Goal: Task Accomplishment & Management: Manage account settings

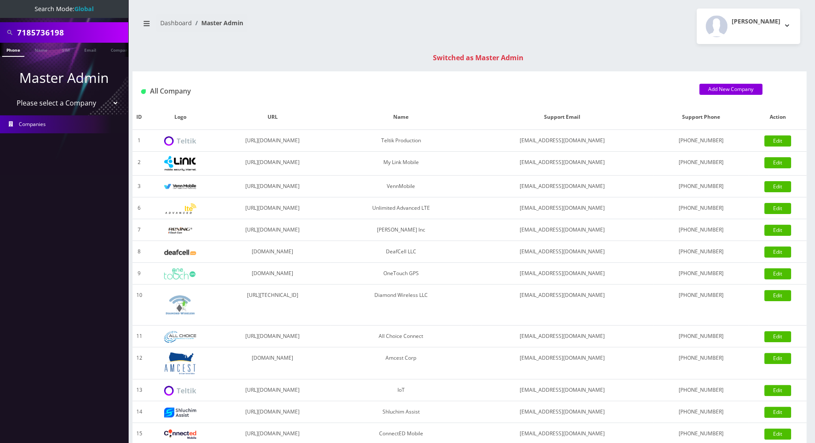
click at [368, 44] on div "7185736198 Phone Name SIM Email Company Customer Dashboard Master Admin Tracy G…" at bounding box center [469, 304] width 691 height 608
click at [788, 23] on button "Tracy Genares" at bounding box center [748, 26] width 103 height 35
click at [726, 54] on link "Logout" at bounding box center [748, 54] width 103 height 12
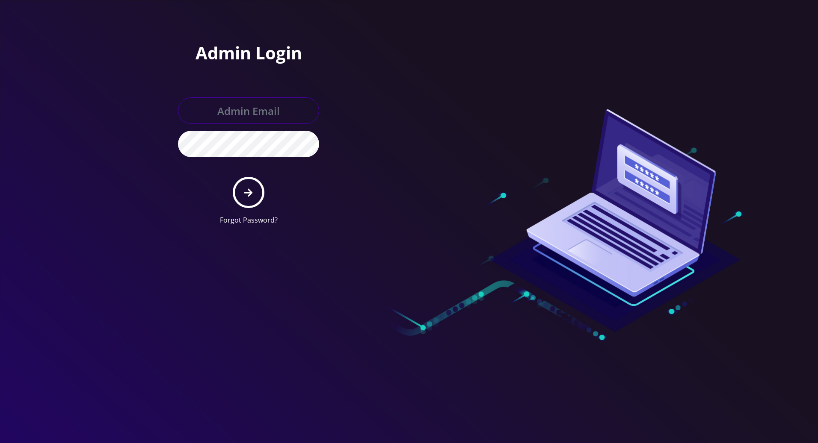
type input "tracy@teltik.com"
click at [249, 195] on icon "submit" at bounding box center [248, 193] width 8 height 8
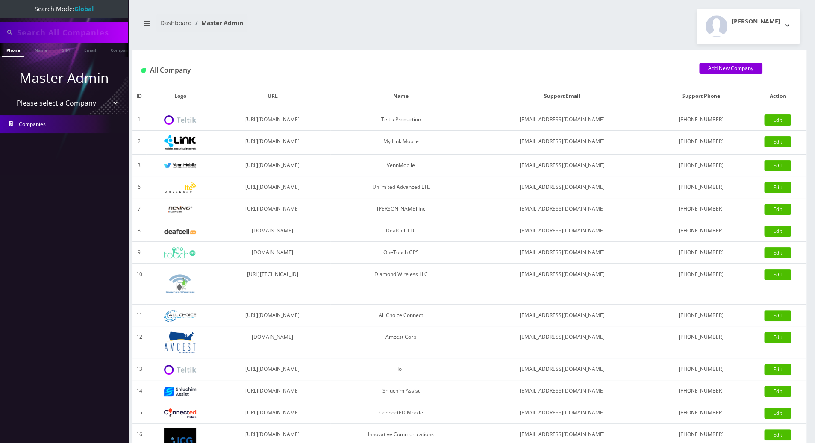
click at [335, 36] on nav "Dashboard Master Admin" at bounding box center [301, 26] width 325 height 24
click at [65, 193] on nav "Search Mode: Global Phone Name SIM Email Company Customer Master Admin Please s…" at bounding box center [64, 221] width 128 height 443
click at [359, 16] on nav "Dashboard Master Admin" at bounding box center [301, 26] width 325 height 24
click at [82, 30] on input "text" at bounding box center [71, 32] width 109 height 16
paste input "9296628642"
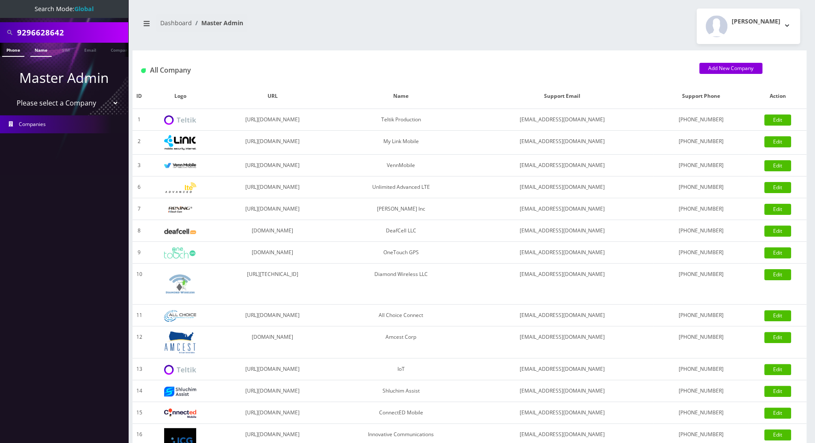
type input "9296628642"
click at [41, 50] on link "Name" at bounding box center [40, 50] width 21 height 14
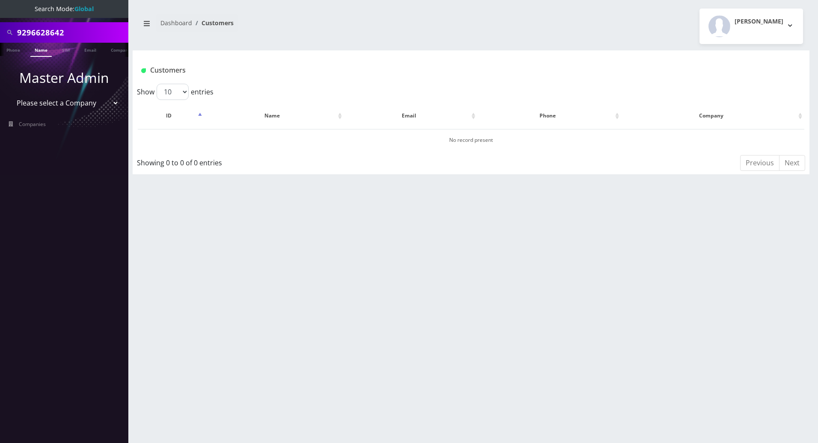
click at [41, 46] on link "Name" at bounding box center [40, 50] width 21 height 14
drag, startPoint x: 75, startPoint y: 33, endPoint x: -1, endPoint y: 41, distance: 76.1
click at [0, 41] on html "Search Mode: Global 9296628642 Phone Name SIM Email Company Customer Master Adm…" at bounding box center [409, 221] width 818 height 443
click at [17, 53] on link "Phone" at bounding box center [13, 50] width 22 height 14
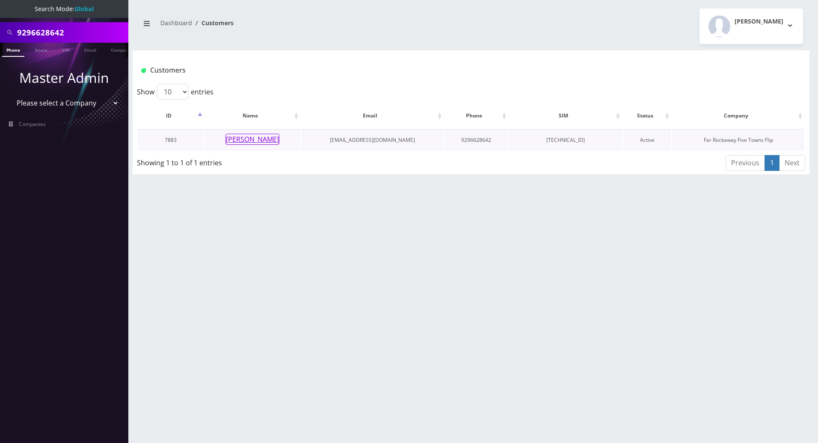
click at [239, 139] on button "yehuda stahler" at bounding box center [252, 139] width 54 height 11
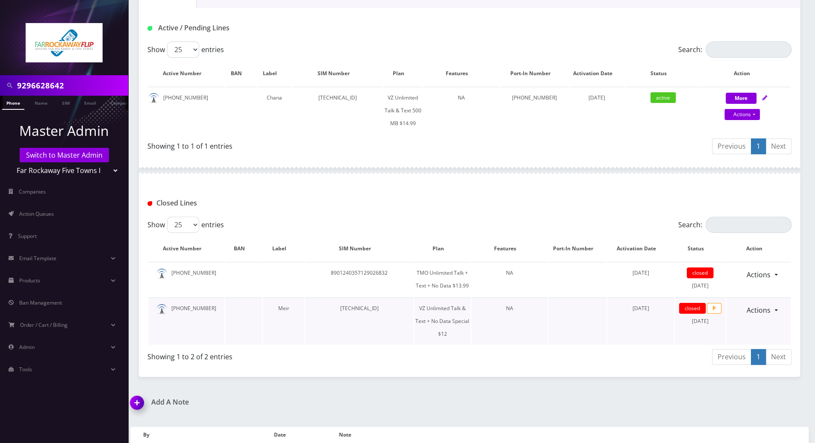
scroll to position [30, 0]
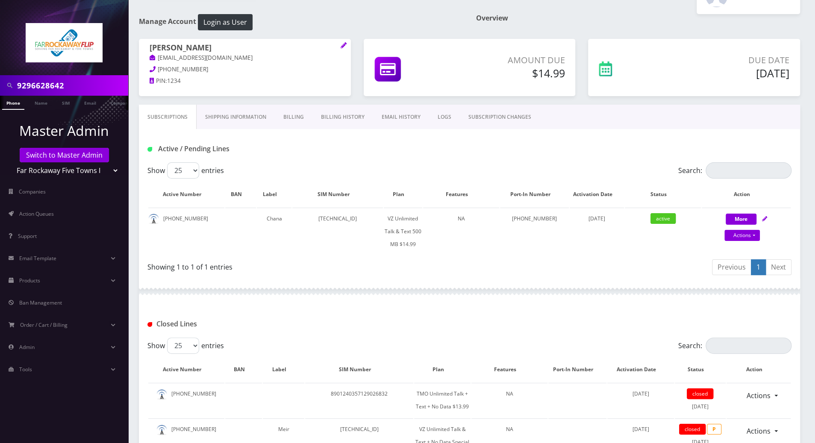
click at [335, 118] on link "Billing History" at bounding box center [343, 117] width 61 height 25
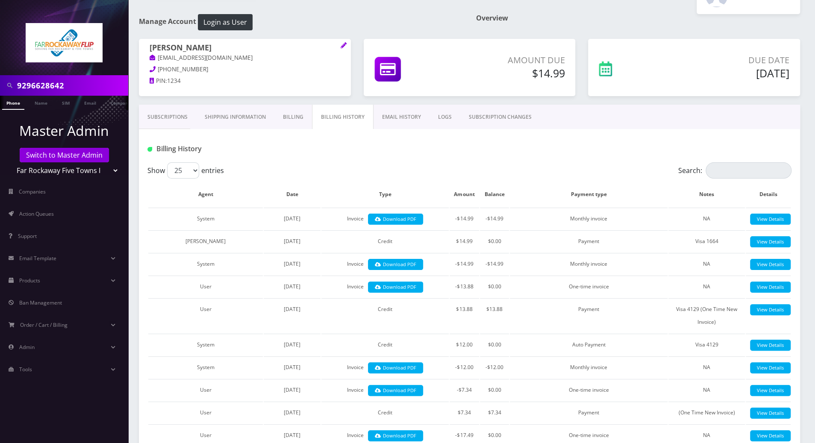
click at [292, 120] on link "Billing" at bounding box center [294, 117] width 38 height 25
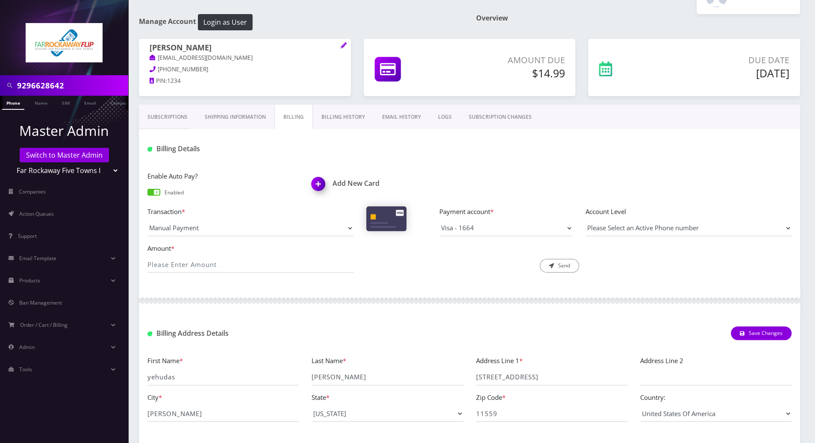
click at [343, 115] on link "Billing History" at bounding box center [343, 117] width 61 height 25
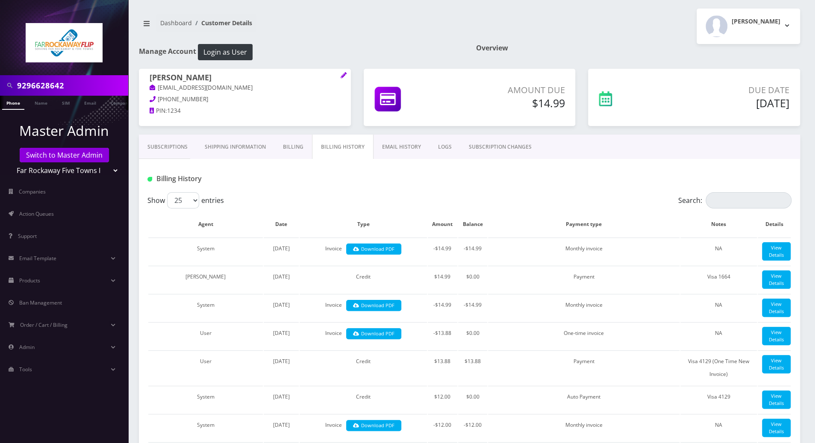
click at [700, 167] on div "Billing History" at bounding box center [470, 175] width 662 height 33
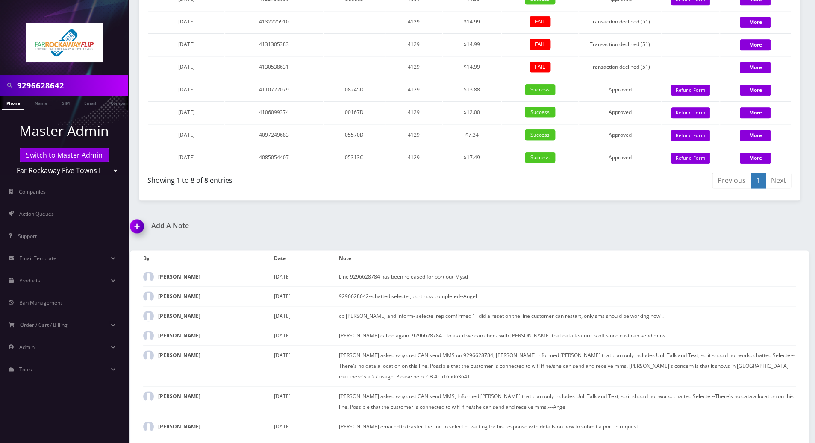
scroll to position [727, 0]
click at [137, 237] on img at bounding box center [138, 229] width 25 height 25
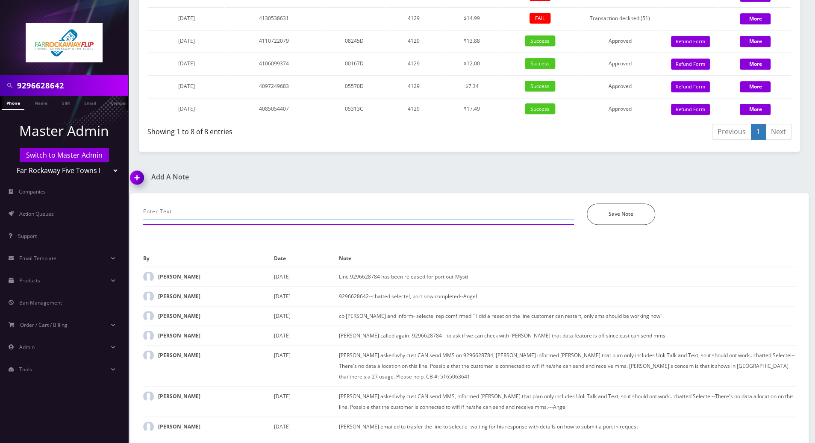
click at [218, 220] on input "text" at bounding box center [358, 212] width 431 height 16
paste input "I am not showing anything out of place on my end. Please power cycle the device…"
type input "I am not showing anything out of place on my end. Please power cycle the device…"
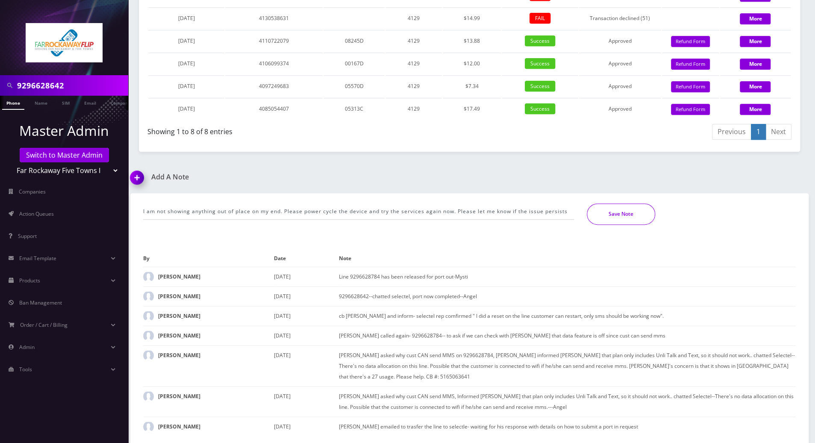
click at [612, 224] on button "Save Note" at bounding box center [621, 214] width 68 height 21
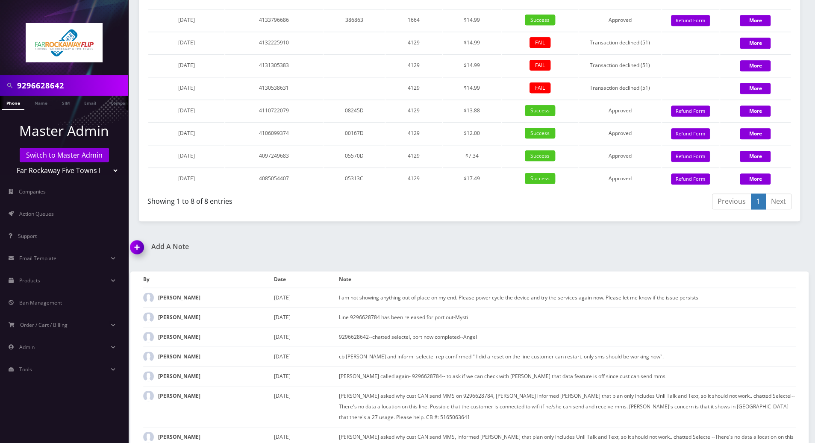
scroll to position [632, 0]
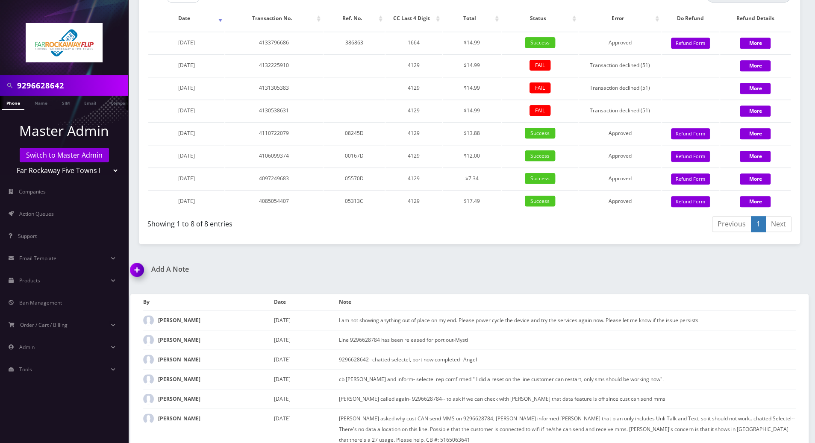
click at [777, 332] on div "Add A Note I am not showing anything out of place on my end. Please power cycle…" at bounding box center [469, 386] width 691 height 241
drag, startPoint x: 76, startPoint y: 86, endPoint x: -1, endPoint y: 84, distance: 76.6
drag, startPoint x: 71, startPoint y: 86, endPoint x: 0, endPoint y: 86, distance: 70.6
click at [0, 86] on div "9294865318" at bounding box center [64, 85] width 128 height 21
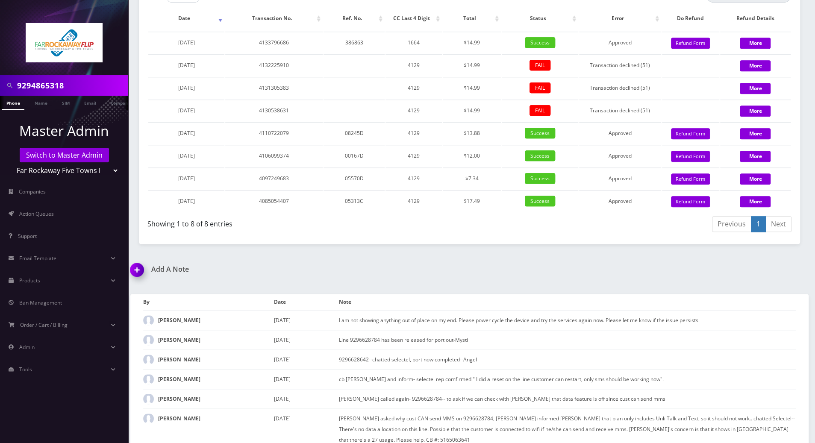
type input "9294865318"
click at [18, 101] on link "Phone" at bounding box center [13, 103] width 22 height 14
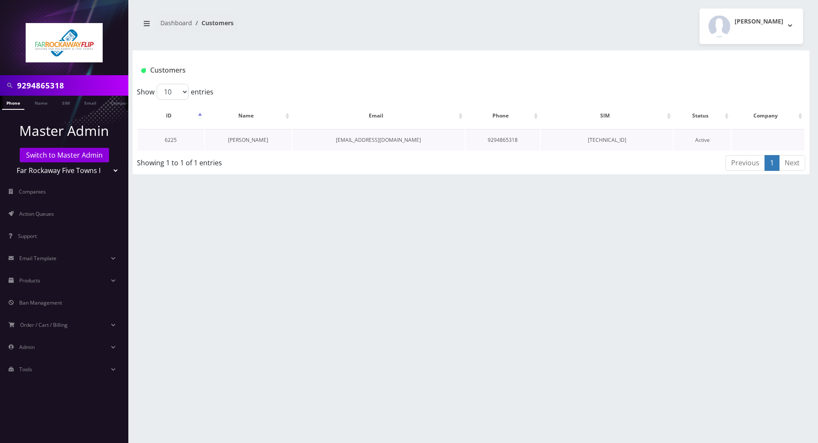
click at [257, 137] on link "Faigy Kornitzer" at bounding box center [248, 139] width 40 height 7
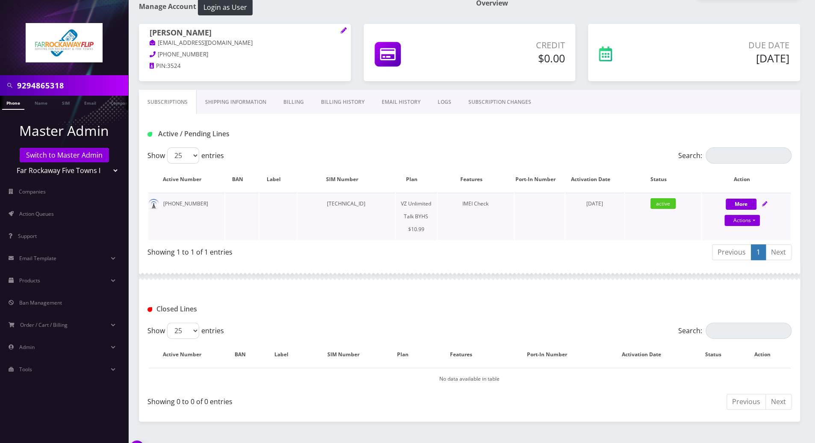
scroll to position [64, 0]
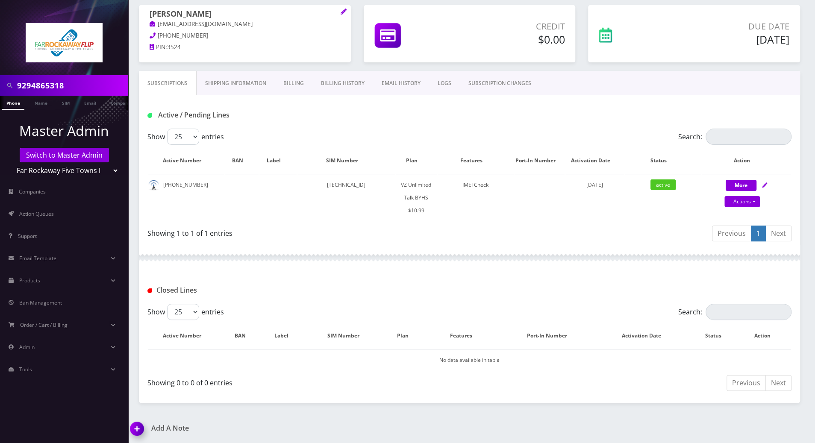
click at [556, 225] on div "Previous 1 Next" at bounding box center [634, 235] width 316 height 20
click at [754, 201] on link "Actions" at bounding box center [742, 201] width 35 height 11
select select "467"
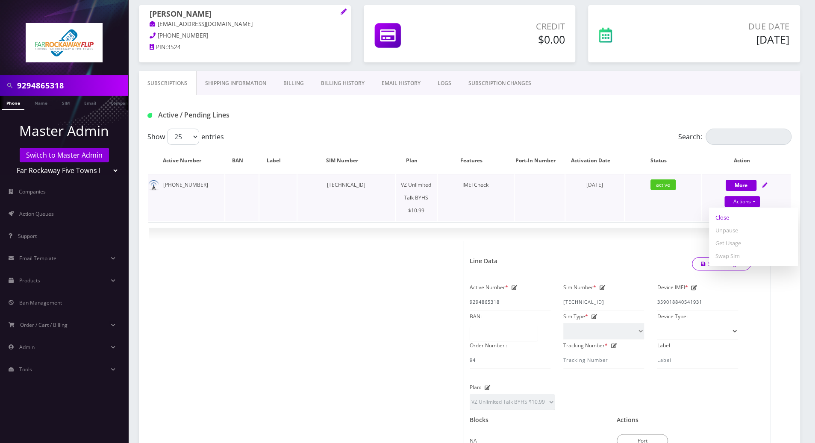
click at [724, 219] on link "Close" at bounding box center [753, 217] width 89 height 13
select select "467"
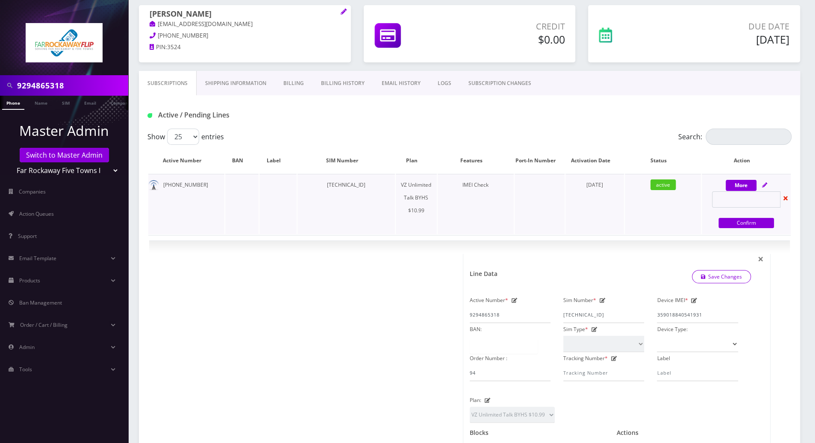
type input "09/28/2025"
click at [733, 221] on link "Confirm" at bounding box center [747, 223] width 56 height 10
select select "467"
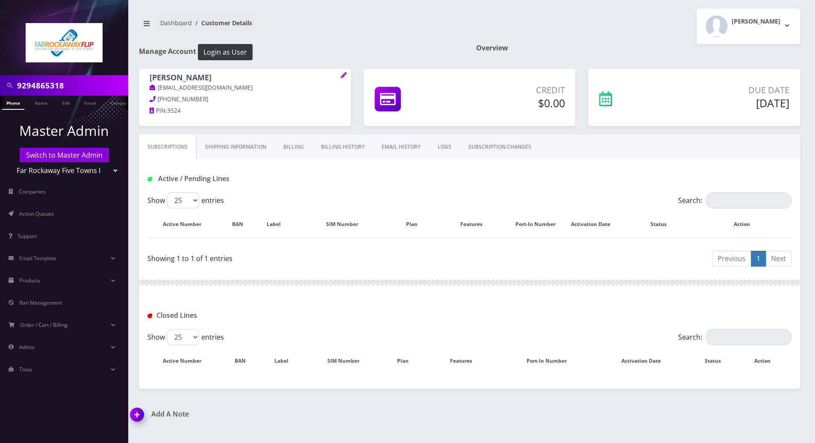
scroll to position [0, 0]
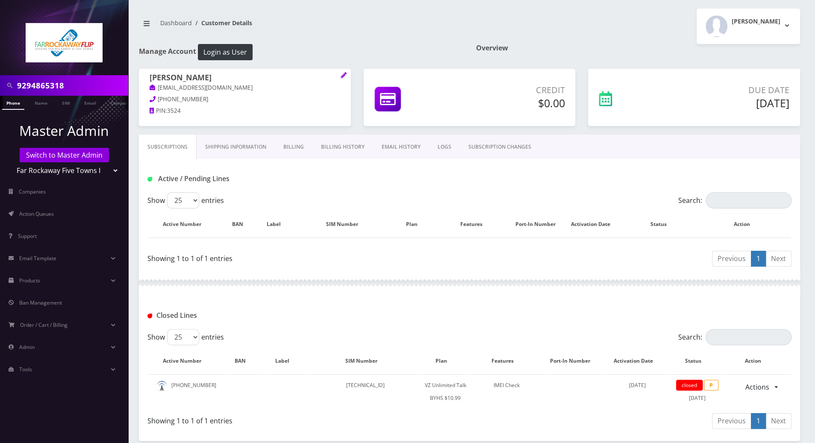
click at [286, 140] on link "Billing" at bounding box center [294, 147] width 38 height 25
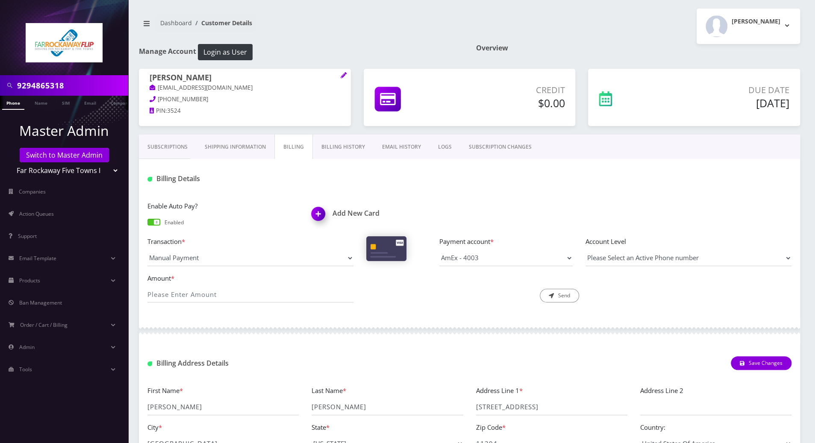
click at [158, 221] on span at bounding box center [154, 222] width 13 height 7
click at [148, 226] on input "checkbox" at bounding box center [148, 226] width 0 height 0
click at [455, 183] on div at bounding box center [579, 179] width 438 height 14
click at [165, 147] on link "Subscriptions" at bounding box center [167, 147] width 57 height 25
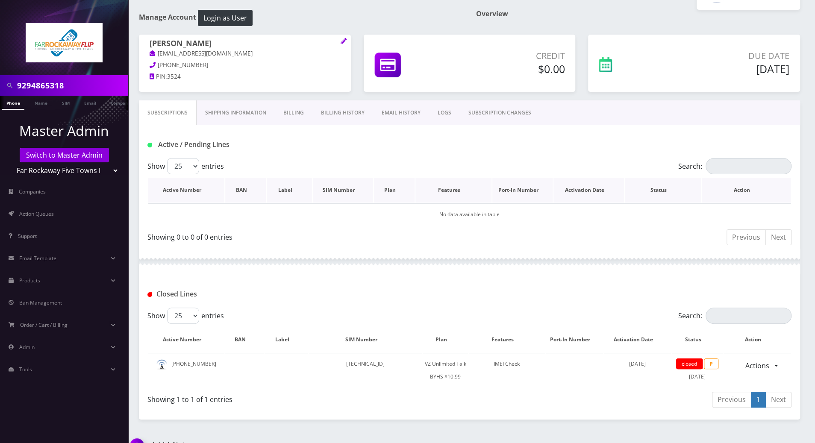
scroll to position [51, 0]
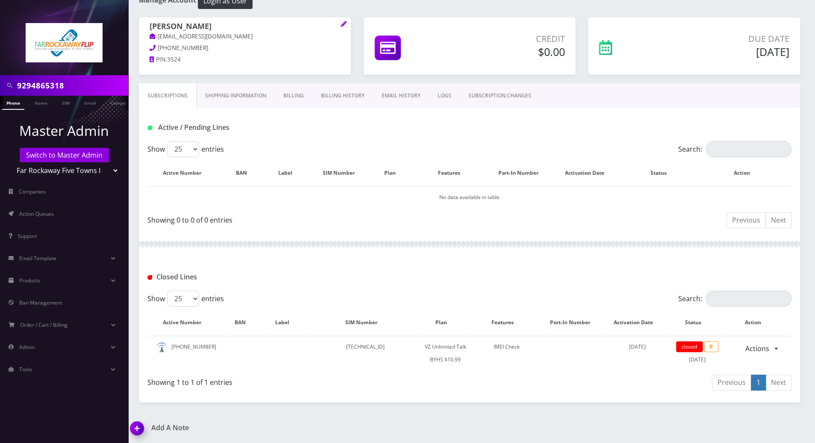
click at [137, 430] on img at bounding box center [138, 431] width 25 height 25
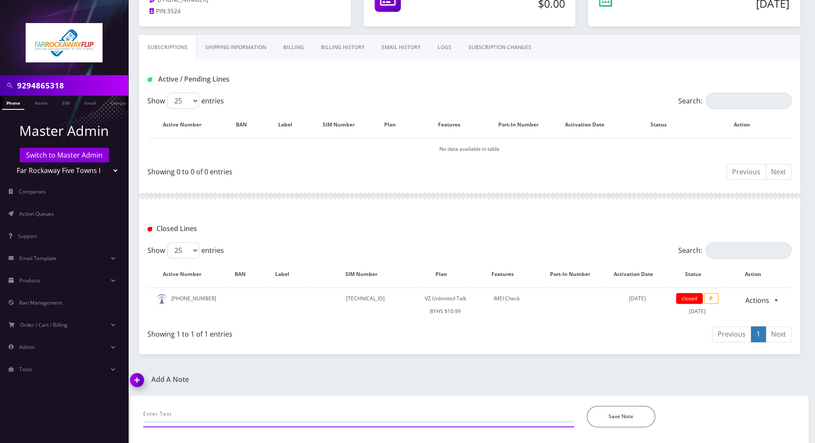
click at [251, 412] on input "text" at bounding box center [358, 414] width 431 height 16
type input "FAIGY CALLED, said that he lost this phone for a year now, to cancel the accoun…"
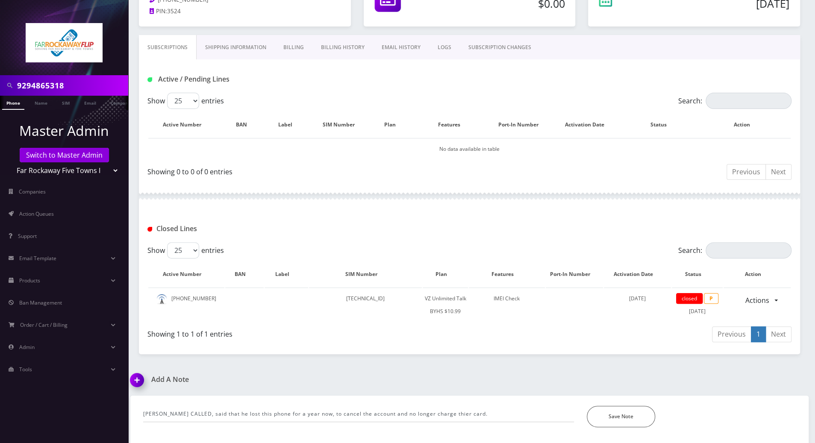
click at [493, 388] on div "Add A Note FAIGY CALLED, said that he lost this phone for a year now, to cancel…" at bounding box center [469, 410] width 691 height 69
click at [595, 417] on button "Save Note" at bounding box center [621, 416] width 68 height 21
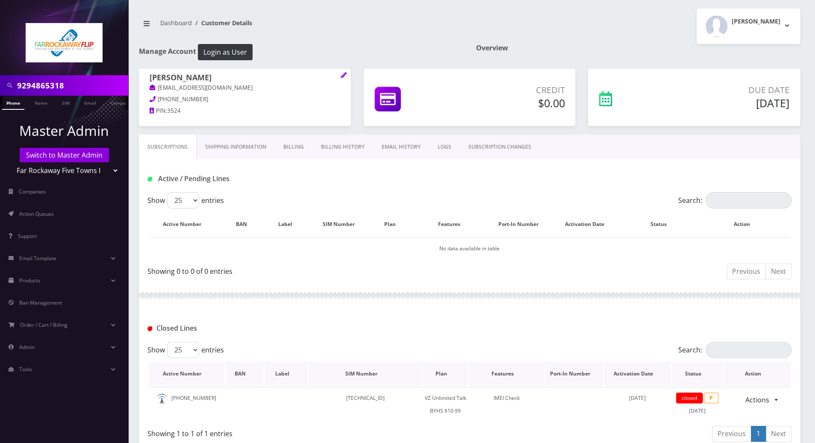
scroll to position [102, 0]
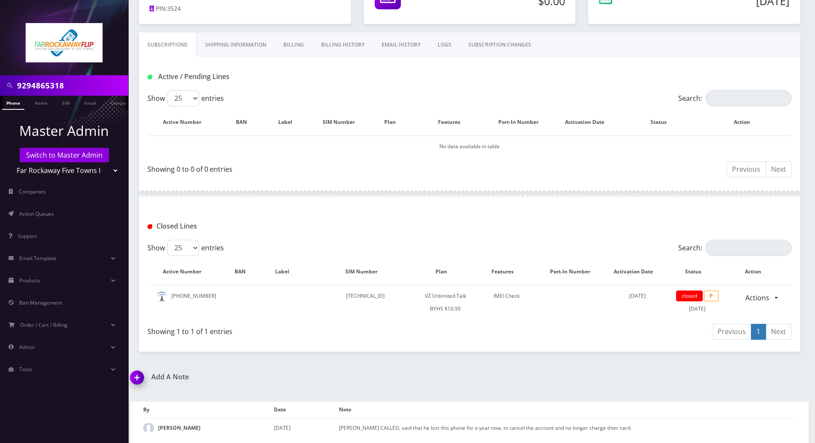
click at [785, 211] on div "Closed Lines" at bounding box center [470, 223] width 662 height 33
click at [82, 158] on link "Switch to Master Admin" at bounding box center [64, 155] width 89 height 15
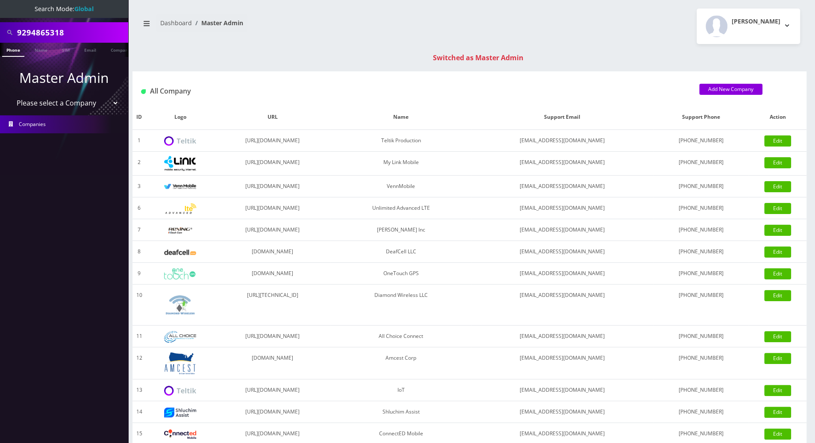
drag, startPoint x: 62, startPoint y: 52, endPoint x: 7, endPoint y: 32, distance: 58.6
click at [7, 32] on div "9294865318" at bounding box center [64, 32] width 124 height 16
paste input "214732"
type input "9292147328"
click at [12, 52] on link "Phone" at bounding box center [13, 50] width 22 height 14
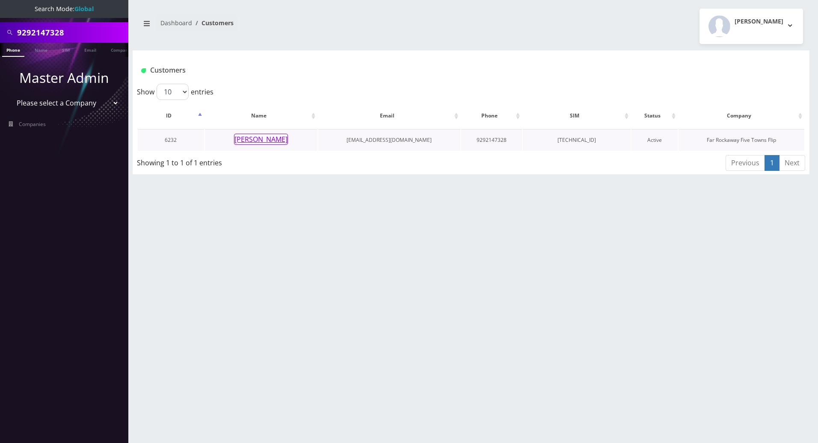
click at [251, 137] on button "[PERSON_NAME]" at bounding box center [261, 139] width 54 height 11
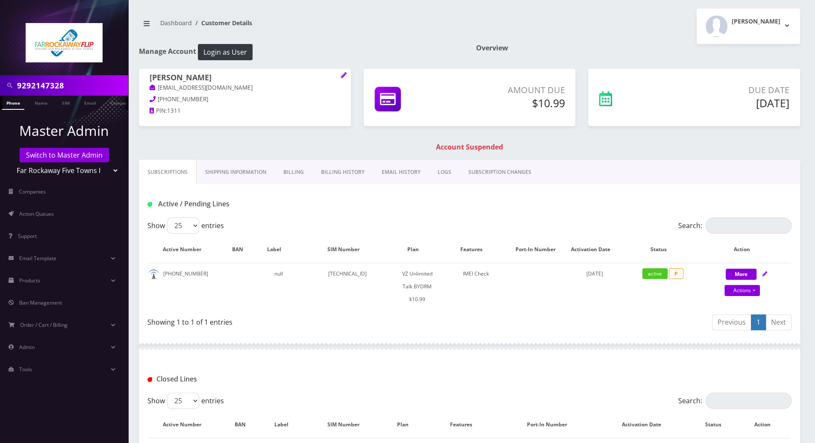
click at [294, 174] on link "Billing" at bounding box center [294, 172] width 38 height 25
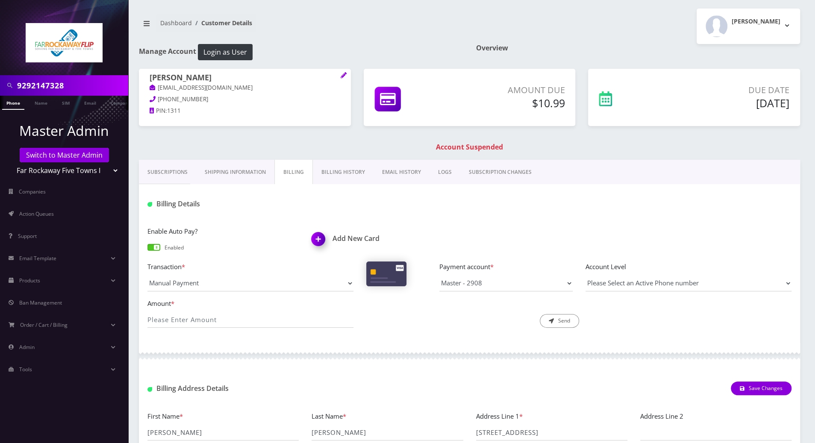
click at [344, 169] on link "Billing History" at bounding box center [343, 172] width 61 height 25
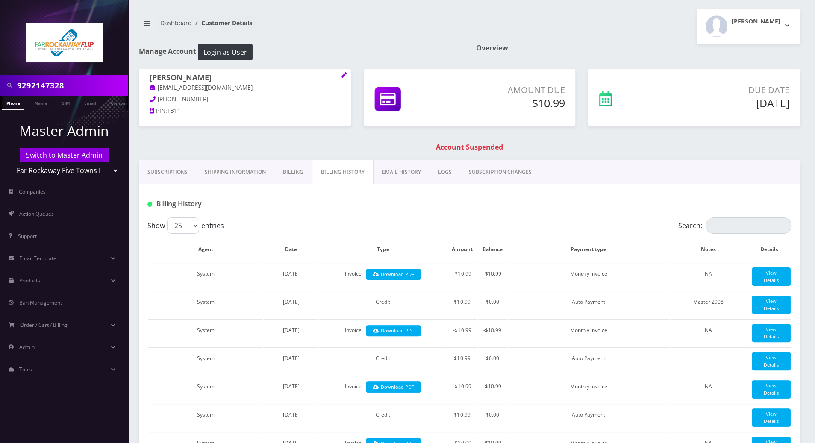
click at [289, 169] on link "Billing" at bounding box center [294, 172] width 38 height 25
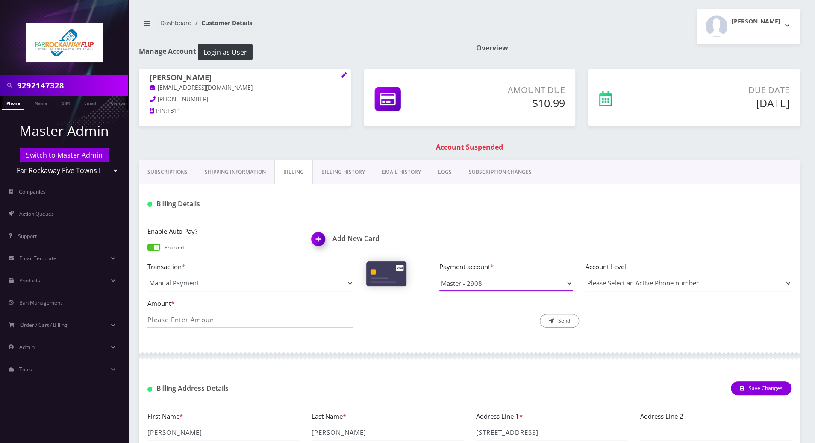
click at [564, 285] on select "Master - 2908" at bounding box center [506, 283] width 133 height 16
click at [440, 275] on select "Master - 2908" at bounding box center [506, 283] width 133 height 16
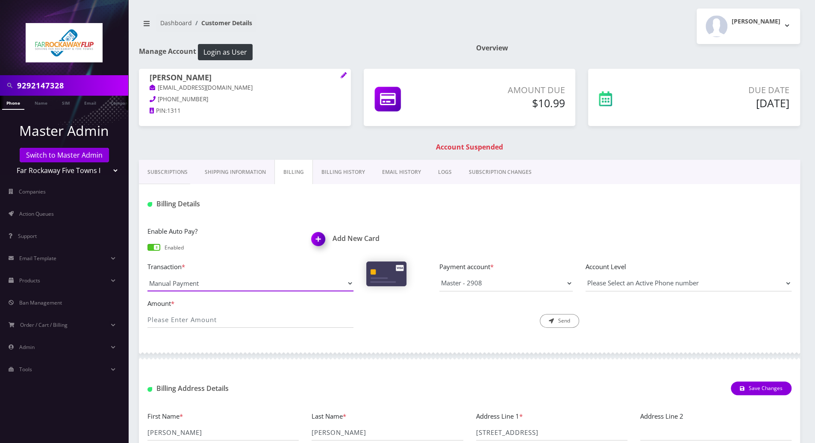
click at [253, 287] on select "Manual Payment Custom Charge Manual Credit Custom Invoice" at bounding box center [251, 283] width 206 height 16
click at [148, 275] on select "Manual Payment Custom Charge Manual Credit Custom Invoice" at bounding box center [251, 283] width 206 height 16
click at [227, 315] on input "Amount *" at bounding box center [251, 320] width 206 height 16
type input "10.99"
click at [742, 284] on select "Please Select an Active Phone number [PHONE_NUMBER]" at bounding box center [689, 283] width 206 height 16
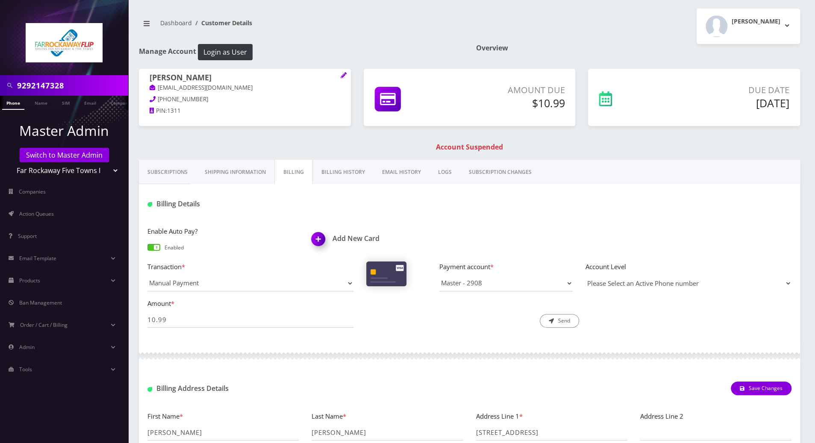
click at [586, 275] on select "Please Select an Active Phone number 9292147328" at bounding box center [689, 283] width 206 height 16
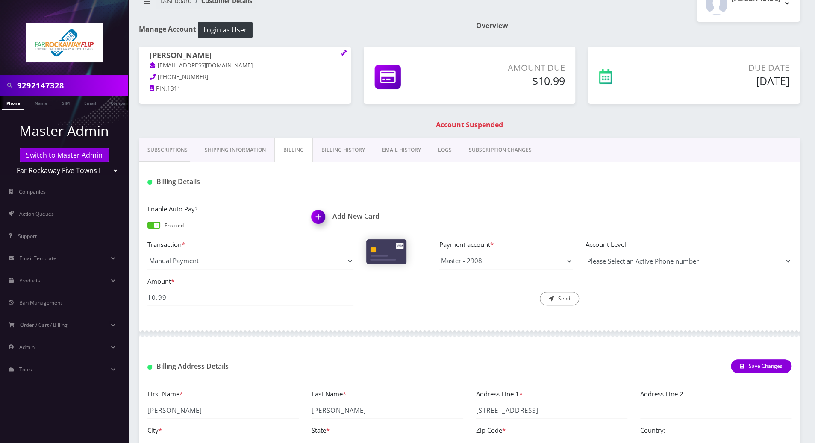
scroll to position [114, 0]
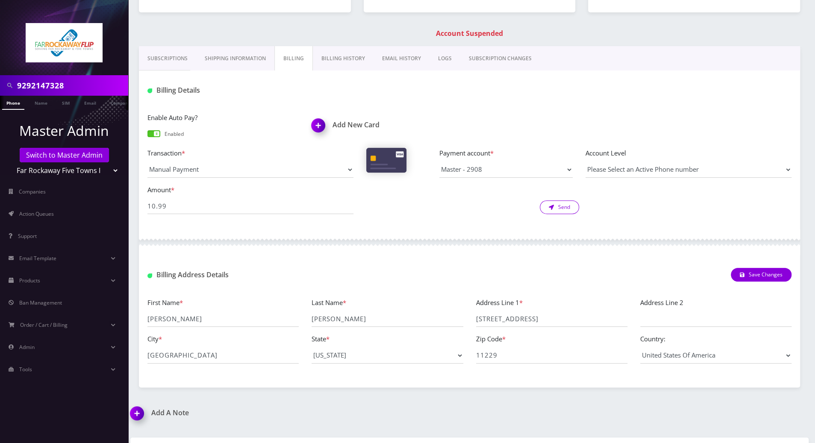
click at [554, 206] on button "Send" at bounding box center [559, 208] width 39 height 14
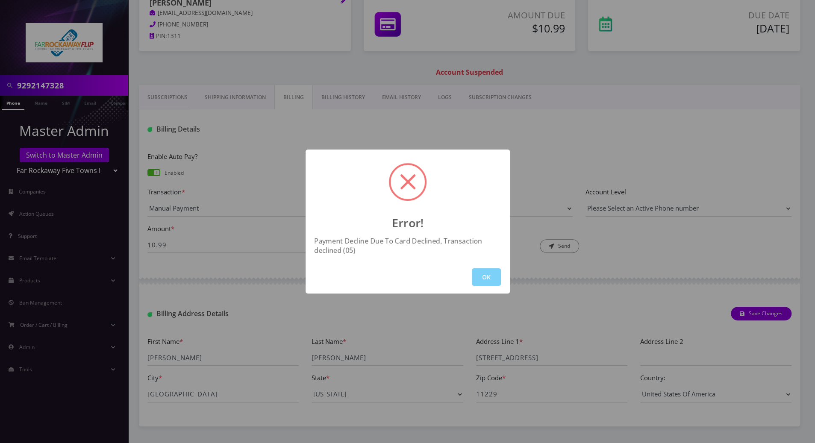
scroll to position [57, 0]
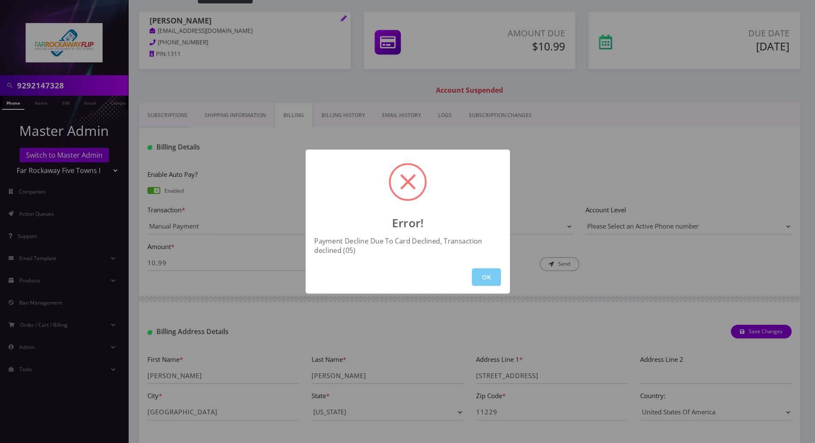
click at [485, 272] on button "OK" at bounding box center [486, 278] width 29 height 18
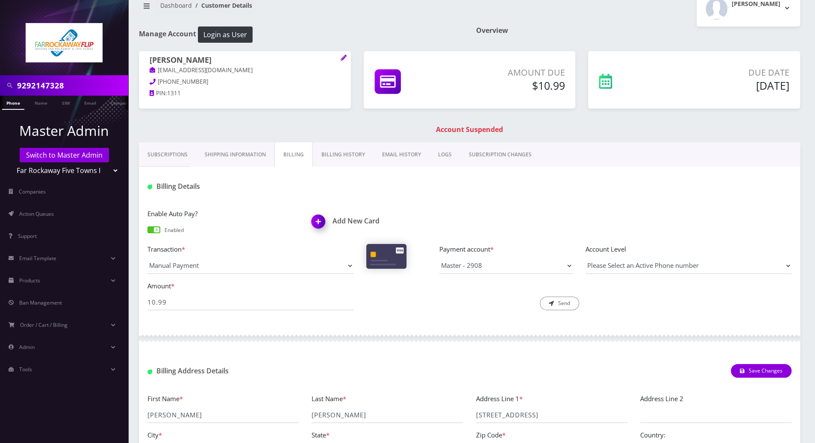
scroll to position [0, 0]
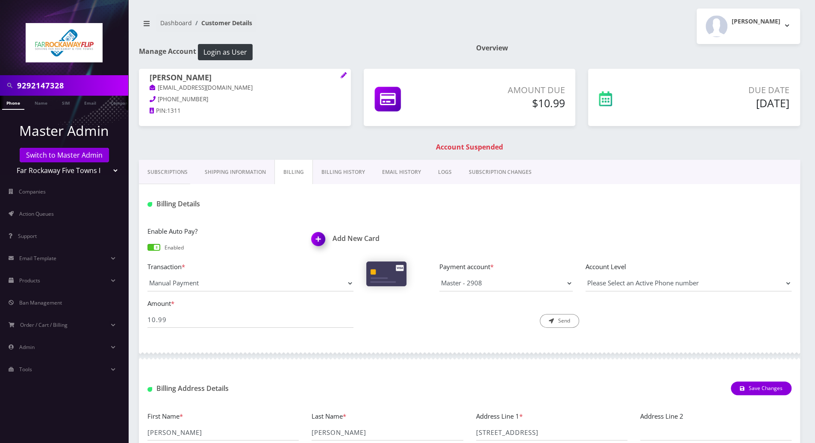
click at [161, 171] on link "Subscriptions" at bounding box center [167, 172] width 57 height 25
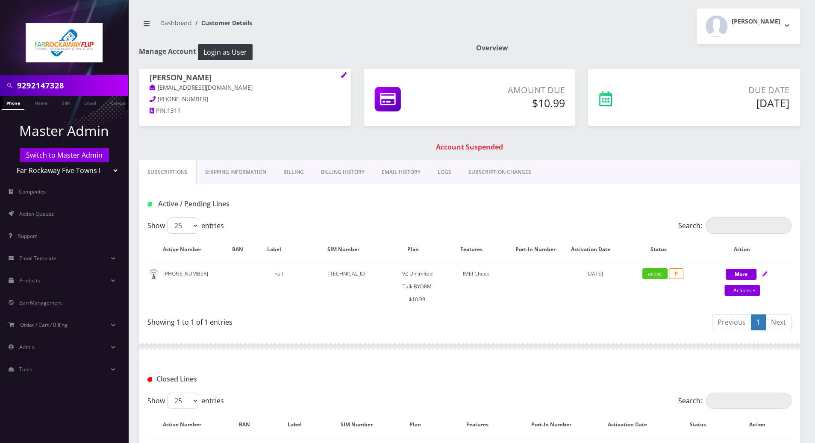
click at [418, 336] on div at bounding box center [470, 347] width 662 height 26
click at [228, 47] on button "Login as User" at bounding box center [225, 52] width 55 height 16
drag, startPoint x: 297, startPoint y: 173, endPoint x: 291, endPoint y: 174, distance: 6.0
click at [296, 173] on link "Billing" at bounding box center [294, 172] width 38 height 25
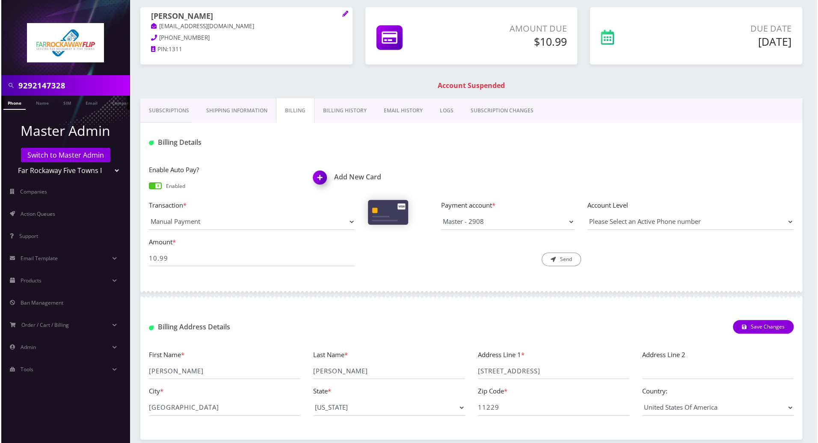
scroll to position [114, 0]
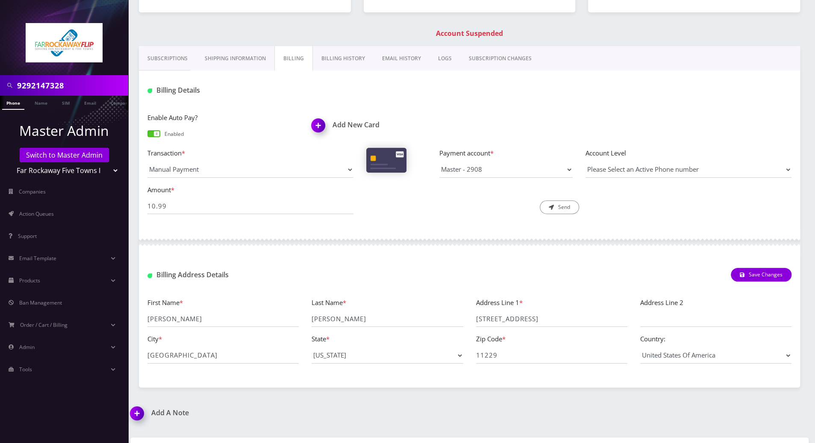
click at [316, 125] on img at bounding box center [319, 128] width 25 height 25
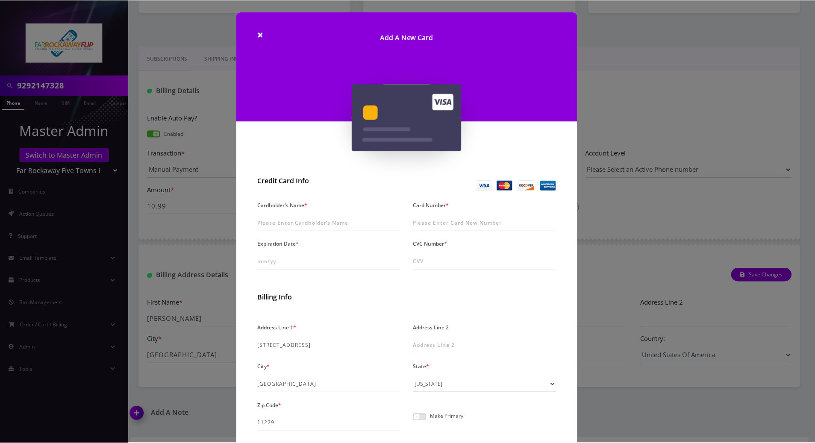
scroll to position [57, 0]
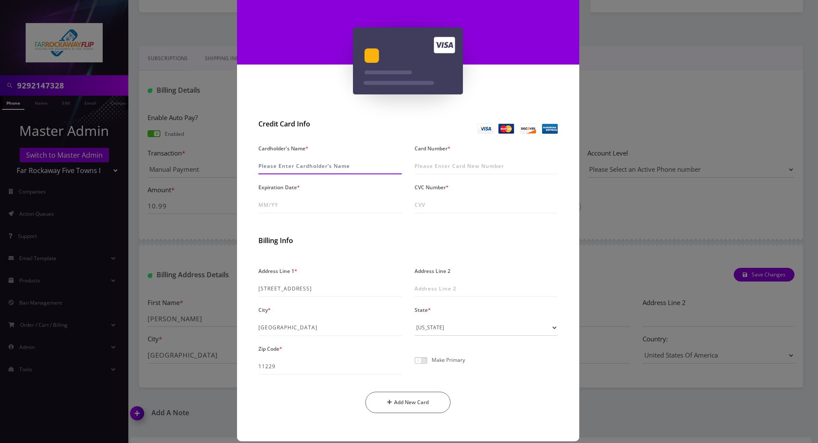
click at [328, 166] on input "Cardholder's Name *" at bounding box center [329, 166] width 143 height 16
click at [640, 117] on div "× Add A New Card Credit Card Info Cardholder's Name * Card Number * Expiration …" at bounding box center [409, 221] width 818 height 443
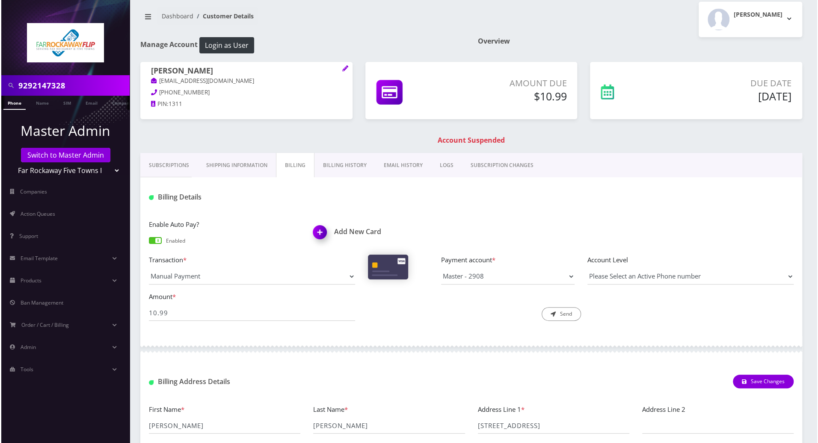
scroll to position [0, 0]
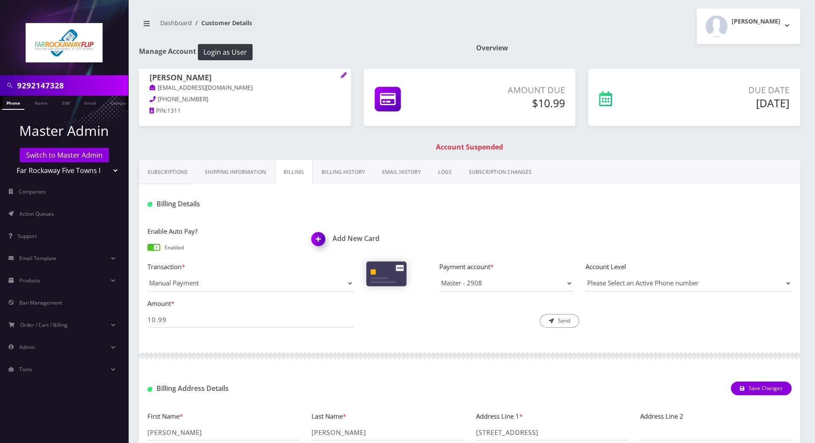
click at [316, 240] on img at bounding box center [319, 242] width 25 height 25
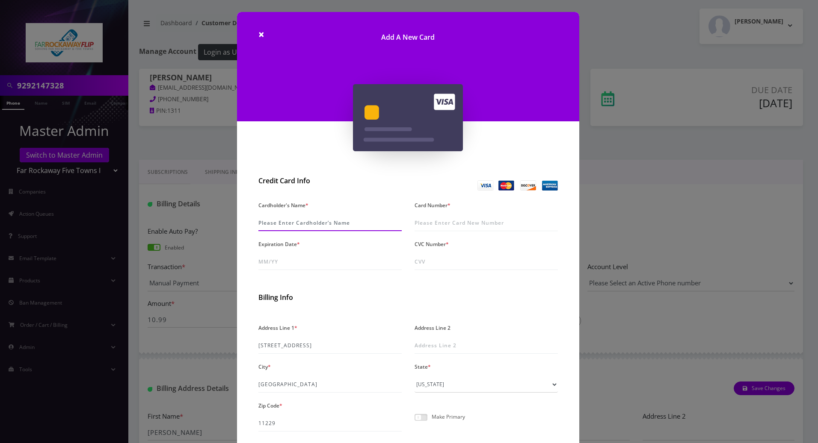
click at [304, 221] on input "Cardholder's Name *" at bounding box center [329, 223] width 143 height 16
click at [278, 221] on input "Ronald Federman" at bounding box center [329, 223] width 143 height 16
type input "Ronald I. Federman"
click at [309, 261] on input "Expiration Date *" at bounding box center [329, 262] width 143 height 16
type input "02/30"
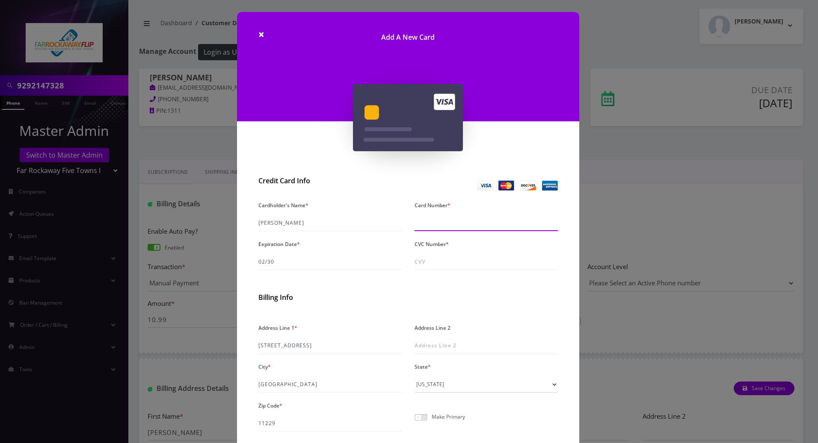
click at [491, 221] on input "Card Number *" at bounding box center [485, 223] width 143 height 16
type input "5262 1901 3201 2908"
drag, startPoint x: 497, startPoint y: 226, endPoint x: 396, endPoint y: 227, distance: 100.5
click at [396, 227] on div "Cardholder's Name * Ronald I. Federman Card Number * 5262 1901 3201 2908 Expira…" at bounding box center [408, 238] width 312 height 78
click at [420, 263] on input "CVC Number *" at bounding box center [485, 262] width 143 height 16
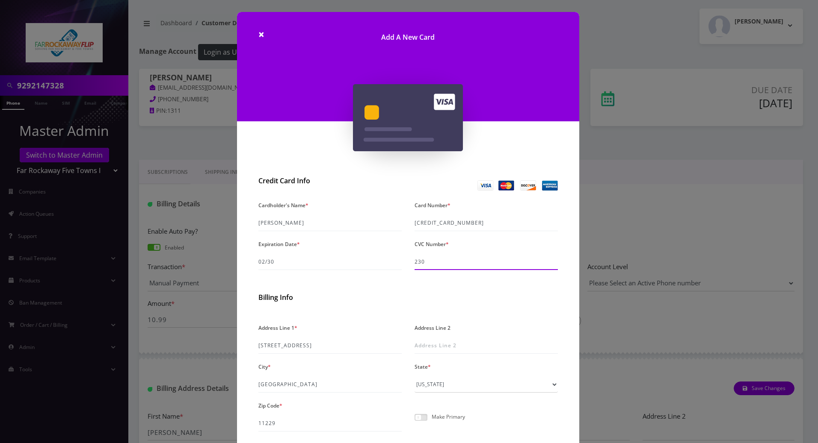
type input "230"
click at [387, 294] on h2 "Billing Info" at bounding box center [407, 298] width 299 height 8
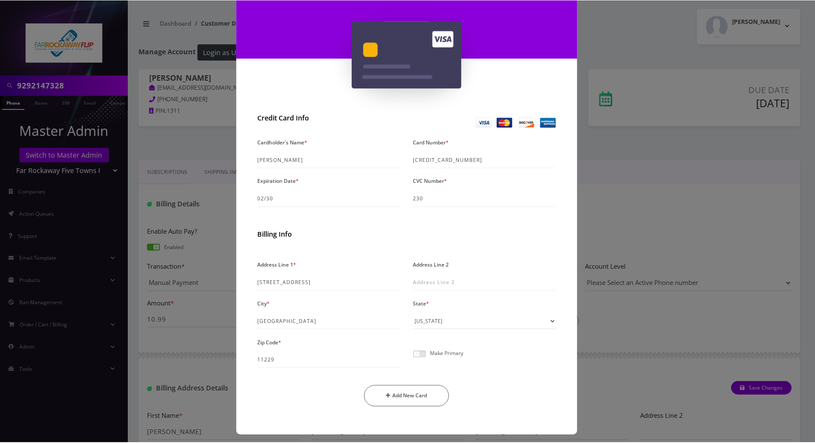
scroll to position [67, 0]
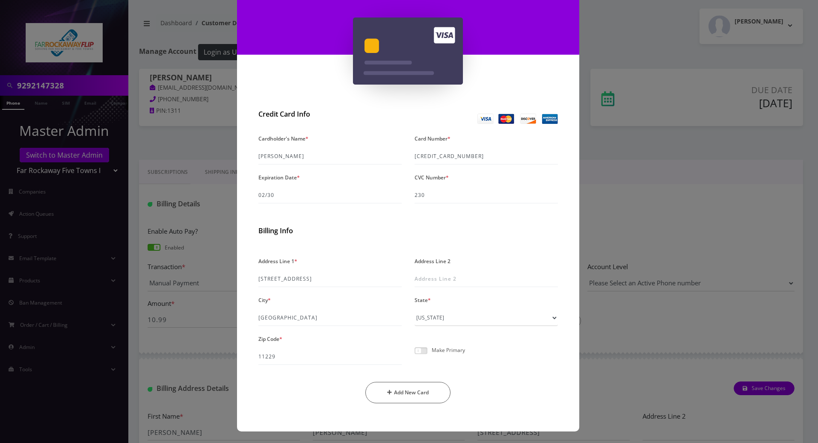
click at [416, 352] on span at bounding box center [420, 351] width 13 height 7
click at [414, 356] on input "checkbox" at bounding box center [414, 356] width 0 height 0
click at [430, 394] on button "Add New Card" at bounding box center [407, 392] width 85 height 21
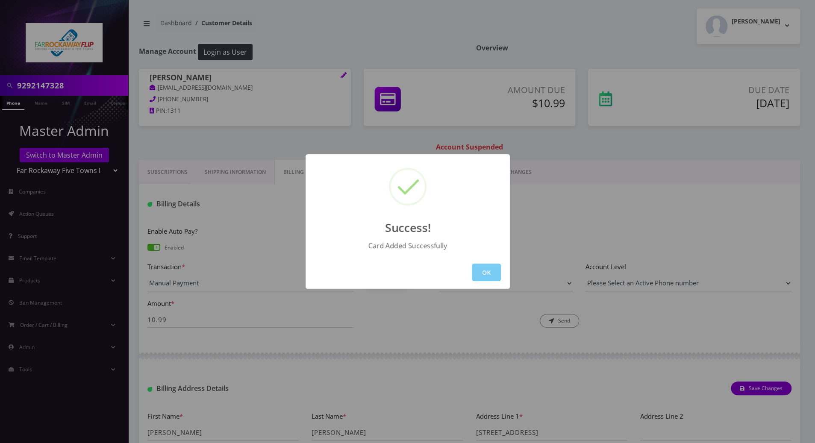
click at [495, 271] on button "OK" at bounding box center [486, 273] width 29 height 18
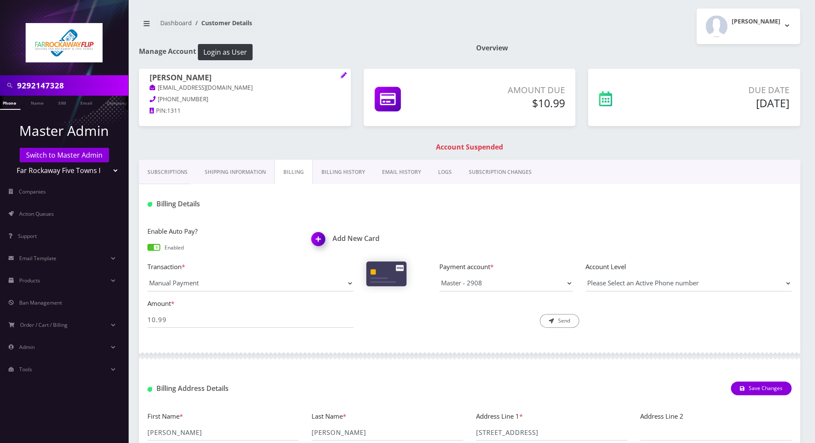
scroll to position [0, 0]
click at [7, 103] on li at bounding box center [4, 104] width 9 height 21
click at [14, 103] on link "Phone" at bounding box center [13, 103] width 22 height 14
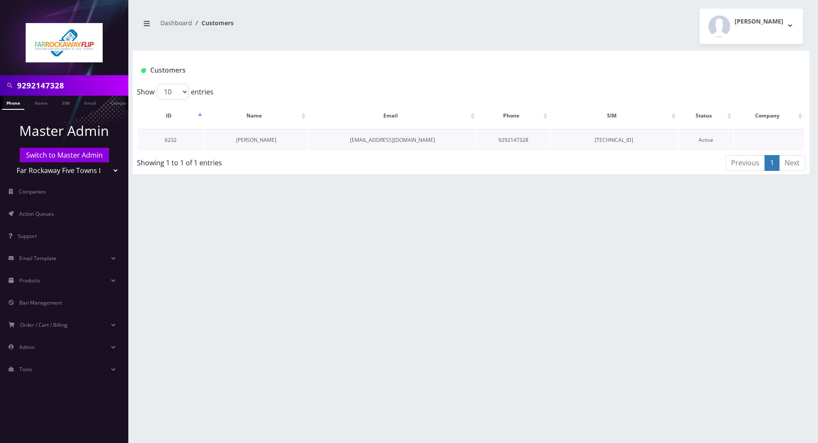
click at [263, 139] on link "[PERSON_NAME]" at bounding box center [256, 139] width 40 height 7
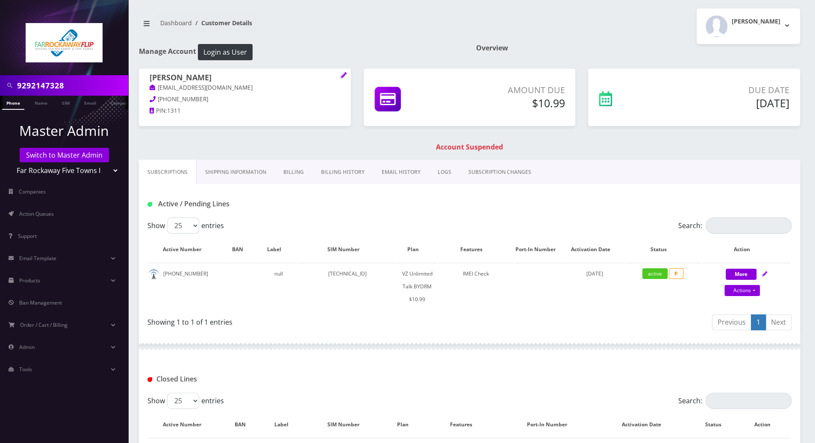
click at [292, 173] on link "Billing" at bounding box center [294, 172] width 38 height 25
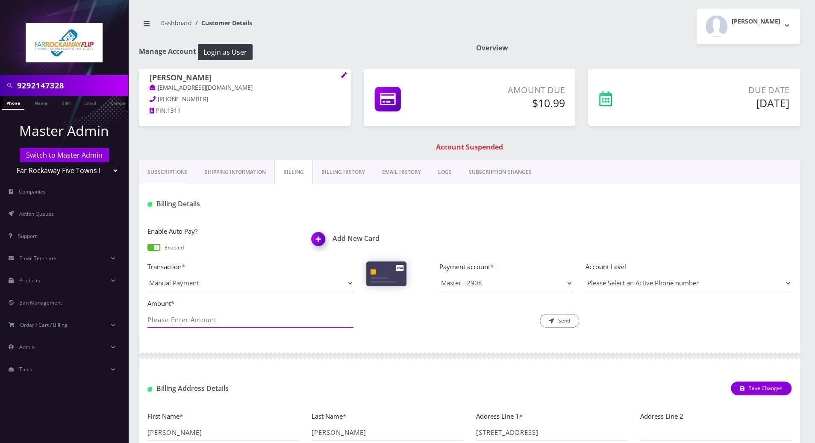
click at [286, 322] on input "Amount *" at bounding box center [251, 320] width 206 height 16
type input "10.99"
click at [750, 286] on select "Please Select an Active Phone number 9292147328" at bounding box center [689, 283] width 206 height 16
click at [586, 275] on select "Please Select an Active Phone number 9292147328" at bounding box center [689, 283] width 206 height 16
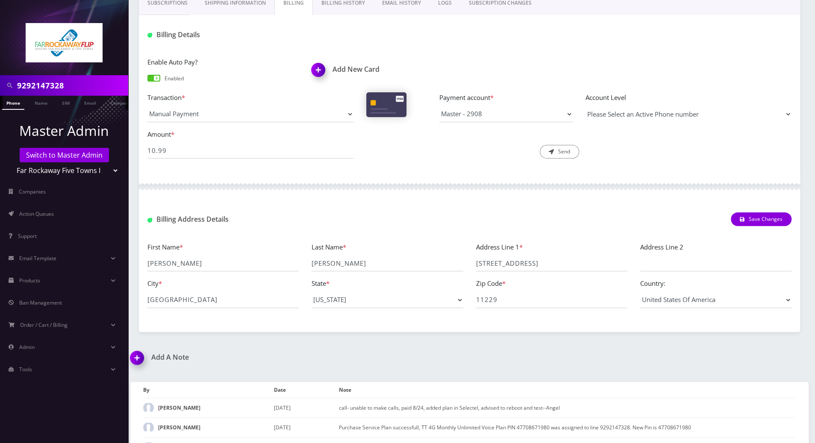
scroll to position [151, 0]
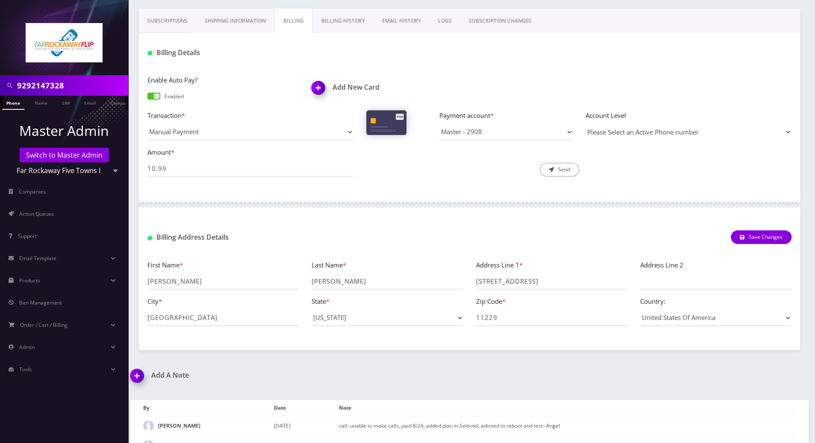
click at [708, 133] on select "Please Select an Active Phone number [PHONE_NUMBER]" at bounding box center [689, 132] width 206 height 16
select select "93609"
click at [586, 124] on select "Please Select an Active Phone number [PHONE_NUMBER]" at bounding box center [689, 132] width 206 height 16
click at [443, 216] on div at bounding box center [470, 205] width 662 height 26
click at [567, 131] on select "Master - 2908" at bounding box center [506, 132] width 133 height 16
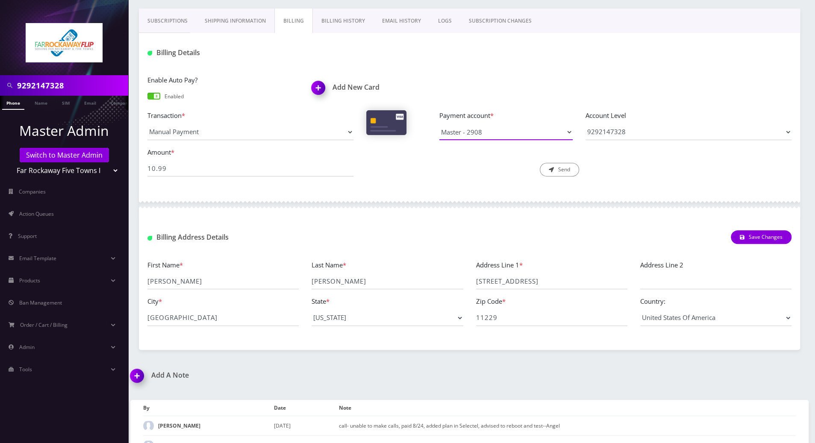
click at [440, 124] on select "Master - 2908" at bounding box center [506, 132] width 133 height 16
click at [567, 171] on button "Send" at bounding box center [559, 170] width 39 height 14
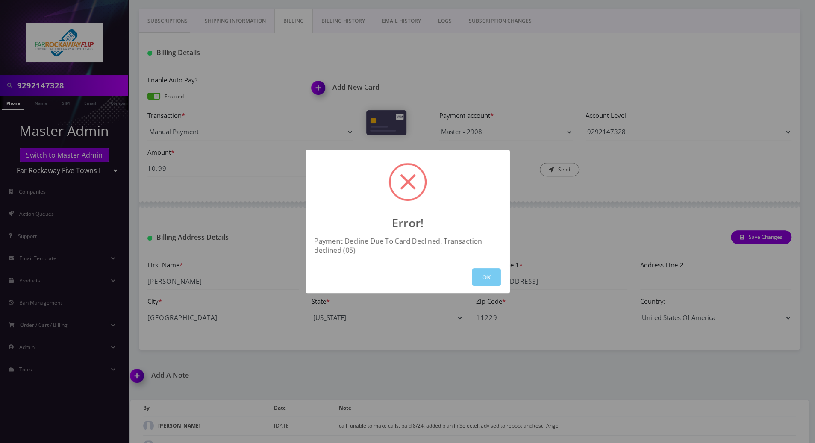
click at [490, 270] on button "OK" at bounding box center [486, 278] width 29 height 18
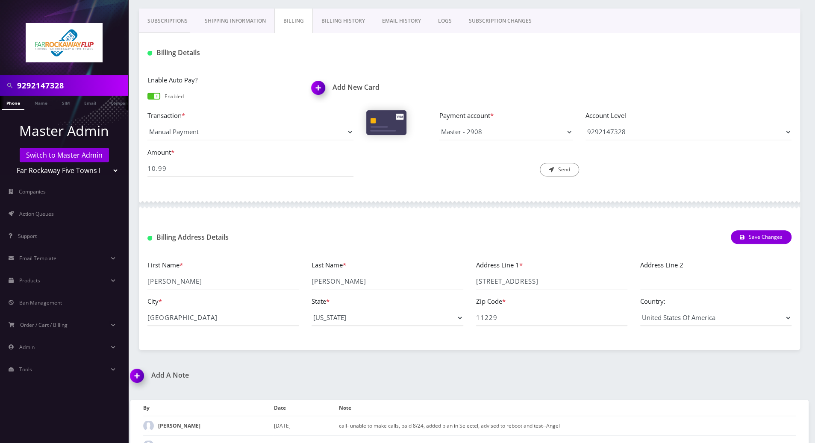
click at [10, 103] on link "Phone" at bounding box center [13, 103] width 22 height 14
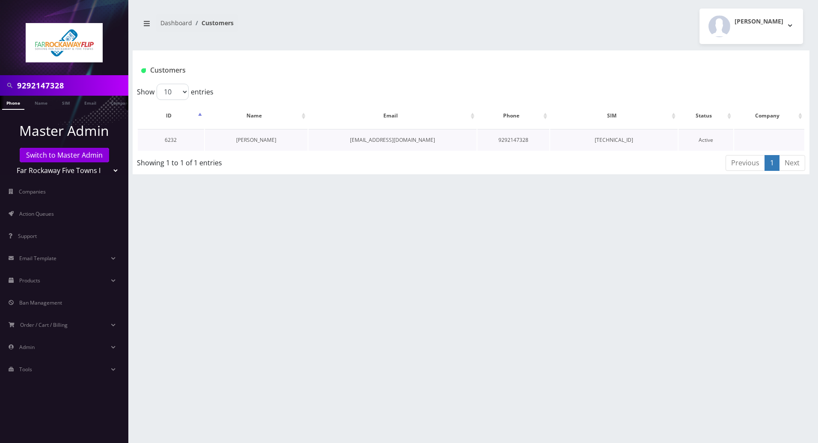
click at [253, 139] on link "[PERSON_NAME]" at bounding box center [256, 139] width 40 height 7
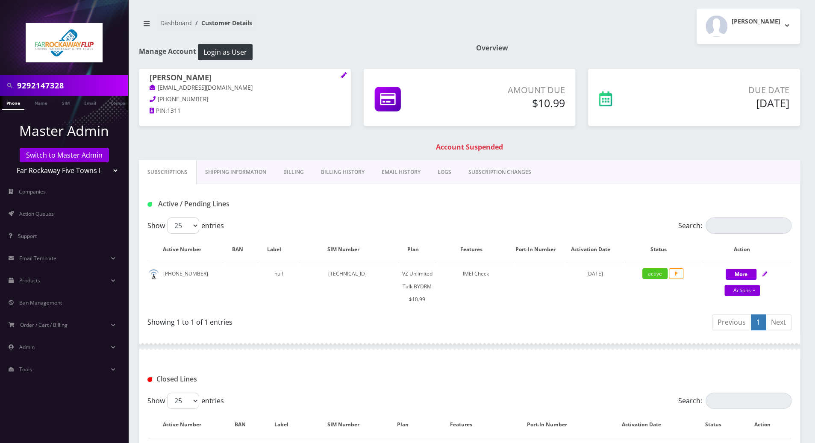
click at [293, 169] on link "Billing" at bounding box center [294, 172] width 38 height 25
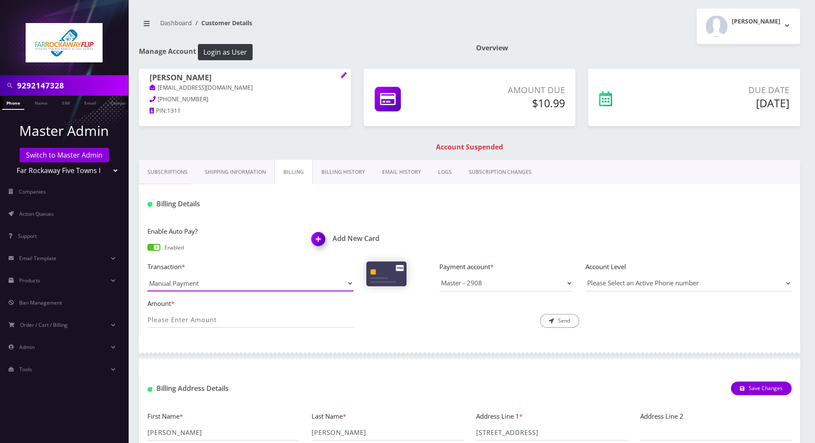
click at [341, 284] on select "Manual Payment Custom Charge Manual Credit Custom Invoice" at bounding box center [251, 283] width 206 height 16
click at [148, 275] on select "Manual Payment Custom Charge Manual Credit Custom Invoice" at bounding box center [251, 283] width 206 height 16
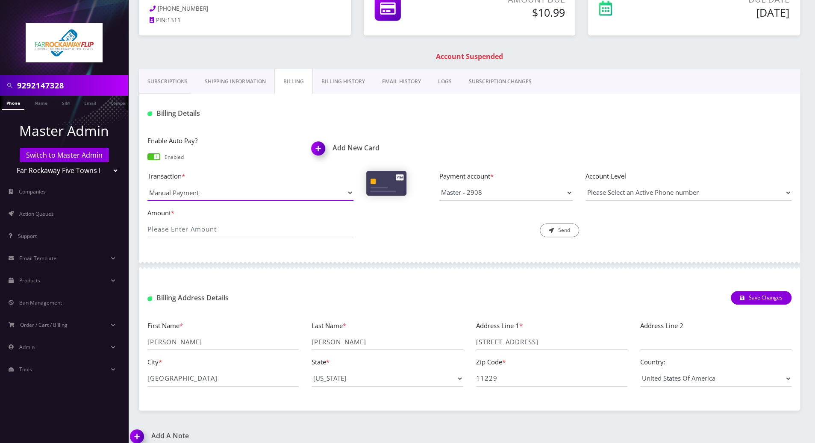
scroll to position [114, 0]
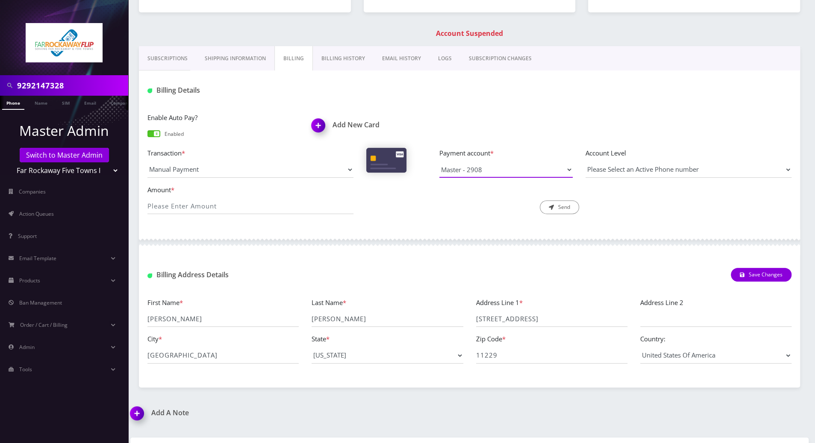
click at [568, 171] on select "Master - 2908" at bounding box center [506, 170] width 133 height 16
click at [440, 162] on select "Master - 2908" at bounding box center [506, 170] width 133 height 16
click at [726, 170] on select "Please Select an Active Phone number [PHONE_NUMBER]" at bounding box center [689, 170] width 206 height 16
select select "93609"
click at [586, 162] on select "Please Select an Active Phone number [PHONE_NUMBER]" at bounding box center [689, 170] width 206 height 16
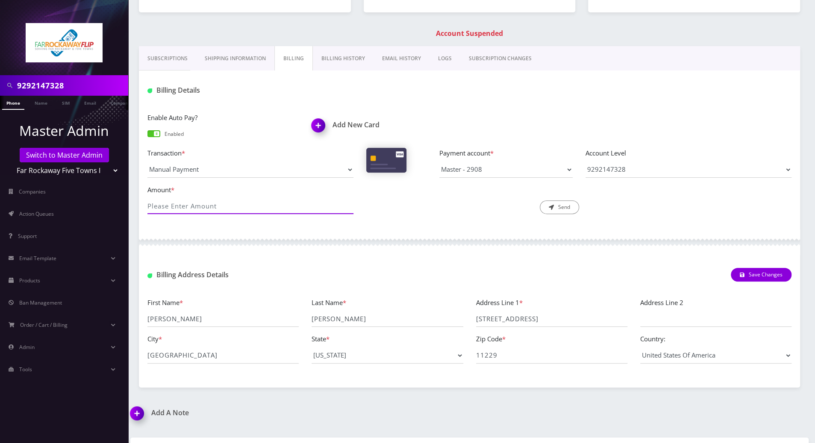
click at [242, 200] on input "Amount *" at bounding box center [251, 206] width 206 height 16
type input "10.99"
click at [402, 216] on div "Amount * 10.99 Description * Send" at bounding box center [469, 203] width 657 height 37
click at [553, 209] on icon "submit" at bounding box center [551, 207] width 5 height 5
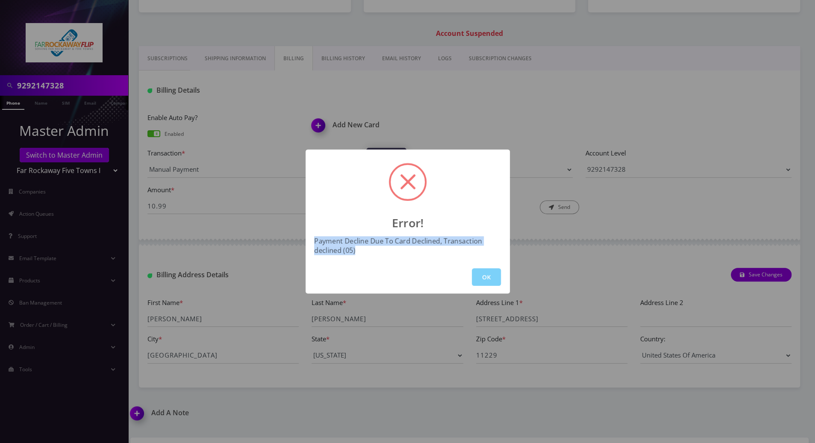
drag, startPoint x: 366, startPoint y: 250, endPoint x: 311, endPoint y: 241, distance: 55.8
click at [311, 241] on div "Payment Decline Due To Card Declined, Transaction declined (05)" at bounding box center [408, 245] width 196 height 19
copy div "Payment Decline Due To Card Declined, Transaction declined (05)"
click at [555, 94] on div "Error! Payment Decline Due To Card Declined, Transaction declined (05) OK" at bounding box center [407, 221] width 815 height 443
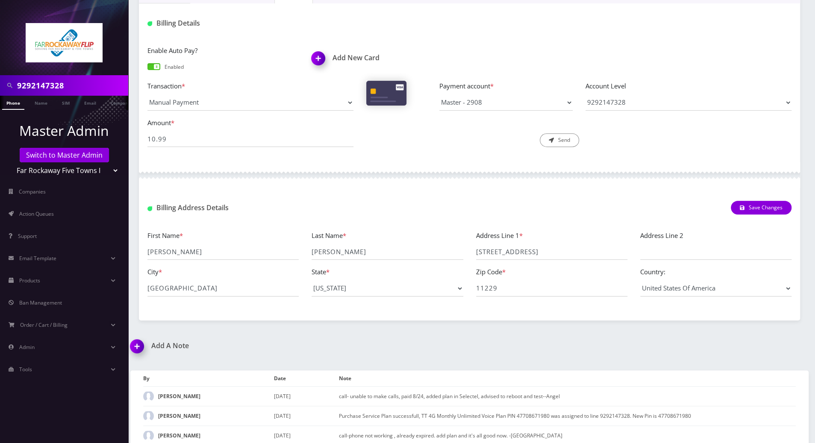
scroll to position [209, 0]
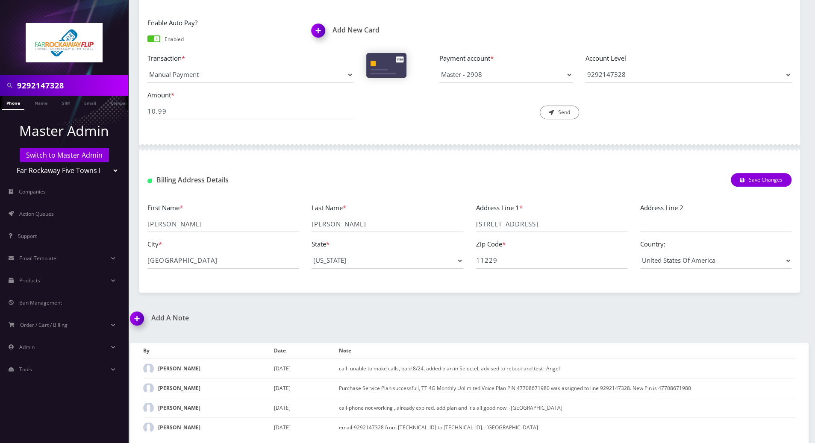
click at [133, 319] on img at bounding box center [138, 321] width 25 height 25
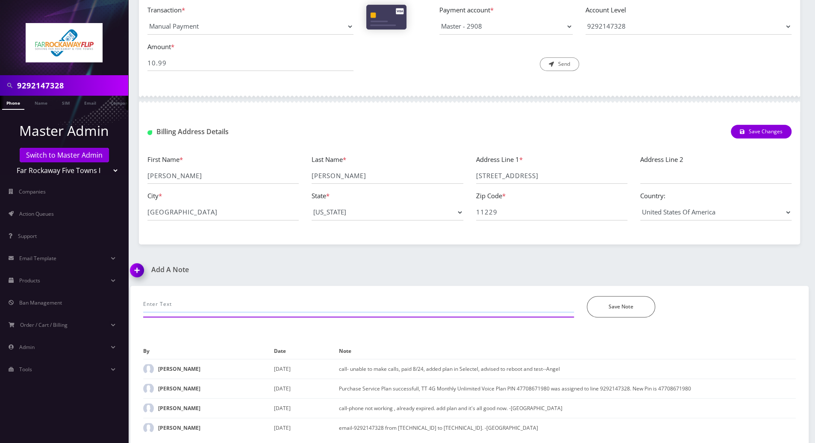
click at [225, 299] on input "text" at bounding box center [358, 304] width 431 height 16
paste input "Payment Decline Due To Card Declined, Transaction declined (05)"
drag, startPoint x: 430, startPoint y: 305, endPoint x: 431, endPoint y: 310, distance: 5.0
click at [430, 305] on input "call for no service-- suspended since customer's card has an error-- Payment De…" at bounding box center [358, 304] width 431 height 16
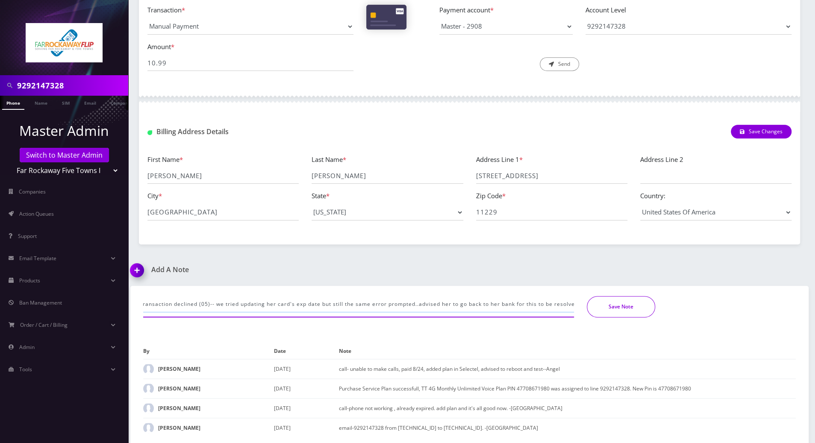
type input "call for no service-- suspended since customer's card has an error-- Payment De…"
drag, startPoint x: 627, startPoint y: 301, endPoint x: 638, endPoint y: 302, distance: 11.2
click at [627, 301] on button "Save Note" at bounding box center [621, 306] width 68 height 21
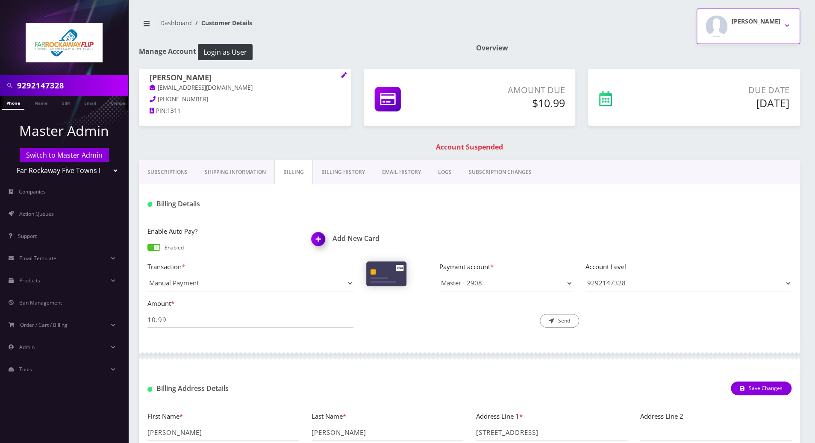
click at [789, 25] on button "[PERSON_NAME]" at bounding box center [748, 26] width 103 height 35
click at [718, 53] on link "Logout" at bounding box center [748, 54] width 103 height 12
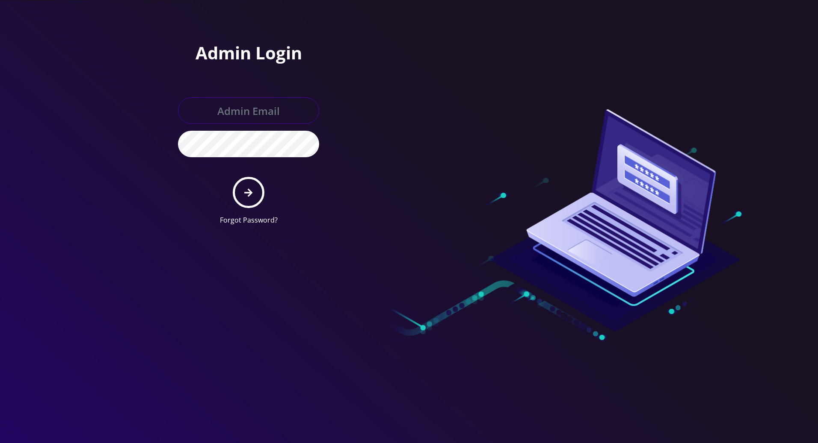
type input "tracy@teltik.com"
click at [251, 195] on icon "submit" at bounding box center [248, 192] width 8 height 9
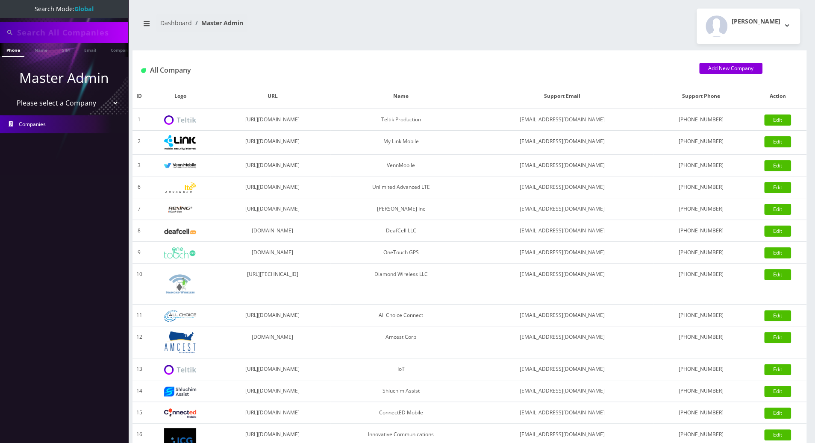
click at [786, 70] on div "Add New Company" at bounding box center [749, 68] width 99 height 11
click at [79, 30] on input "text" at bounding box center [71, 32] width 109 height 16
type input "[PERSON_NAME]"
click at [41, 52] on link "Name" at bounding box center [40, 50] width 21 height 14
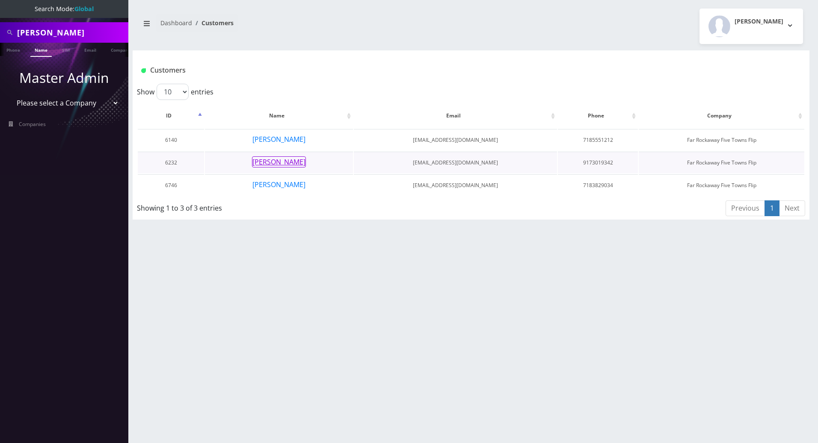
click at [295, 160] on button "[PERSON_NAME]" at bounding box center [279, 162] width 54 height 11
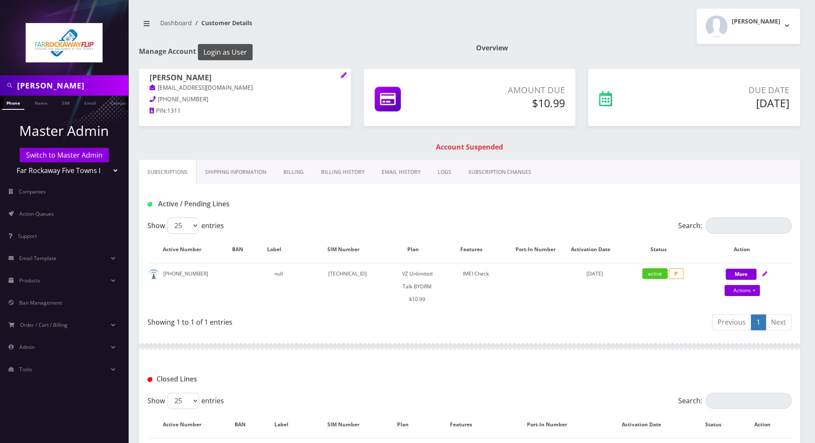
click at [232, 51] on button "Login as User" at bounding box center [225, 52] width 55 height 16
click at [239, 172] on link "Shipping Information" at bounding box center [236, 172] width 78 height 25
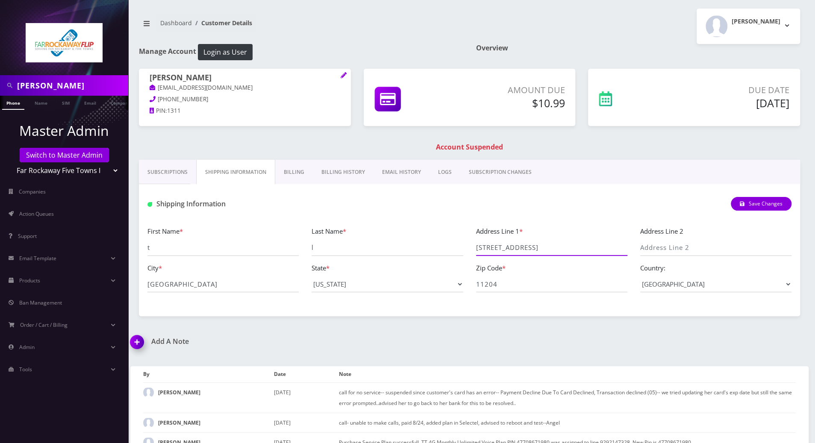
drag, startPoint x: 534, startPoint y: 249, endPoint x: 472, endPoint y: 246, distance: 61.7
click at [472, 246] on div "Address Line 1 * 4502 18th ave" at bounding box center [552, 241] width 164 height 30
click at [164, 173] on link "Subscriptions" at bounding box center [167, 172] width 57 height 25
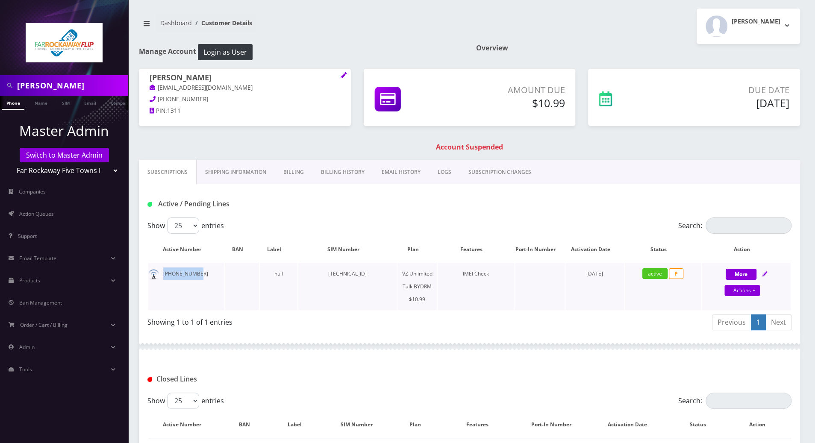
drag, startPoint x: 200, startPoint y: 274, endPoint x: 164, endPoint y: 274, distance: 36.3
click at [164, 274] on td "[PHONE_NUMBER]" at bounding box center [186, 286] width 76 height 47
copy td "[PHONE_NUMBER]"
click at [585, 207] on div "Active / Pending Lines" at bounding box center [469, 204] width 657 height 14
click at [37, 104] on link "Name" at bounding box center [40, 103] width 21 height 14
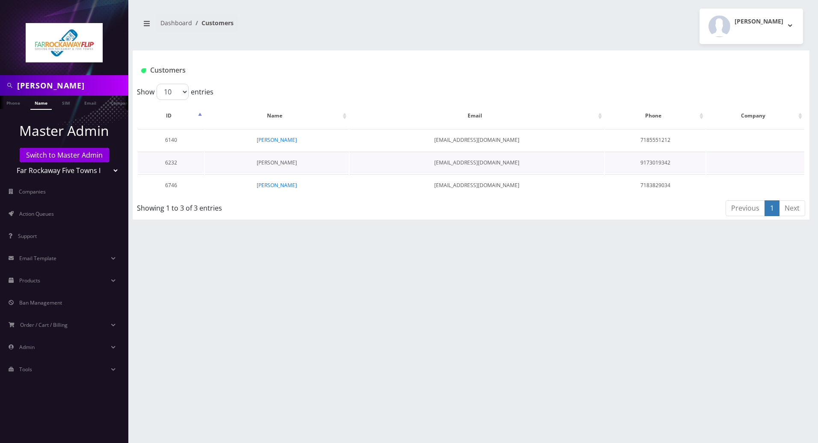
click at [281, 163] on link "[PERSON_NAME]" at bounding box center [277, 162] width 40 height 7
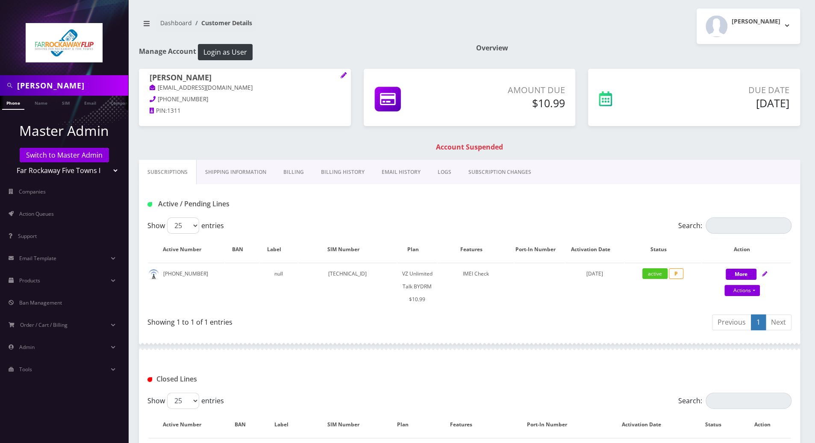
click at [298, 319] on div "Showing 1 to 1 of 1 entries" at bounding box center [306, 321] width 316 height 14
drag, startPoint x: 293, startPoint y: 174, endPoint x: 308, endPoint y: 191, distance: 22.1
click at [293, 174] on link "Billing" at bounding box center [294, 172] width 38 height 25
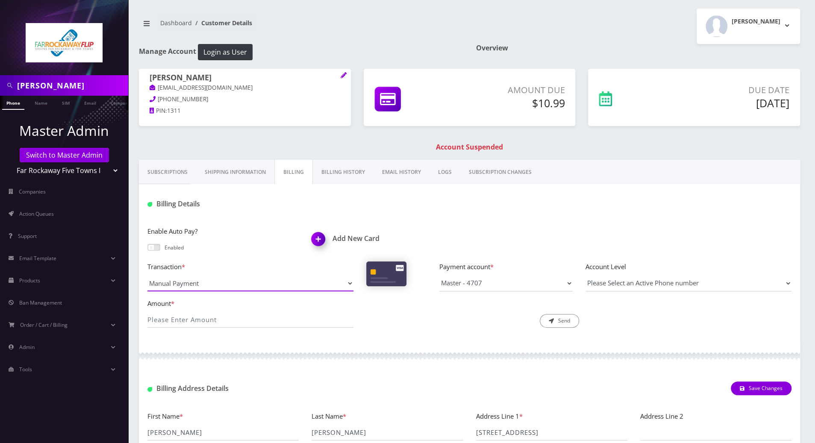
click at [345, 282] on select "Manual Payment Custom Charge Manual Credit Custom Invoice" at bounding box center [251, 283] width 206 height 16
click at [148, 275] on select "Manual Payment Custom Charge Manual Credit Custom Invoice" at bounding box center [251, 283] width 206 height 16
click at [152, 248] on span at bounding box center [154, 247] width 13 height 7
click at [148, 251] on input "checkbox" at bounding box center [148, 251] width 0 height 0
click at [253, 330] on div "Amount * Description * Send" at bounding box center [469, 316] width 657 height 37
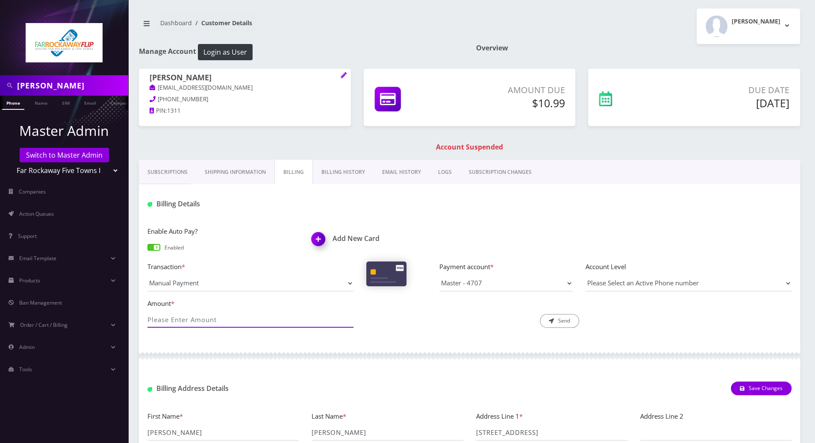
click at [241, 324] on input "Amount *" at bounding box center [251, 320] width 206 height 16
type input "10.99"
click at [550, 282] on select "Master - 4707" at bounding box center [506, 283] width 133 height 16
click at [440, 275] on select "Master - 4707" at bounding box center [506, 283] width 133 height 16
click at [694, 283] on select "Please Select an Active Phone number [PHONE_NUMBER]" at bounding box center [689, 283] width 206 height 16
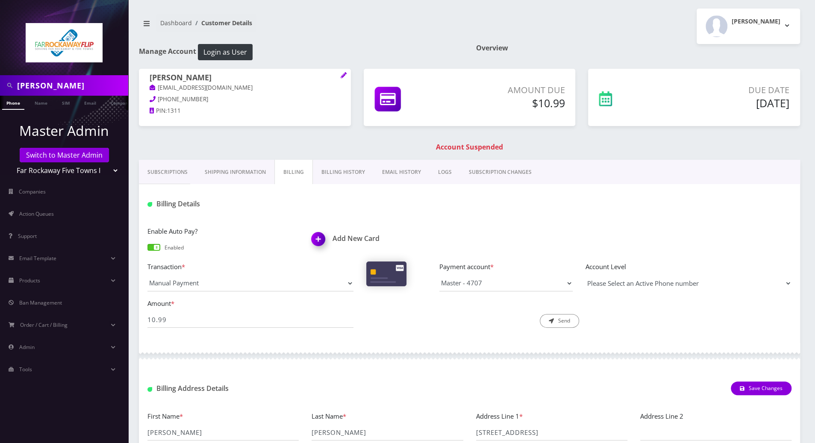
select select "93609"
click at [586, 275] on select "Please Select an Active Phone number [PHONE_NUMBER]" at bounding box center [689, 283] width 206 height 16
click at [553, 323] on button "Send" at bounding box center [559, 321] width 39 height 14
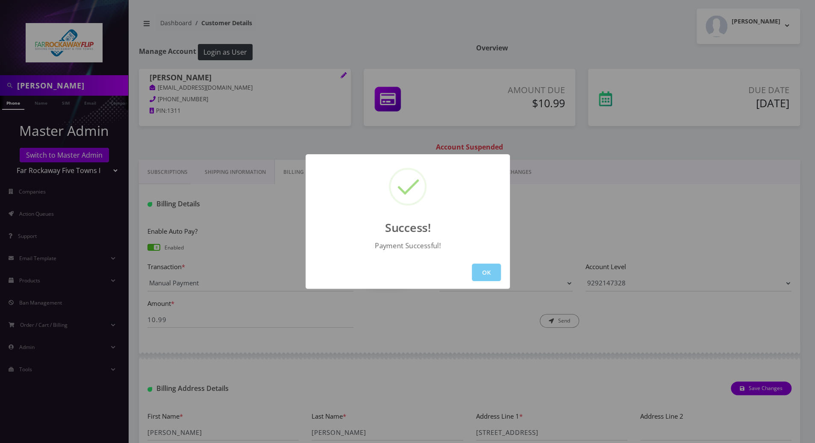
click at [485, 270] on button "OK" at bounding box center [486, 273] width 29 height 18
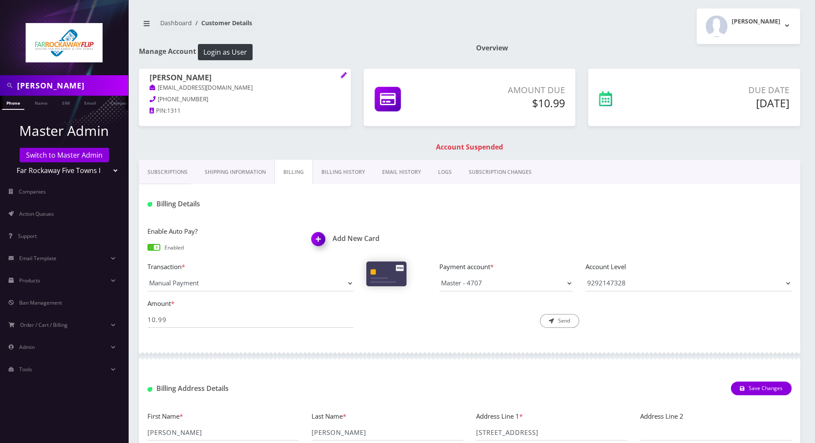
click at [514, 211] on div "Billing Details" at bounding box center [470, 200] width 662 height 33
click at [172, 174] on link "Subscriptions" at bounding box center [167, 172] width 57 height 25
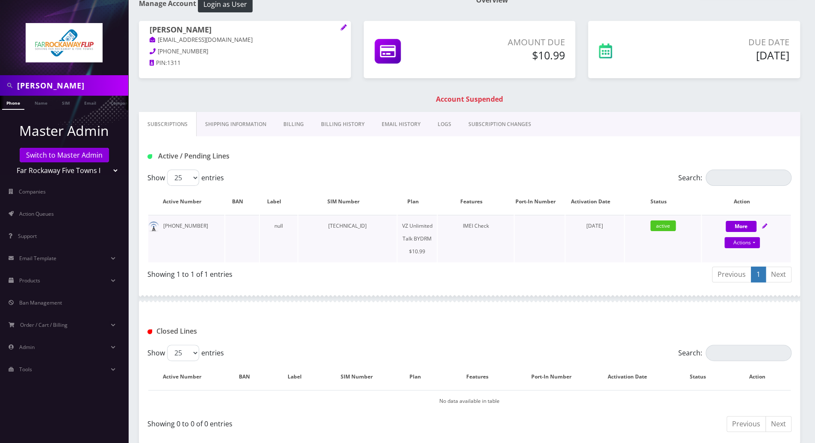
scroll to position [114, 0]
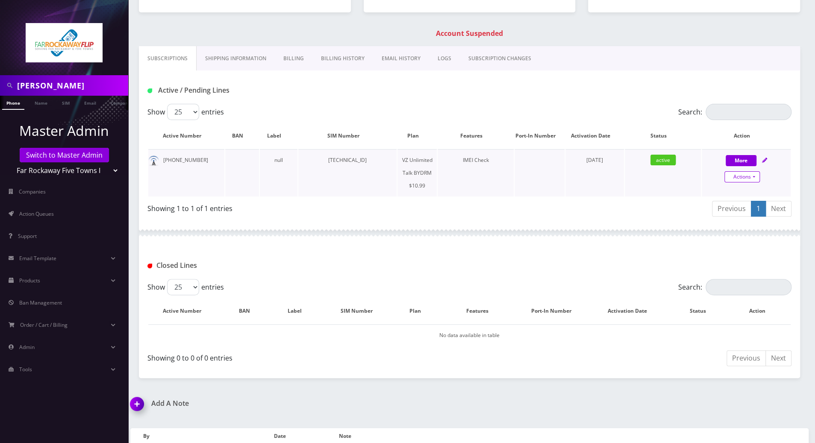
click at [753, 176] on link "Actions" at bounding box center [742, 176] width 35 height 11
select select "469"
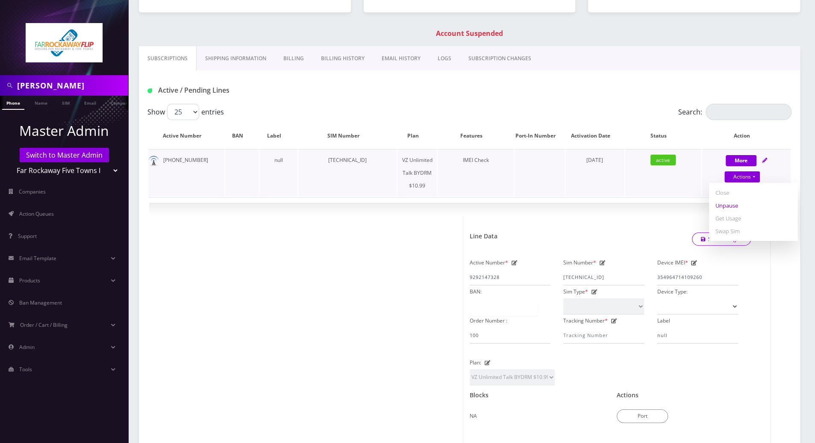
click at [725, 207] on link "Unpause" at bounding box center [753, 205] width 89 height 13
select select "469"
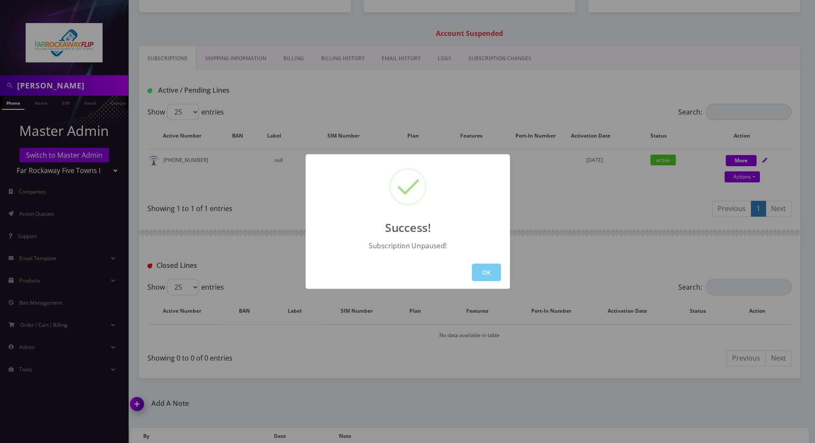
click at [484, 270] on button "OK" at bounding box center [486, 273] width 29 height 18
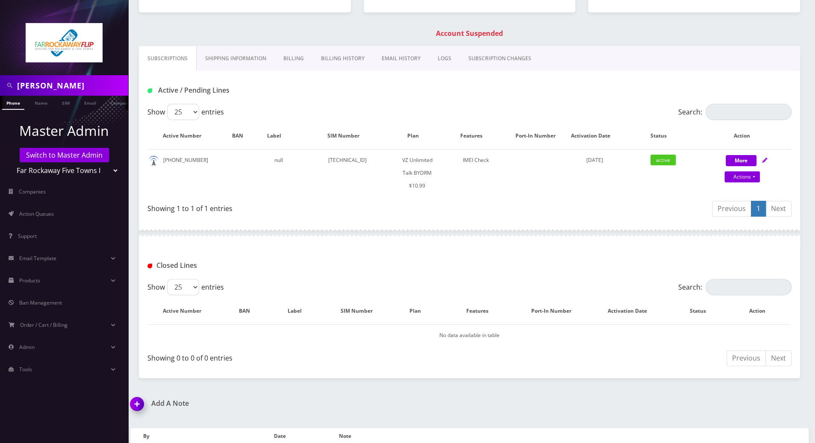
click at [473, 257] on div "Closed Lines" at bounding box center [470, 262] width 662 height 33
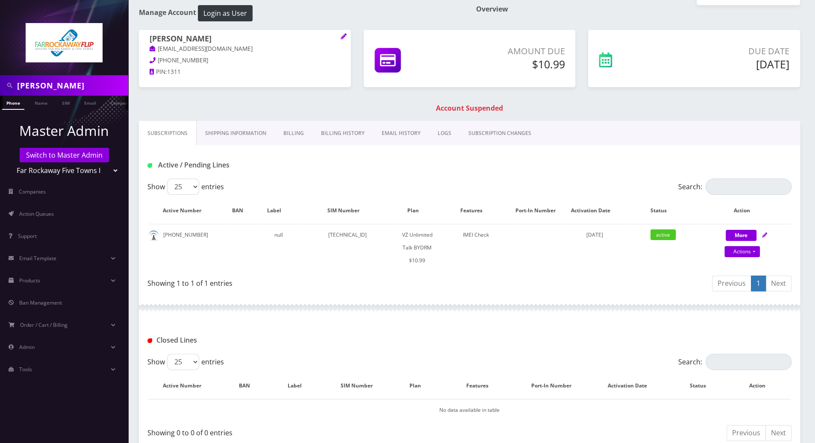
scroll to position [0, 0]
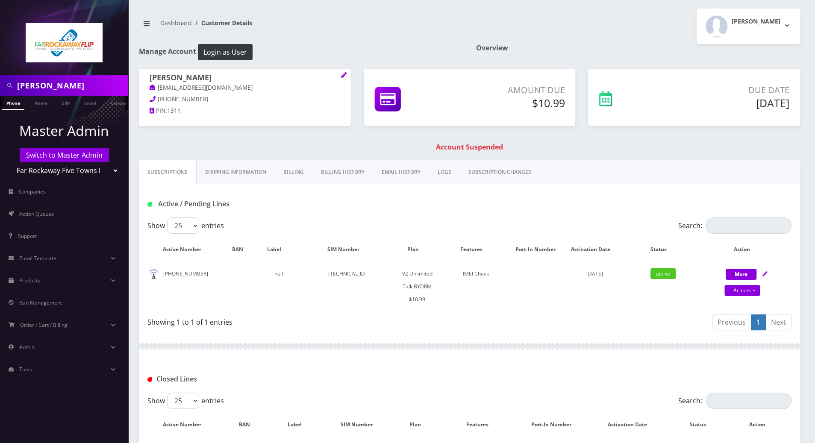
click at [288, 176] on link "Billing" at bounding box center [294, 172] width 38 height 25
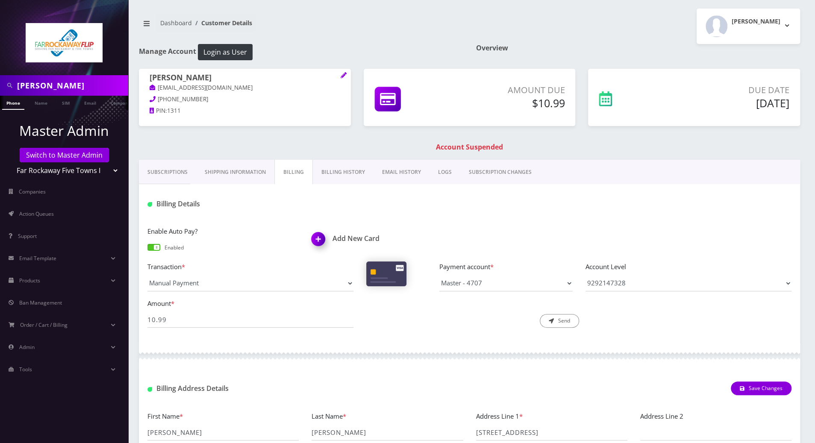
click at [338, 171] on link "Billing History" at bounding box center [343, 172] width 61 height 25
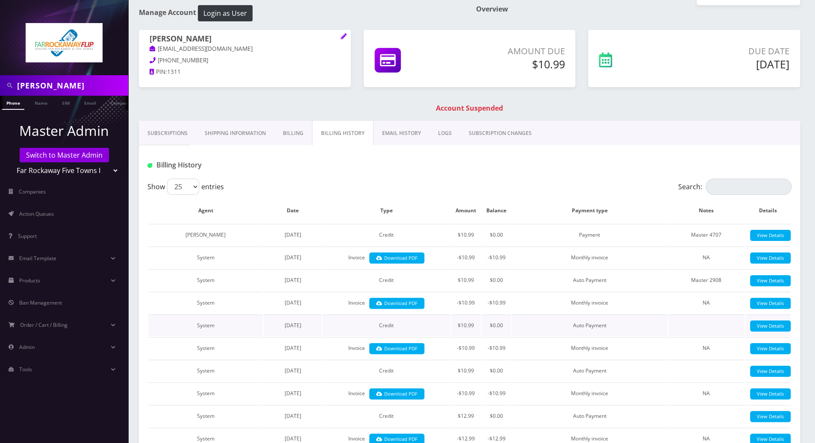
scroll to position [57, 0]
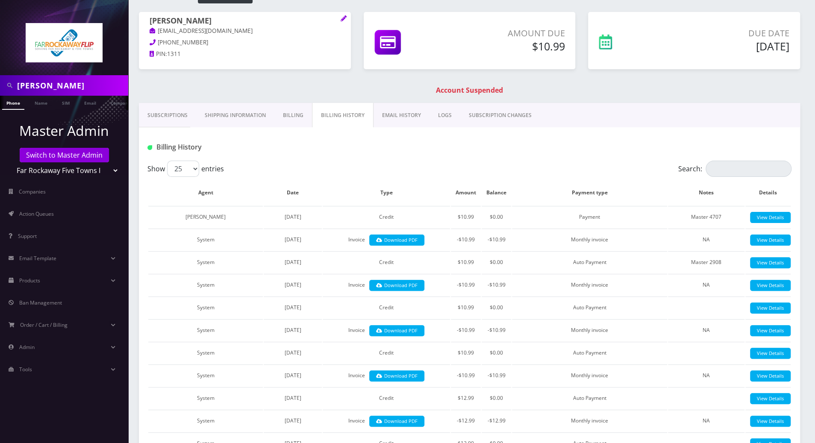
click at [291, 111] on link "Billing" at bounding box center [294, 115] width 38 height 25
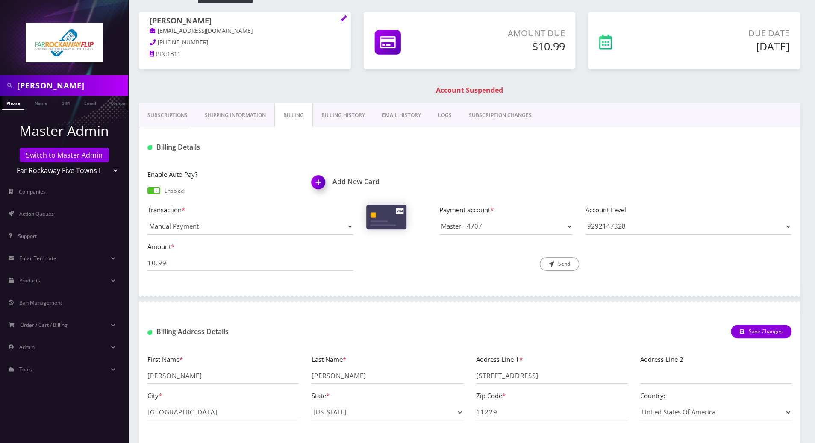
click at [159, 121] on link "Subscriptions" at bounding box center [167, 115] width 57 height 25
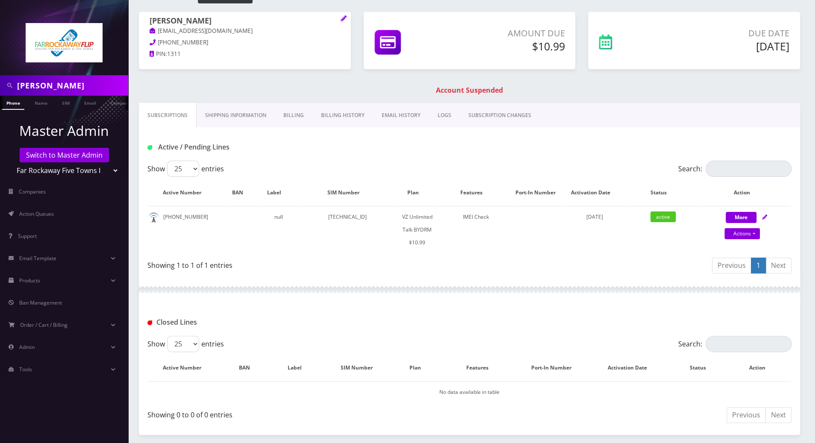
click at [332, 121] on link "Billing History" at bounding box center [343, 115] width 61 height 25
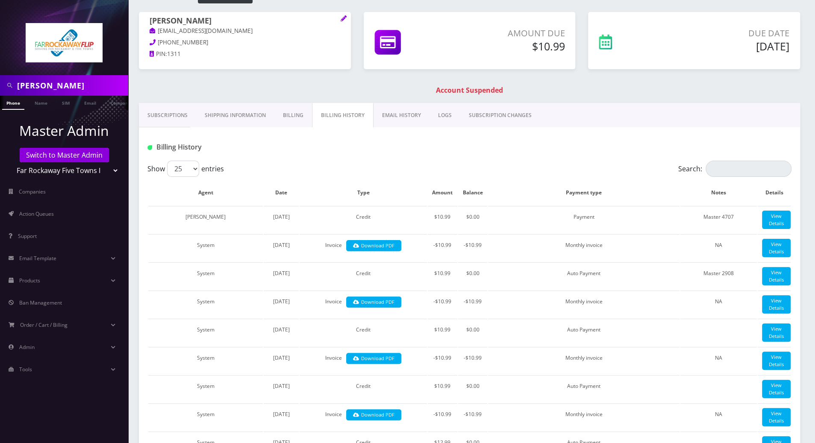
click at [292, 111] on link "Billing" at bounding box center [294, 115] width 38 height 25
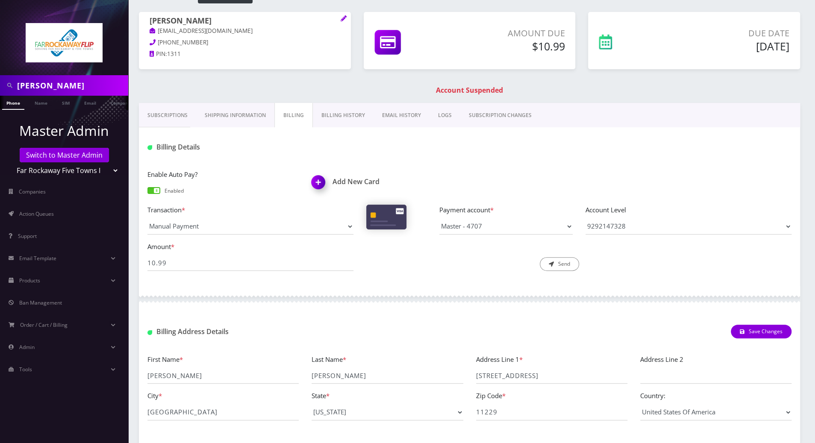
click at [337, 118] on link "Billing History" at bounding box center [343, 115] width 61 height 25
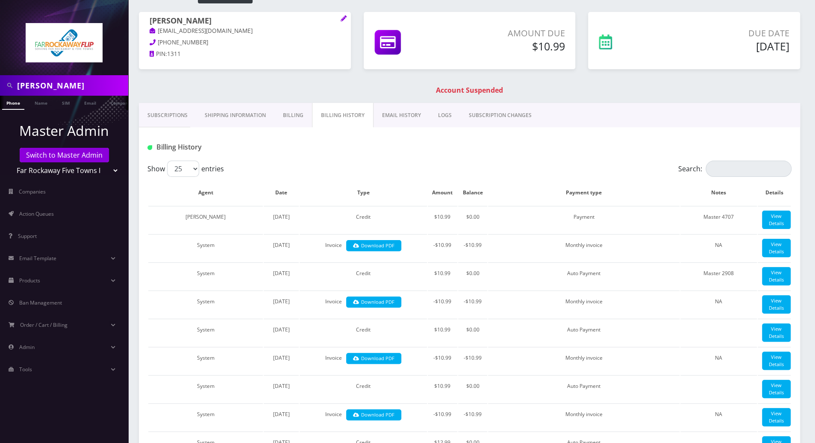
click at [418, 145] on div at bounding box center [579, 147] width 438 height 14
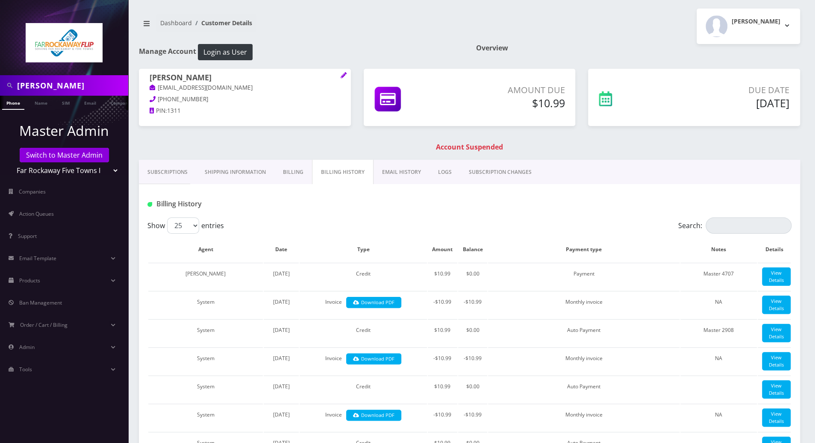
click at [295, 174] on link "Billing" at bounding box center [294, 172] width 38 height 25
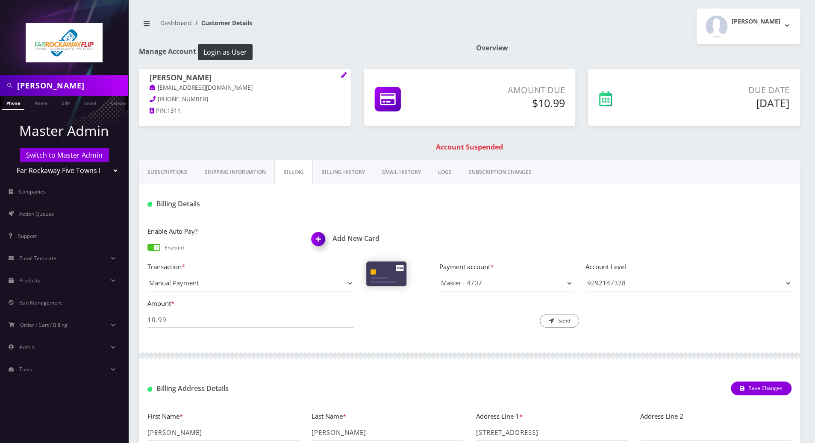
scroll to position [57, 0]
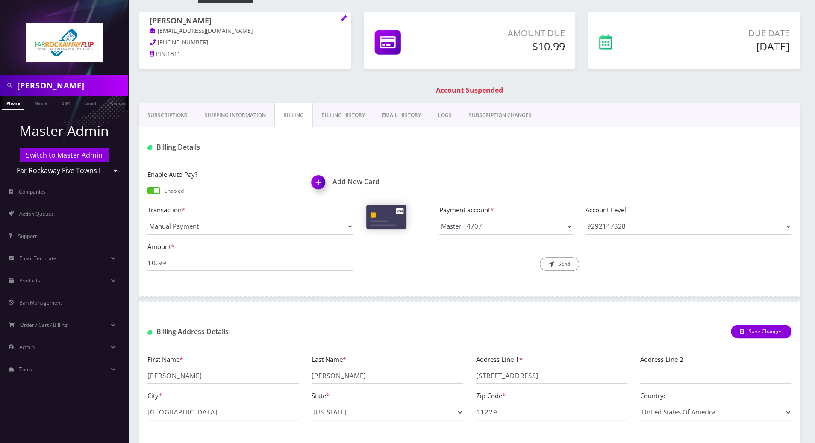
click at [158, 115] on link "Subscriptions" at bounding box center [167, 115] width 57 height 25
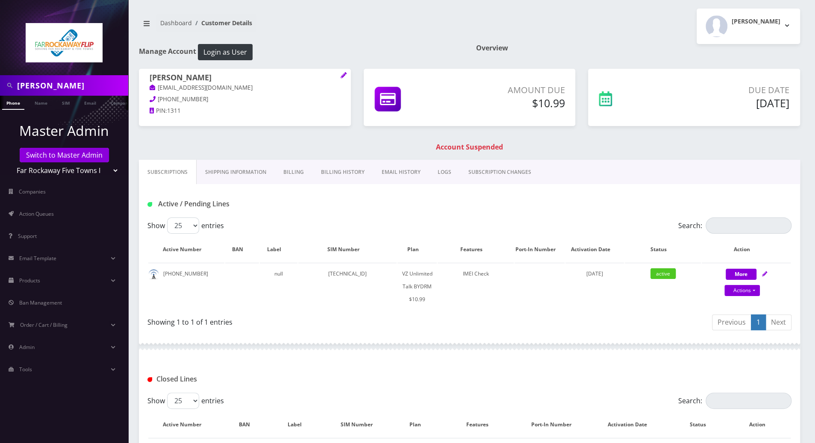
click at [291, 172] on link "Billing" at bounding box center [294, 172] width 38 height 25
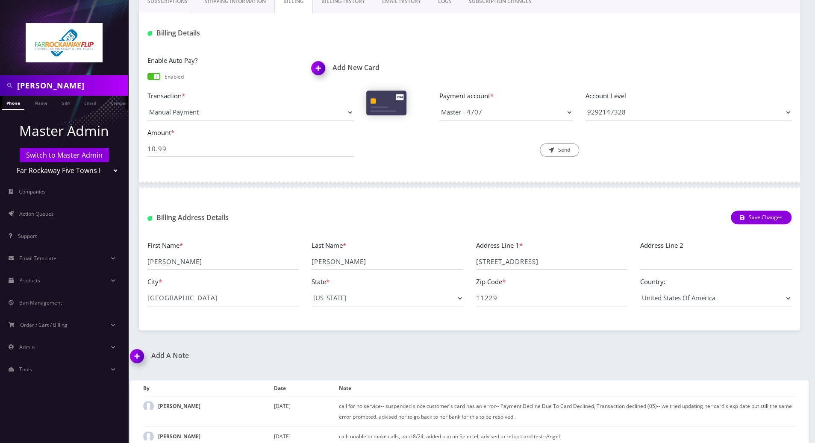
scroll to position [239, 0]
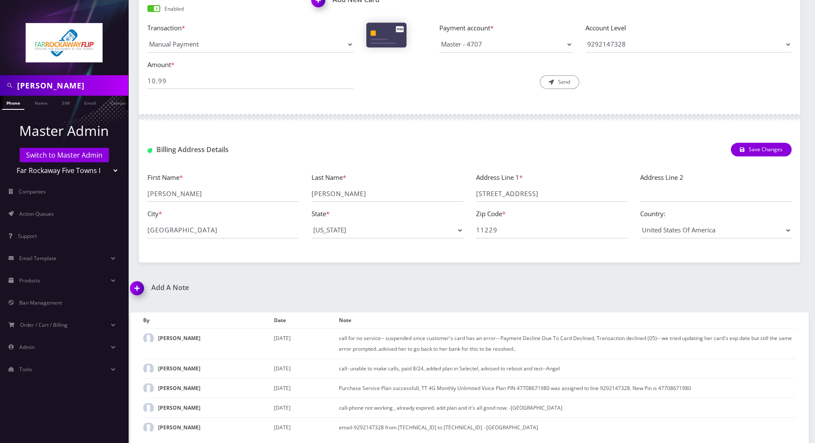
click at [140, 292] on img at bounding box center [138, 291] width 25 height 25
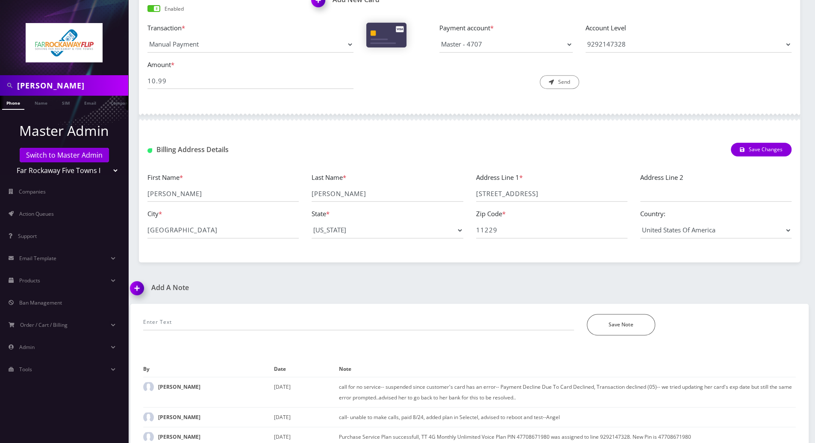
scroll to position [287, 0]
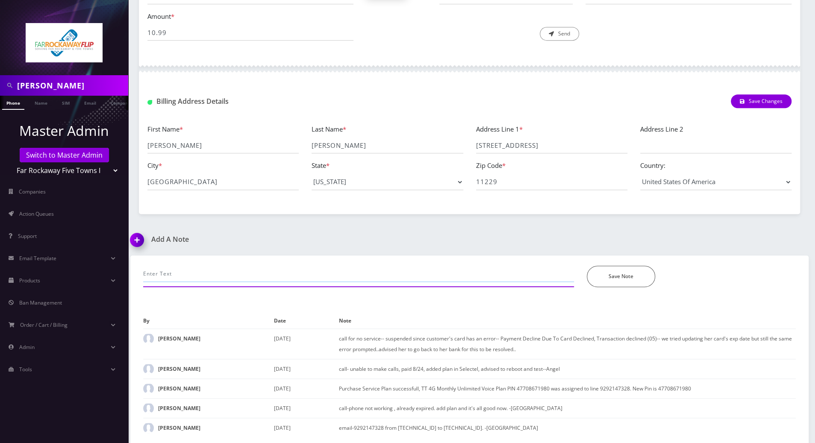
click at [213, 271] on input "text" at bounding box center [358, 274] width 431 height 16
paste input "929-214-7328"
drag, startPoint x: 303, startPoint y: 273, endPoint x: 257, endPoint y: 275, distance: 45.8
click at [257, 275] on input "called again to use another cc ending in 929-214-7328" at bounding box center [358, 274] width 431 height 16
type input "called again to use another cc ending in 4707.. charged successfully and restor…"
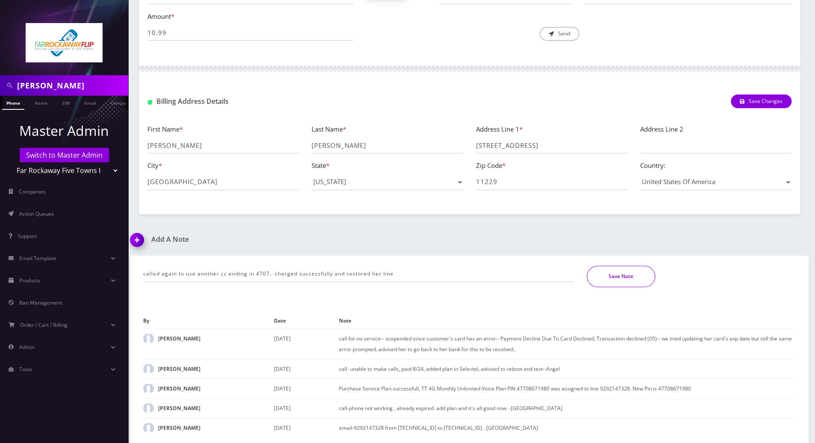
click at [609, 278] on button "Save Note" at bounding box center [621, 276] width 68 height 21
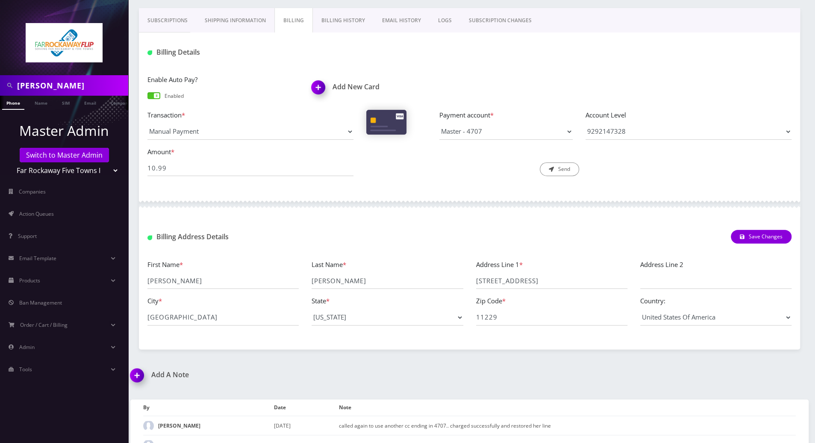
scroll to position [0, 0]
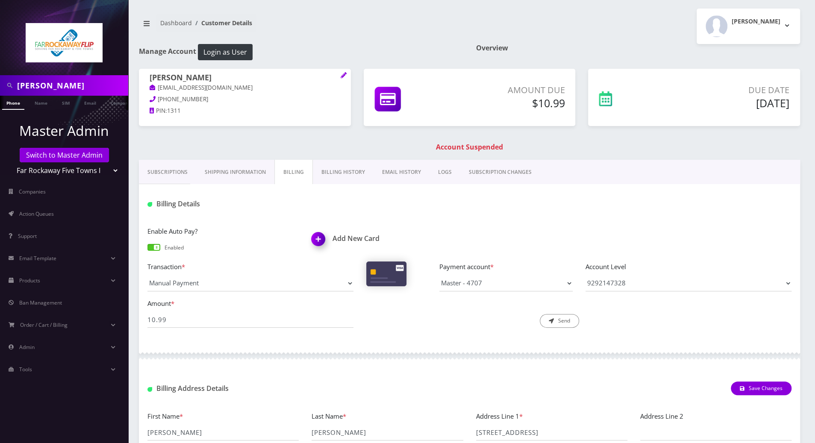
click at [343, 169] on link "Billing History" at bounding box center [343, 172] width 61 height 25
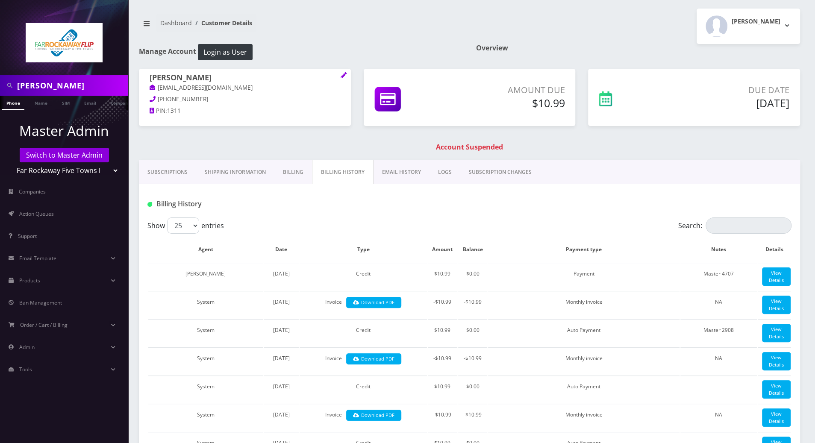
click at [164, 170] on link "Subscriptions" at bounding box center [167, 172] width 57 height 25
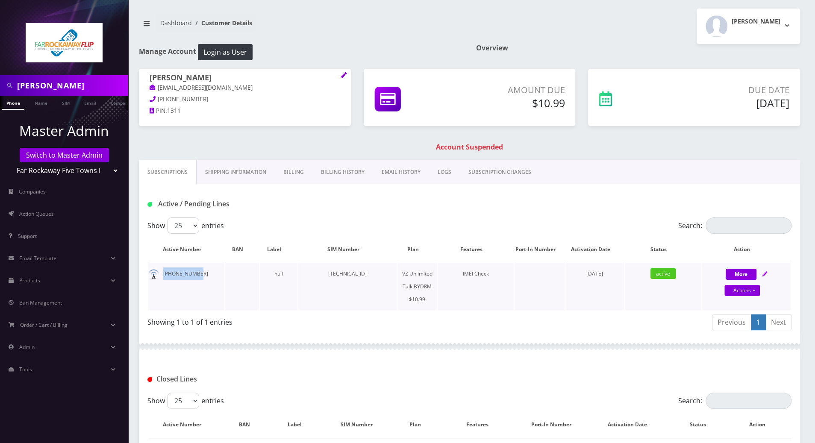
drag, startPoint x: 198, startPoint y: 276, endPoint x: 163, endPoint y: 275, distance: 35.1
click at [163, 275] on td "929-214-7328" at bounding box center [186, 286] width 76 height 47
copy td "929-214-7328"
click at [756, 293] on link "Actions" at bounding box center [742, 290] width 35 height 11
select select "469"
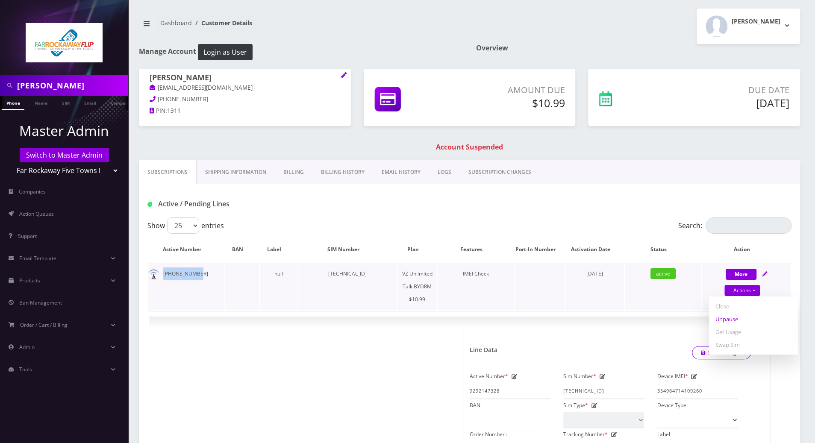
click at [730, 320] on link "Unpause" at bounding box center [753, 319] width 89 height 13
select select "469"
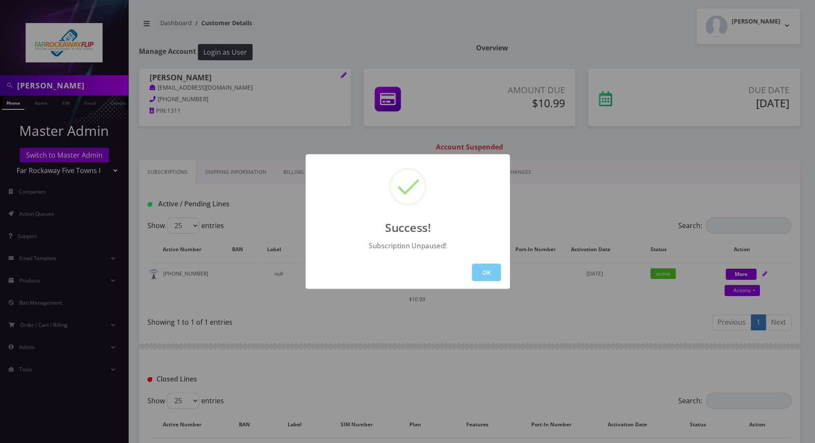
click at [494, 275] on button "OK" at bounding box center [486, 273] width 29 height 18
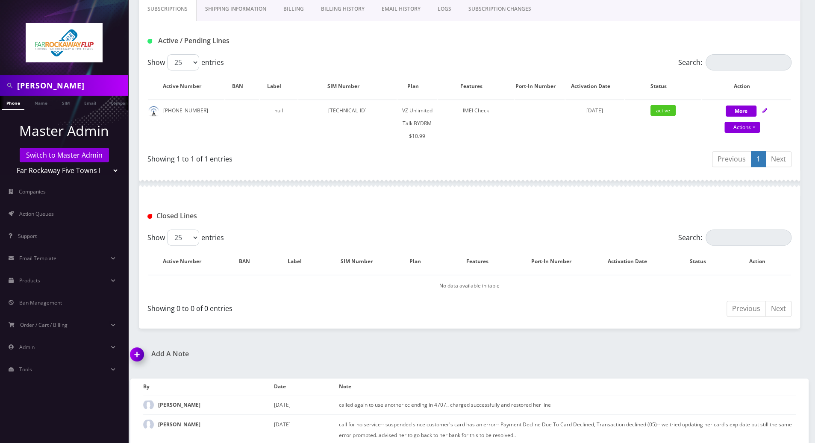
scroll to position [249, 0]
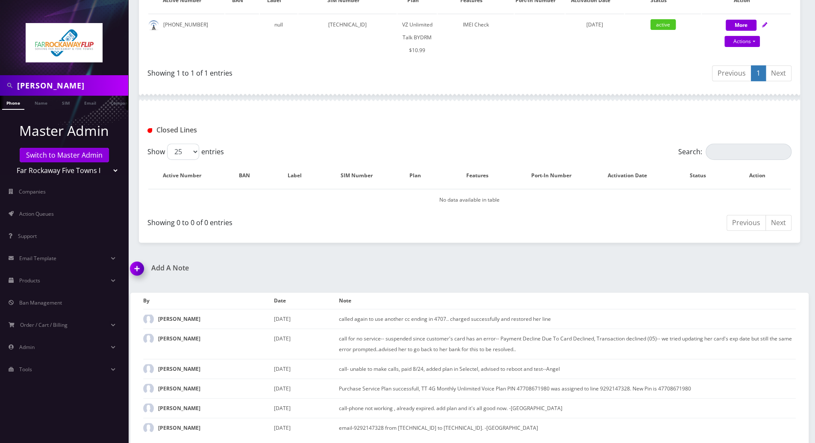
click at [130, 271] on img at bounding box center [138, 271] width 25 height 25
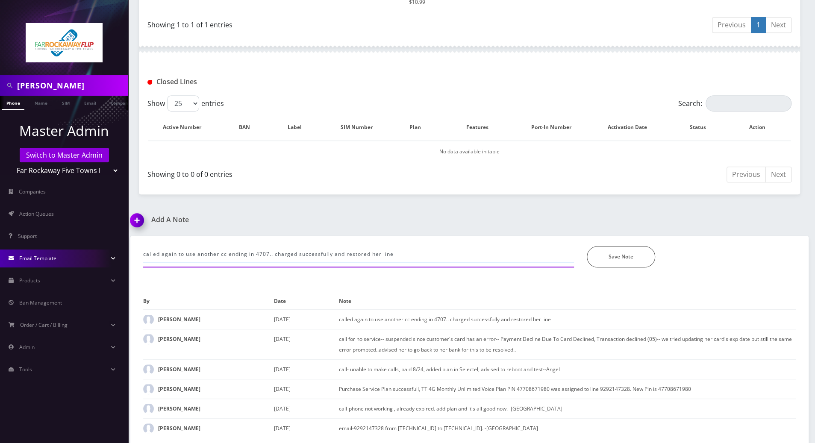
drag, startPoint x: 404, startPoint y: 248, endPoint x: 89, endPoint y: 255, distance: 314.8
click at [61, 255] on div "federman Phone Name SIM Email Company Customer Master Admin Switch to Master Ad…" at bounding box center [407, 73] width 815 height 743
paste input "Purchase Service Plan successfull, TT 4G Monthly Unlimited Voice Plan PIN 47834…"
type input "Purchase Service Plan successfull, TT 4G Monthly Unlimited Voice Plan PIN 47834…"
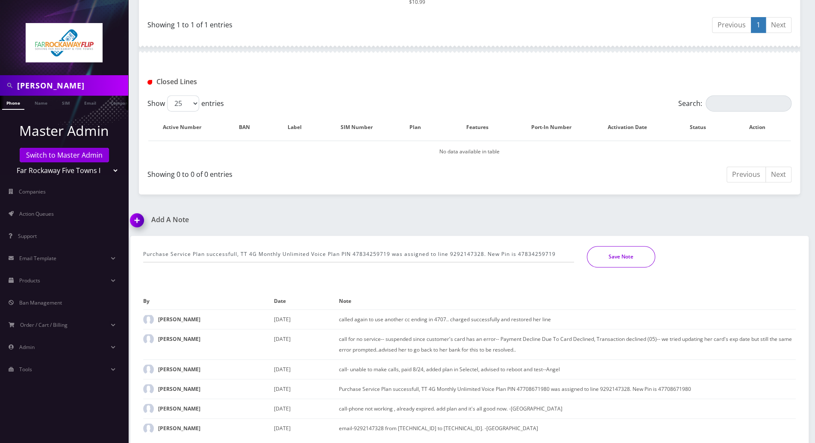
click at [623, 258] on button "Save Note" at bounding box center [621, 256] width 68 height 21
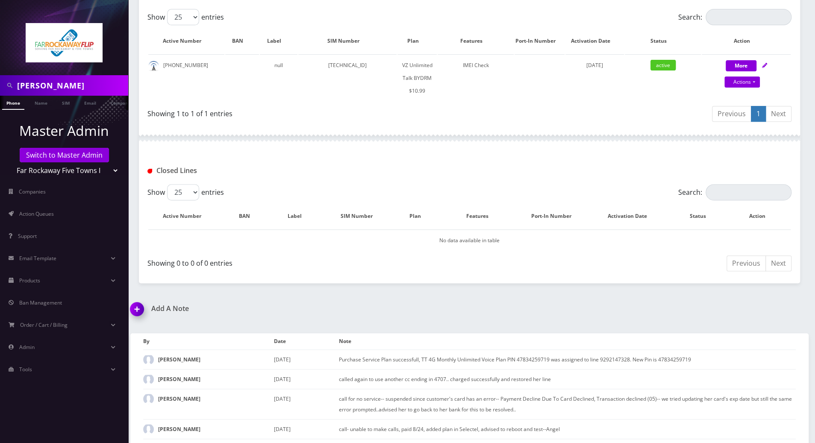
scroll to position [154, 0]
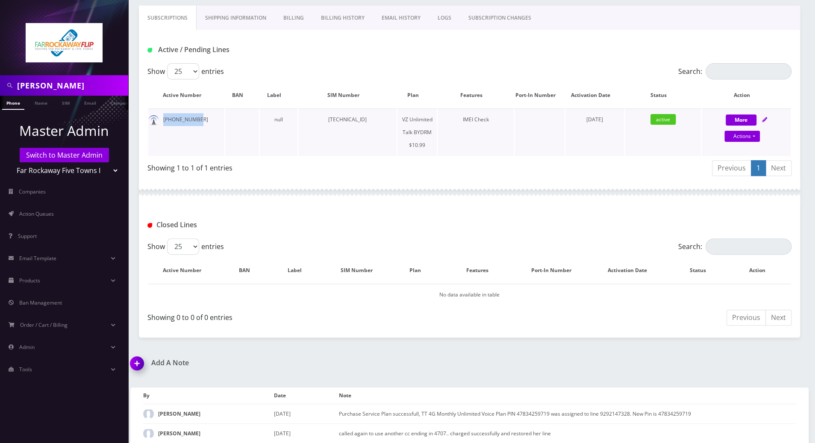
drag, startPoint x: 197, startPoint y: 119, endPoint x: 164, endPoint y: 121, distance: 33.0
click at [164, 121] on td "929-214-7328" at bounding box center [186, 132] width 76 height 47
copy td "929-214-7328"
click at [345, 324] on div "Showing 0 to 0 of 0 entries" at bounding box center [309, 319] width 322 height 20
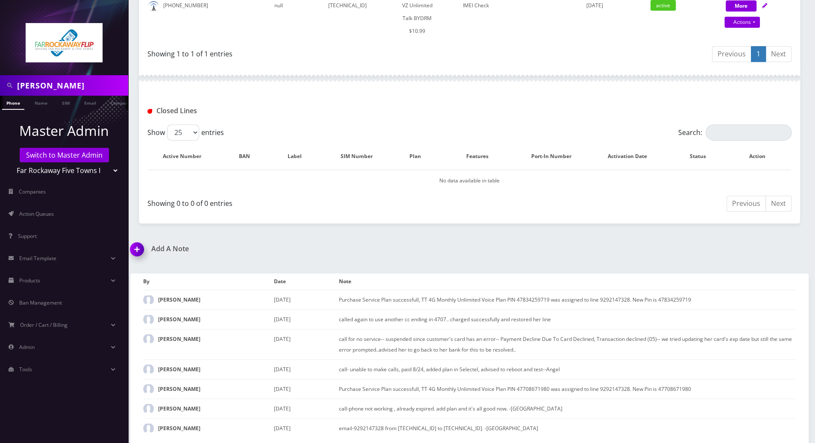
scroll to position [41, 0]
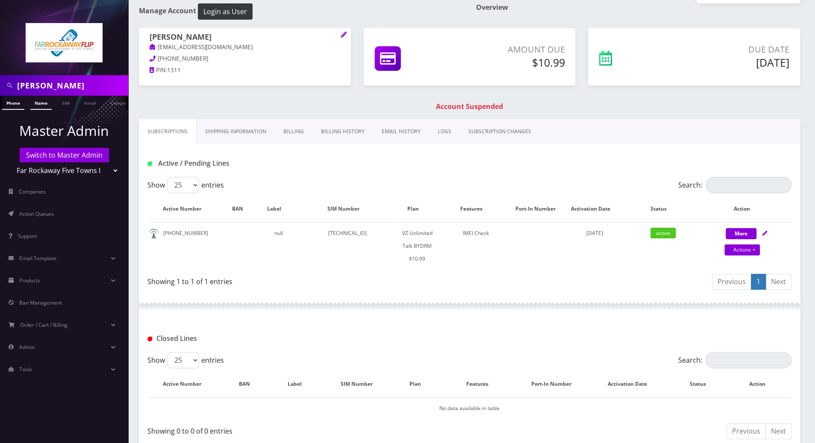
click at [35, 103] on link "Name" at bounding box center [40, 103] width 21 height 14
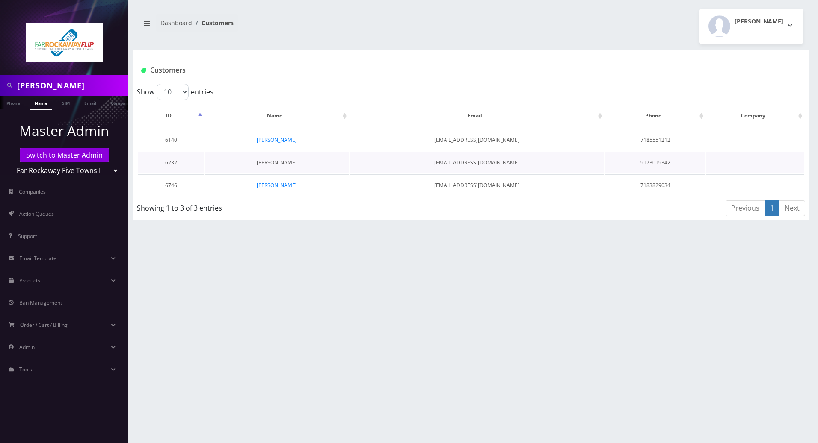
click at [270, 162] on link "CHANA FEDERMAN" at bounding box center [277, 162] width 40 height 7
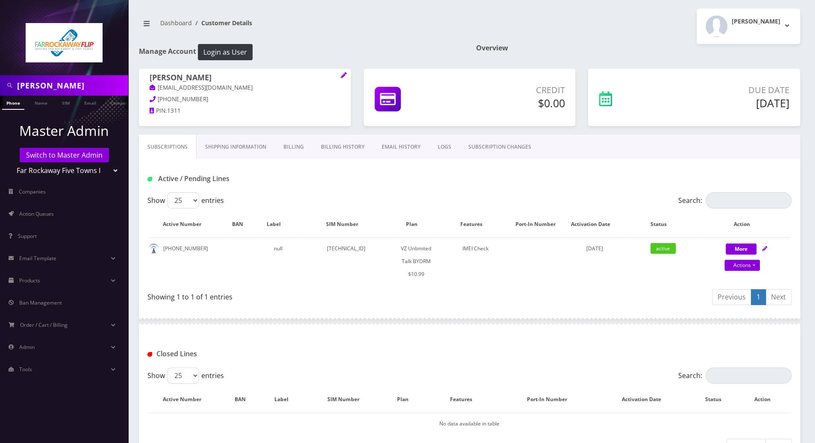
click at [403, 185] on div "Active / Pending Lines" at bounding box center [469, 179] width 657 height 14
click at [786, 25] on button "[PERSON_NAME]" at bounding box center [748, 26] width 103 height 35
click at [718, 56] on link "Logout" at bounding box center [748, 54] width 103 height 12
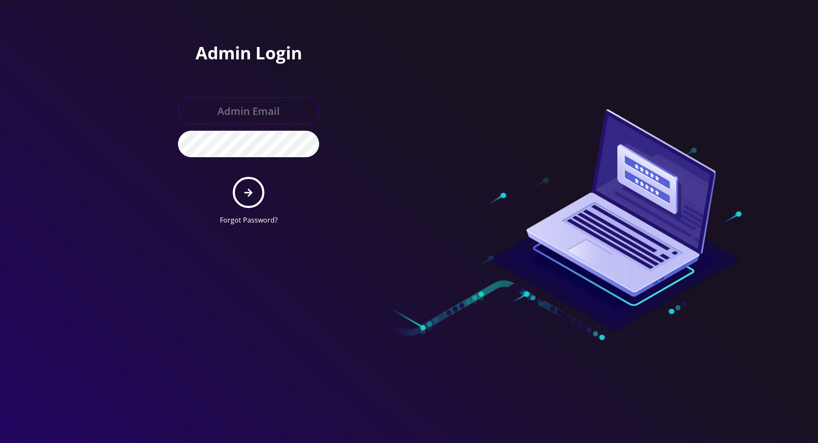
type input "[PERSON_NAME][EMAIL_ADDRESS][DOMAIN_NAME]"
click at [246, 197] on button "submit" at bounding box center [248, 192] width 31 height 31
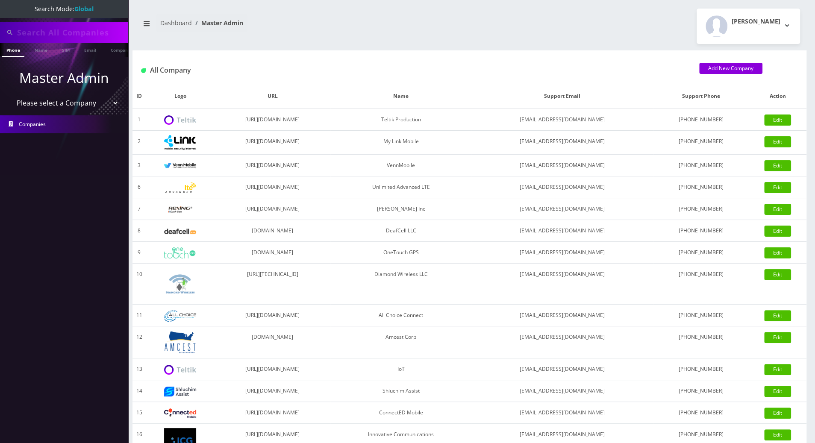
click at [250, 27] on nav "Dashboard Master Admin" at bounding box center [301, 26] width 325 height 24
click at [43, 27] on input "text" at bounding box center [71, 32] width 109 height 16
click at [366, 16] on nav "Dashboard Master Admin" at bounding box center [301, 26] width 325 height 24
click at [72, 35] on input "text" at bounding box center [71, 32] width 109 height 16
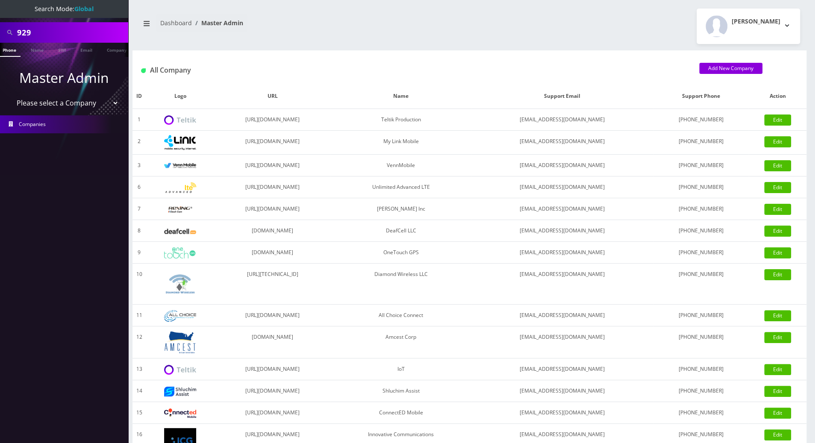
click at [688, 27] on div "Tracy Genares Logout" at bounding box center [638, 26] width 337 height 35
click at [800, 56] on div "All Company Add New Company" at bounding box center [470, 66] width 674 height 33
click at [554, 32] on div "Tracy Genares Logout" at bounding box center [638, 26] width 337 height 35
drag, startPoint x: 48, startPoint y: 33, endPoint x: -1, endPoint y: 32, distance: 49.2
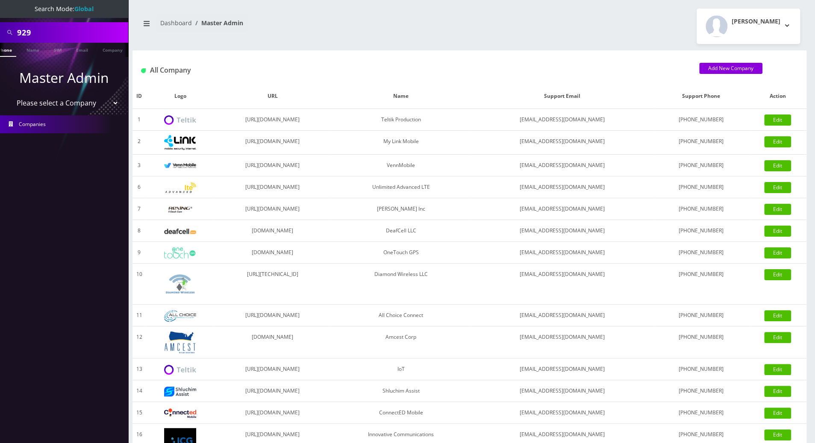
click at [0, 32] on html "Search Mode: Global 929 Phone Name SIM Email Company Customer Master Admin Plea…" at bounding box center [407, 293] width 815 height 587
paste input "8483662426"
type input "8483662426"
click at [15, 51] on link "Phone" at bounding box center [9, 50] width 22 height 14
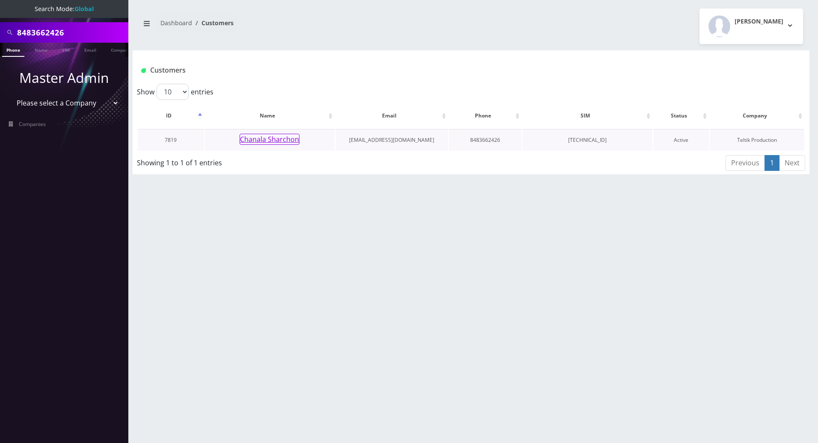
click at [252, 137] on button "Chanala Sharchon" at bounding box center [269, 139] width 60 height 11
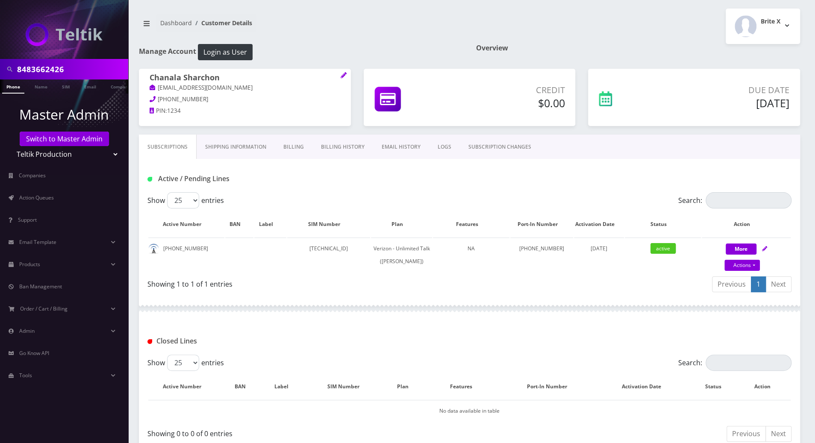
click at [371, 349] on div "Closed Lines" at bounding box center [469, 341] width 657 height 14
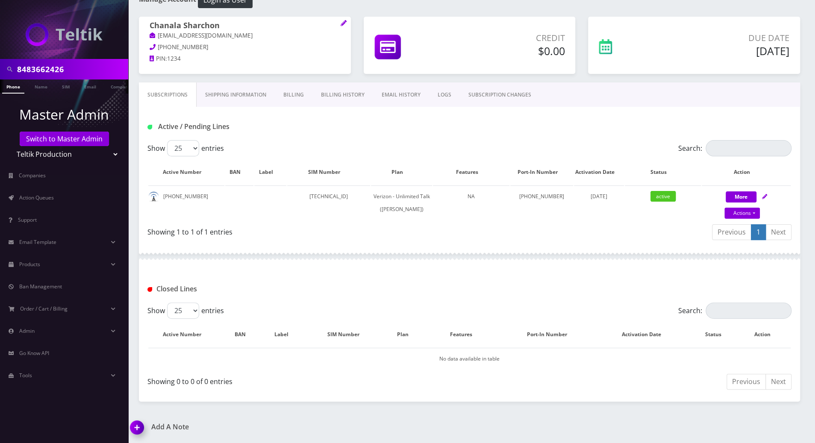
click at [378, 268] on div at bounding box center [470, 257] width 662 height 26
click at [753, 208] on link "Actions" at bounding box center [742, 213] width 35 height 11
select select "459"
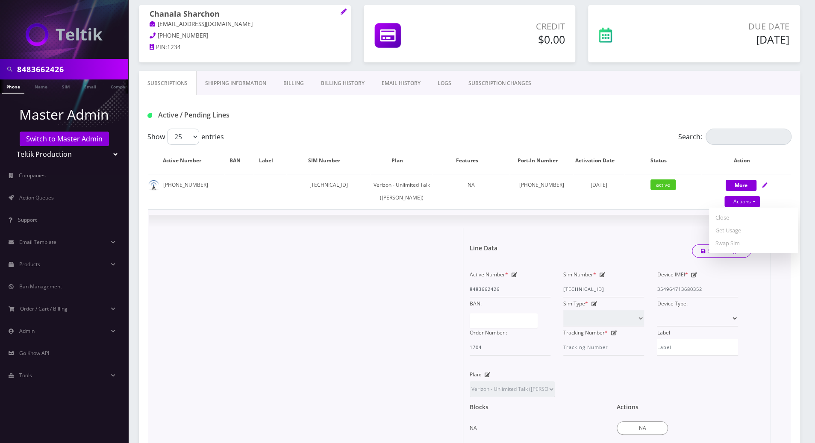
click at [520, 230] on div "× Line Data Save Changes Active Number * 8483662426 Sim Number * [TECHNICAL_ID]…" at bounding box center [469, 374] width 641 height 316
click at [381, 262] on div at bounding box center [310, 373] width 308 height 290
click at [797, 187] on div "Show 25 50 100 250 500 entries Search: Active Number BAN Label SIM Number Plan …" at bounding box center [470, 344] width 662 height 431
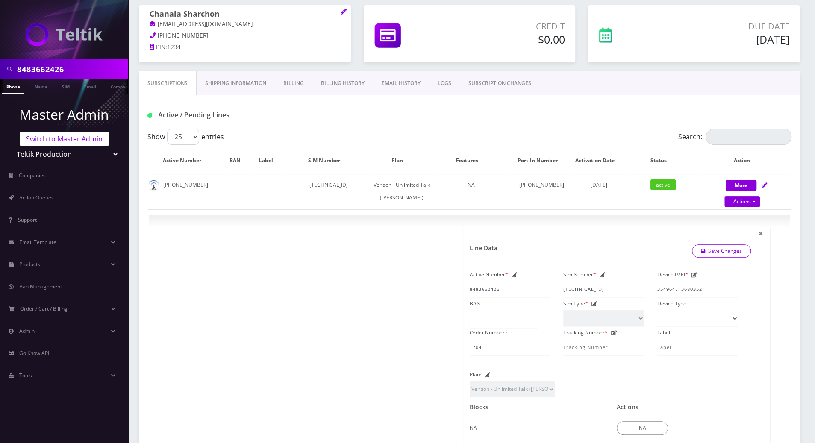
drag, startPoint x: 62, startPoint y: 141, endPoint x: 71, endPoint y: 145, distance: 9.2
click at [63, 141] on link "Switch to Master Admin" at bounding box center [64, 139] width 89 height 15
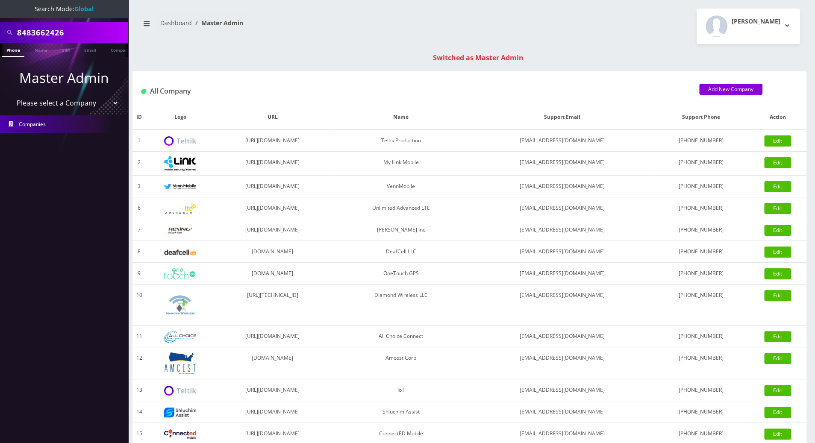
drag, startPoint x: 67, startPoint y: 30, endPoint x: -1, endPoint y: 32, distance: 67.6
click at [0, 32] on html "Search Mode: Global 8483662426 Phone Name SIM Email Company Customer Master Adm…" at bounding box center [407, 304] width 815 height 608
type input "8457019668"
click at [10, 50] on link "Phone" at bounding box center [13, 50] width 22 height 14
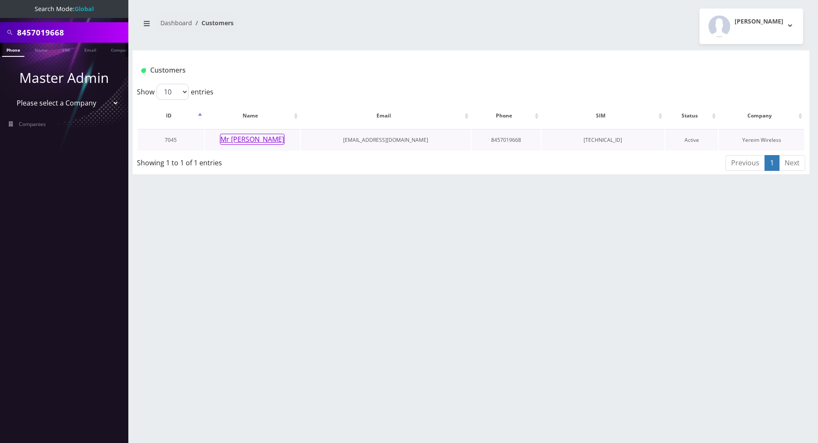
drag, startPoint x: 240, startPoint y: 139, endPoint x: 236, endPoint y: 143, distance: 6.1
click at [239, 138] on button "Mr [PERSON_NAME]" at bounding box center [252, 139] width 65 height 11
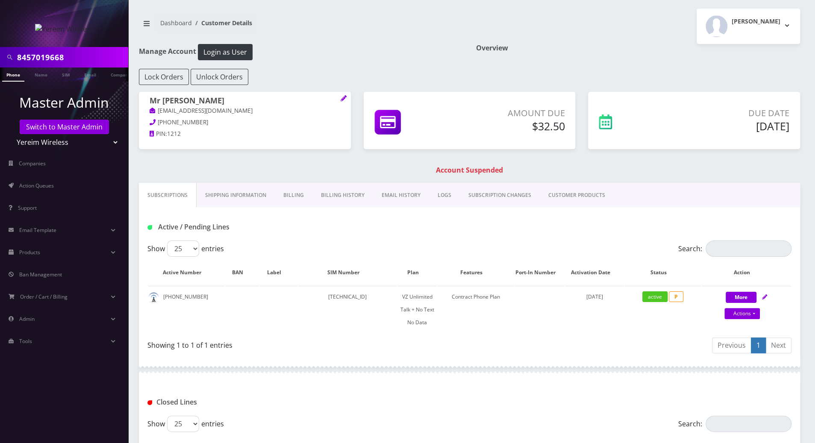
scroll to position [57, 0]
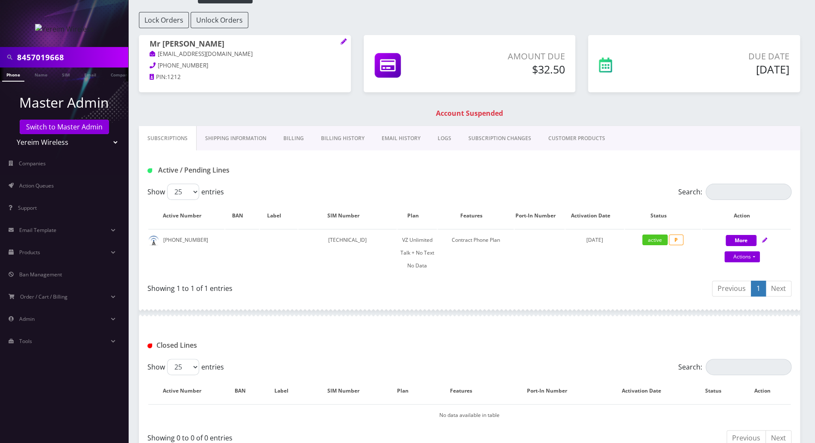
click at [294, 139] on link "Billing" at bounding box center [294, 138] width 38 height 25
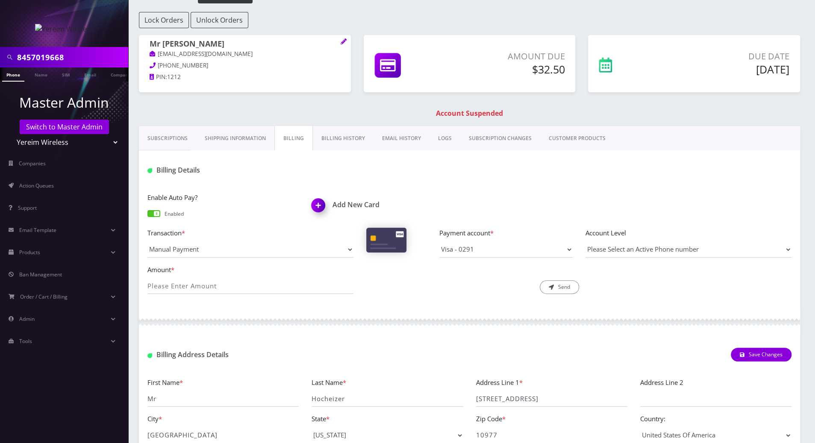
click at [334, 139] on link "Billing History" at bounding box center [343, 138] width 61 height 25
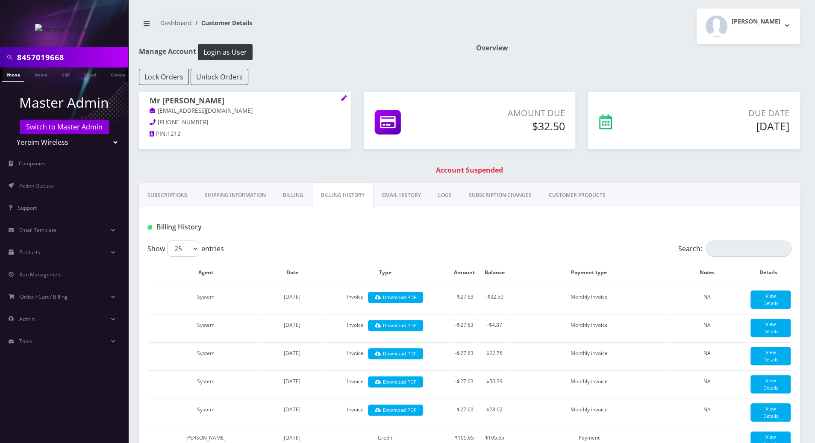
click at [166, 192] on link "Subscriptions" at bounding box center [167, 195] width 57 height 25
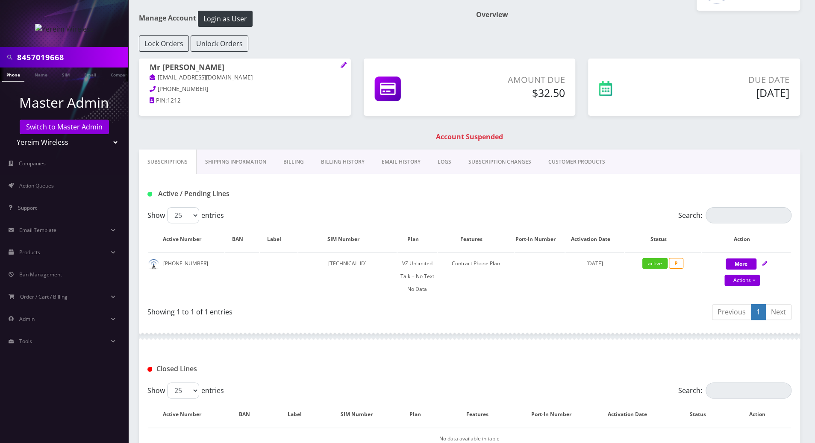
scroll to position [147, 0]
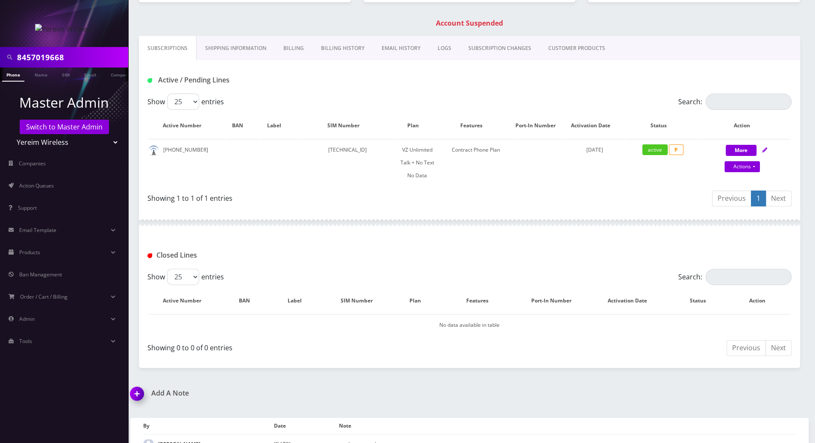
click at [283, 45] on link "Billing" at bounding box center [294, 48] width 38 height 25
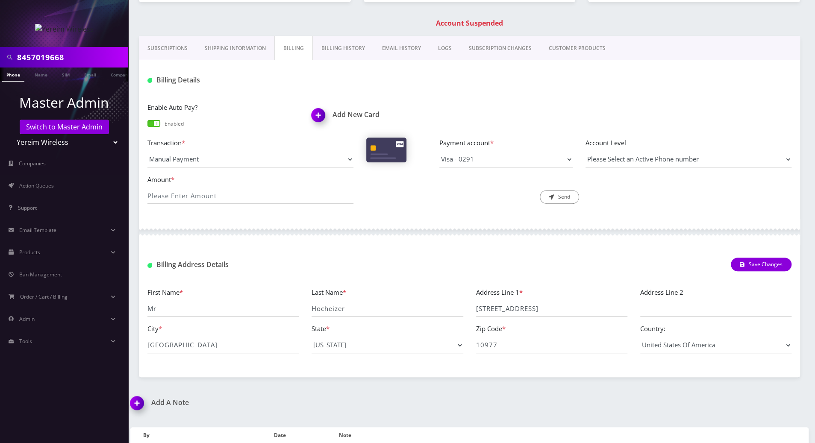
click at [341, 49] on link "Billing History" at bounding box center [343, 48] width 61 height 25
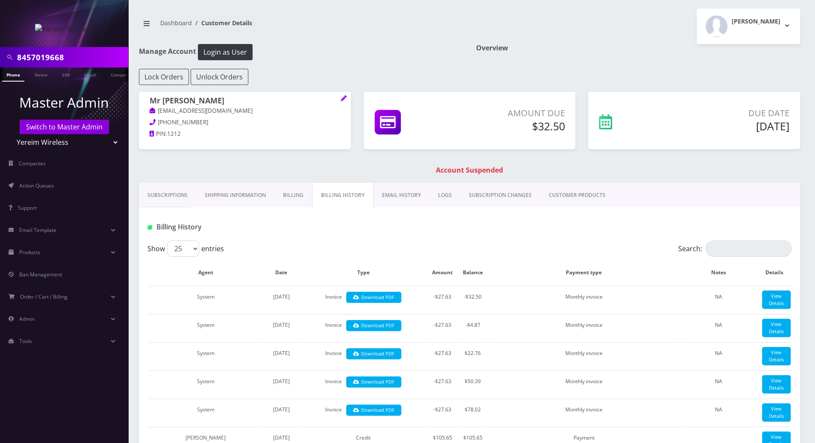
click at [154, 197] on link "Subscriptions" at bounding box center [167, 195] width 57 height 25
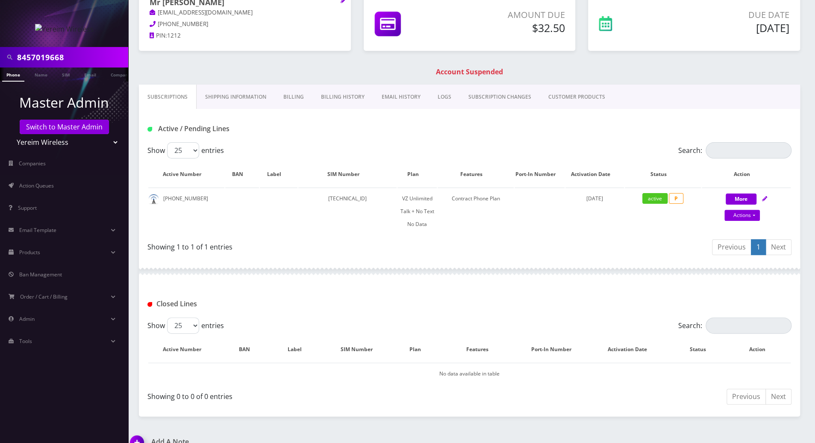
scroll to position [171, 0]
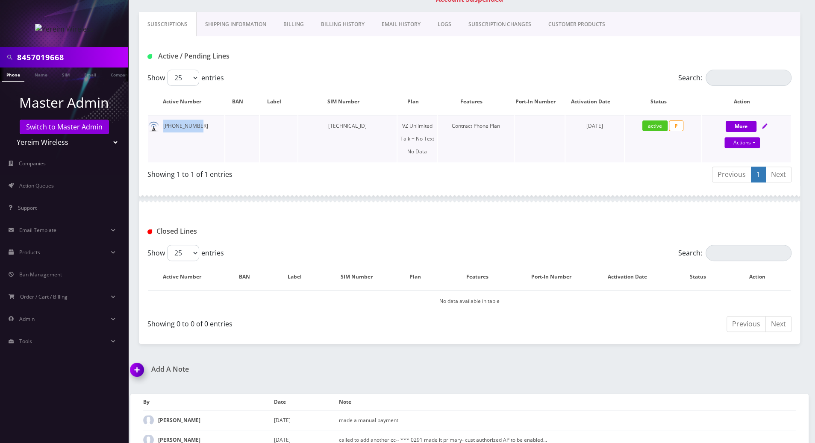
drag, startPoint x: 198, startPoint y: 127, endPoint x: 160, endPoint y: 125, distance: 37.2
click at [160, 125] on td "845-701-9668" at bounding box center [186, 138] width 76 height 47
copy td "845-701-9668"
click at [344, 25] on link "Billing History" at bounding box center [343, 24] width 61 height 25
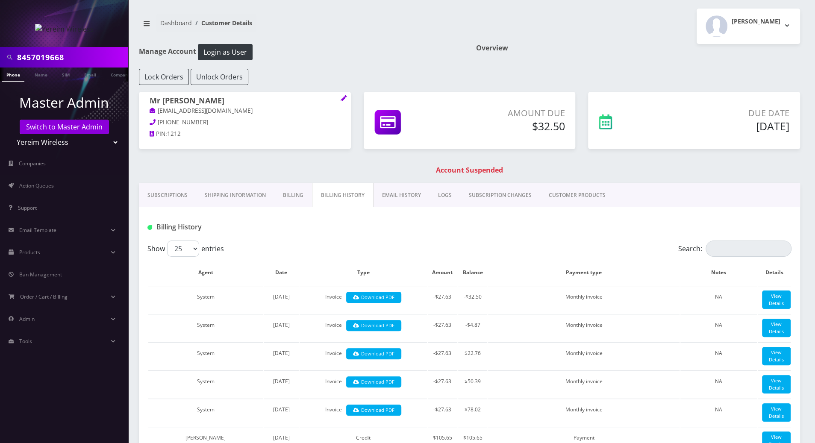
click at [171, 192] on link "Subscriptions" at bounding box center [167, 195] width 57 height 25
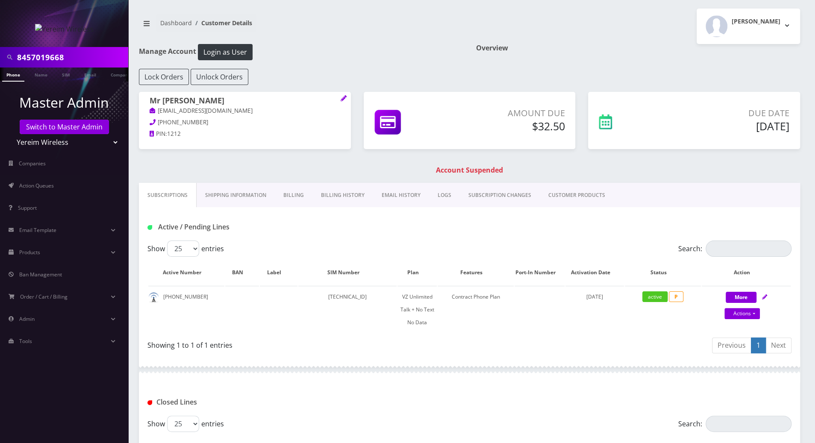
click at [341, 351] on div "Showing 1 to 1 of 1 entries" at bounding box center [309, 347] width 322 height 20
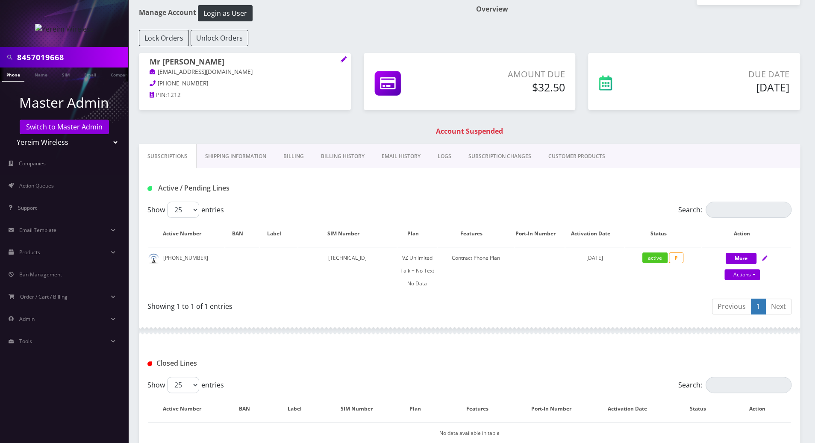
scroll to position [57, 0]
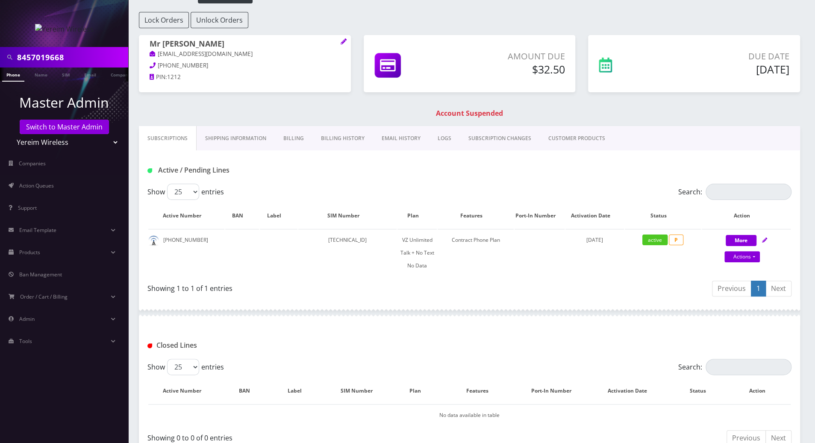
click at [334, 162] on div "Active / Pending Lines" at bounding box center [470, 167] width 662 height 33
click at [226, 139] on link "Shipping Information" at bounding box center [236, 138] width 78 height 25
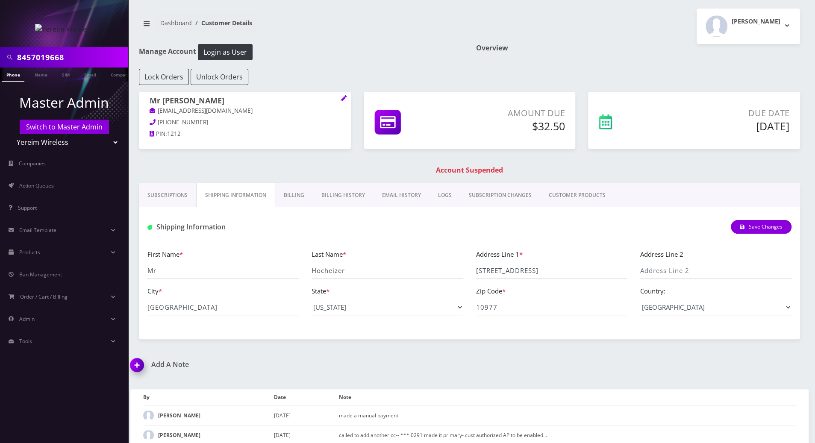
click at [162, 194] on link "Subscriptions" at bounding box center [167, 195] width 57 height 25
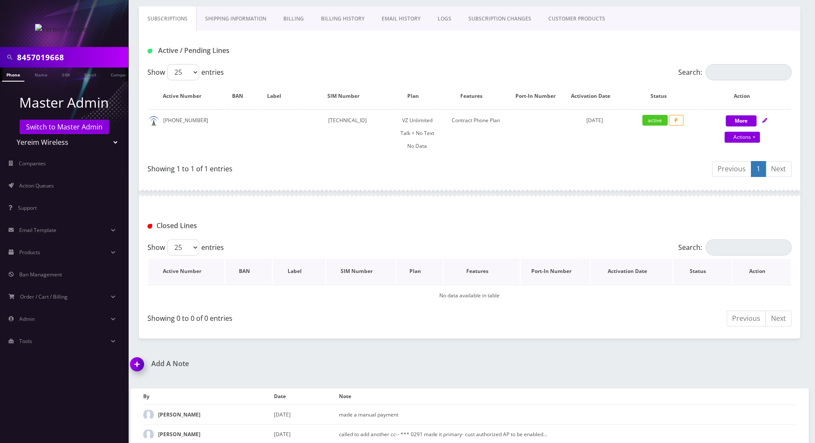
scroll to position [90, 0]
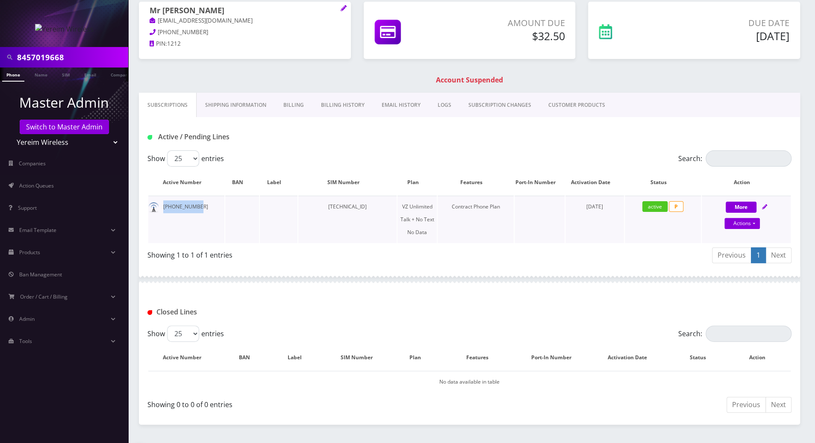
drag, startPoint x: 201, startPoint y: 207, endPoint x: 159, endPoint y: 207, distance: 41.5
click at [159, 207] on td "845-701-9668" at bounding box center [186, 219] width 76 height 47
copy td "845-701-9668"
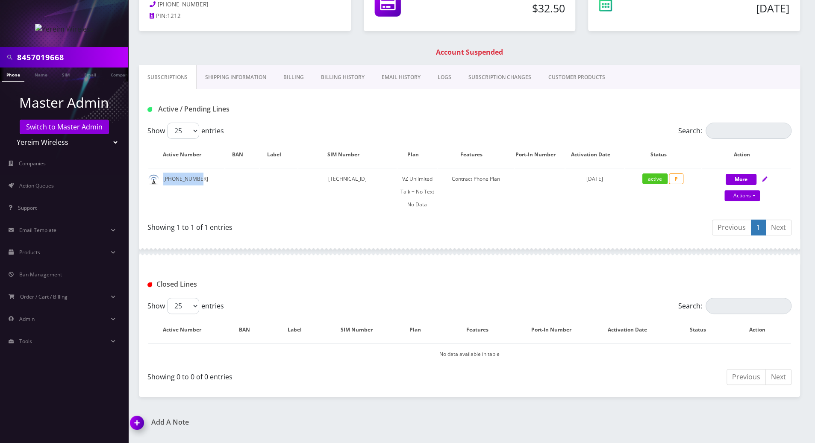
scroll to position [261, 0]
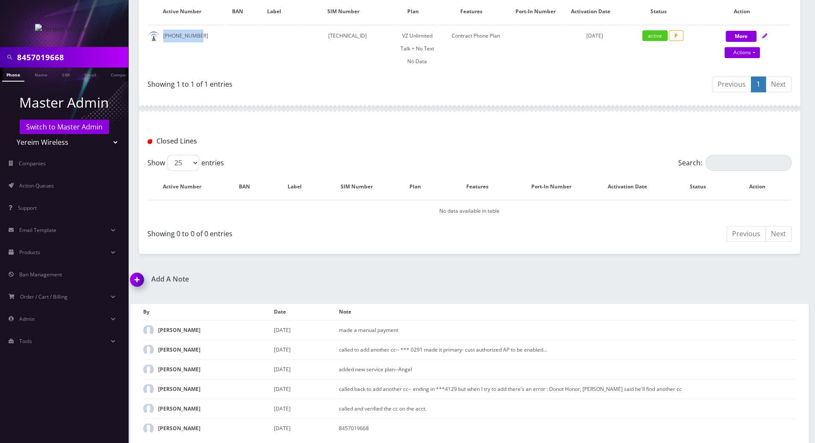
drag, startPoint x: 135, startPoint y: 279, endPoint x: 226, endPoint y: 283, distance: 91.2
click at [135, 279] on img at bounding box center [138, 282] width 25 height 25
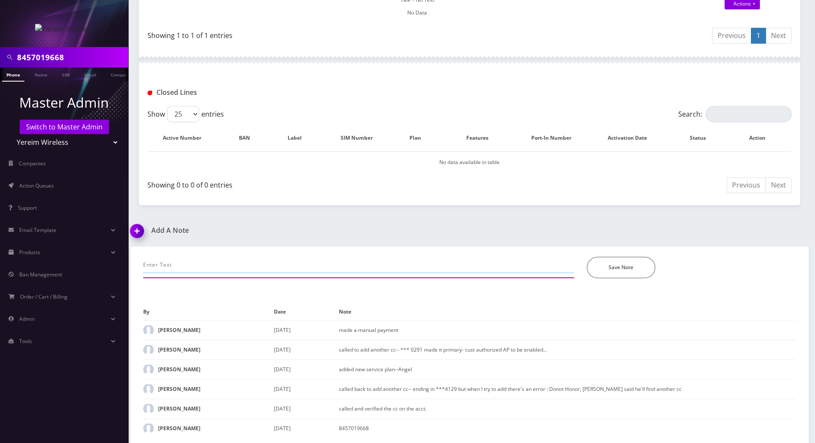
click at [236, 265] on input "text" at bounding box center [358, 265] width 431 height 16
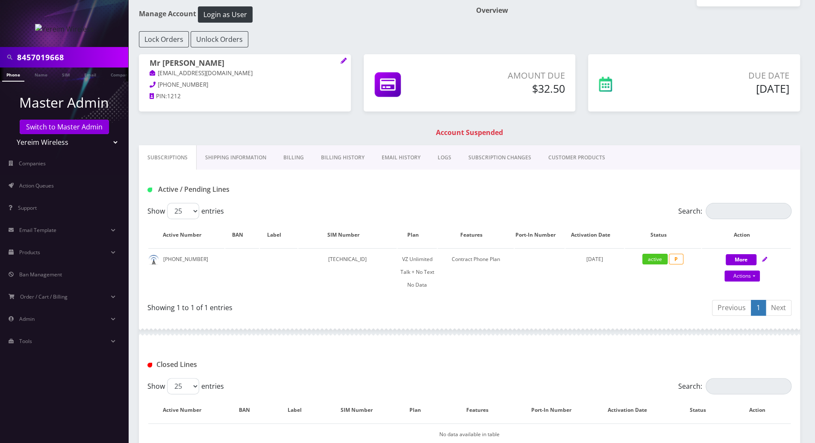
scroll to position [25, 0]
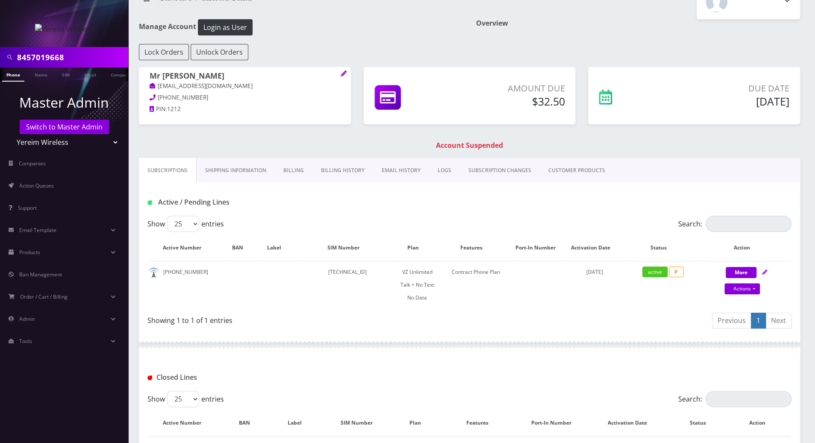
click at [327, 169] on link "Billing History" at bounding box center [343, 170] width 61 height 25
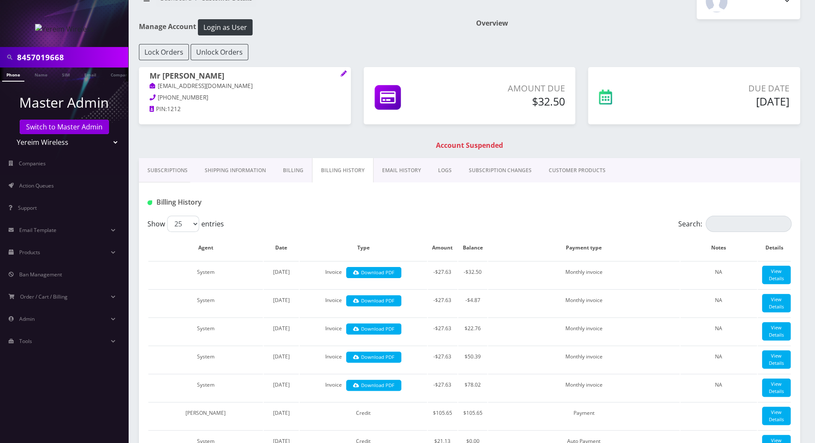
click at [284, 169] on link "Billing" at bounding box center [294, 170] width 38 height 25
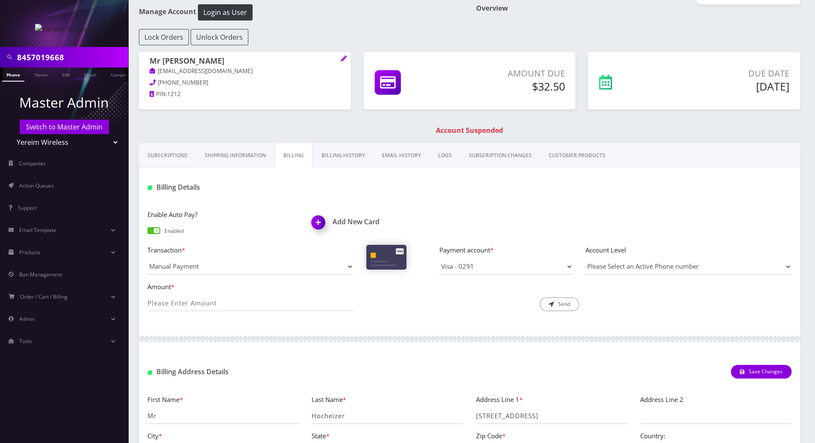
scroll to position [25, 0]
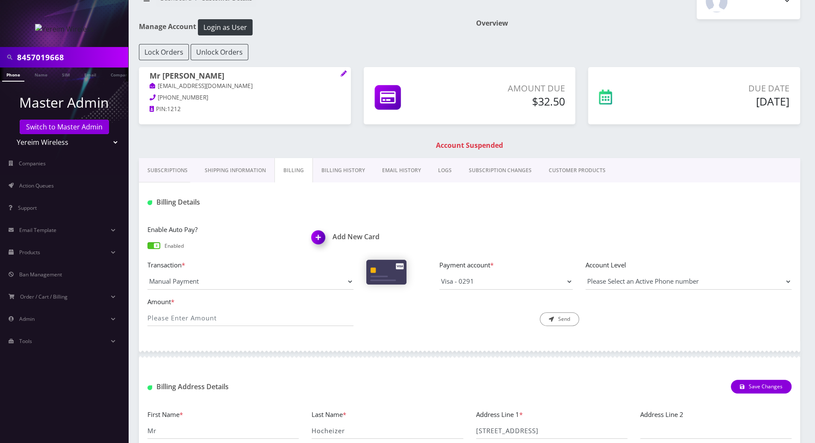
click at [346, 160] on link "Billing History" at bounding box center [343, 170] width 61 height 25
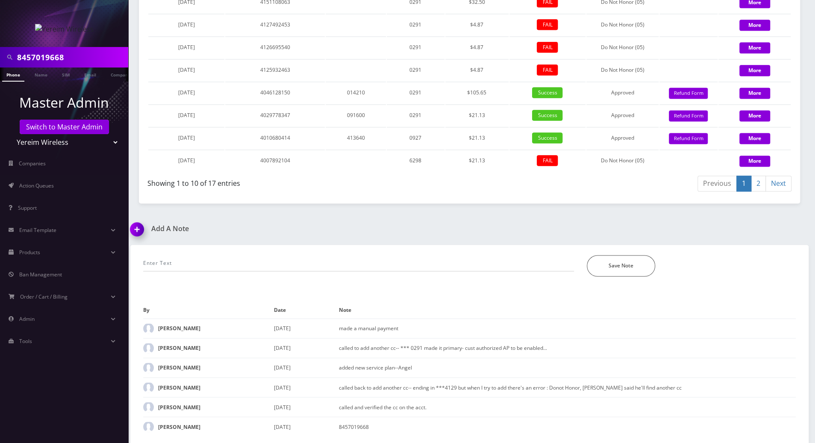
scroll to position [934, 0]
drag, startPoint x: 489, startPoint y: 97, endPoint x: 467, endPoint y: 97, distance: 21.8
click at [467, 97] on td "$105.65" at bounding box center [477, 93] width 63 height 22
click at [749, 98] on button "More" at bounding box center [755, 93] width 31 height 11
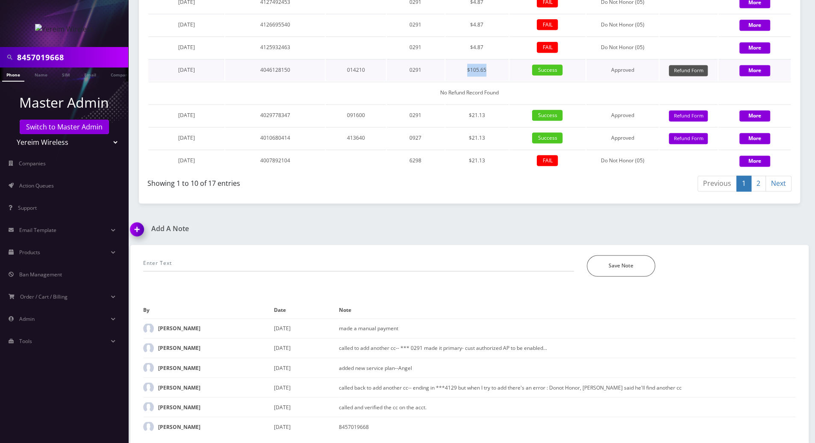
click at [677, 77] on button "Refund Form" at bounding box center [688, 71] width 39 height 12
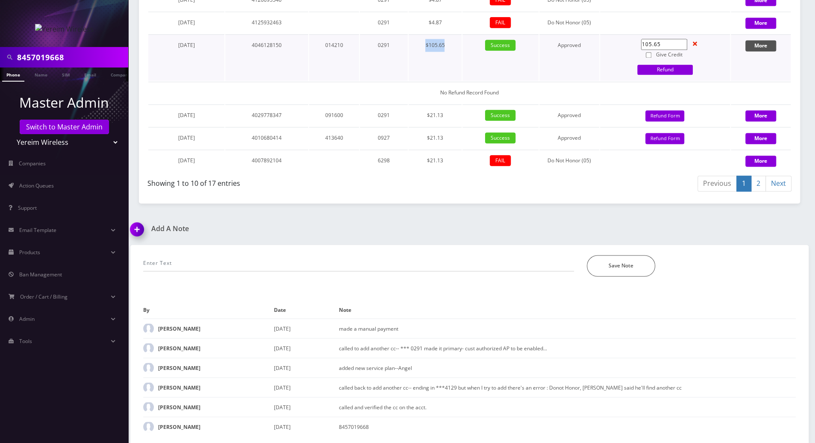
click at [765, 51] on button "More" at bounding box center [761, 45] width 31 height 11
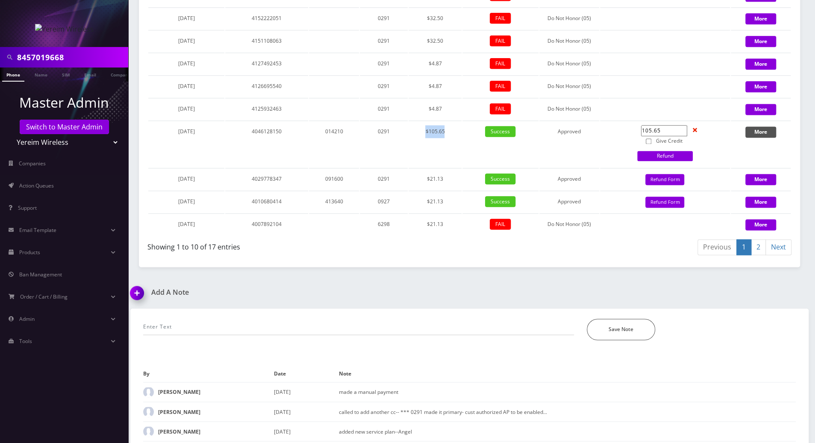
scroll to position [656, 0]
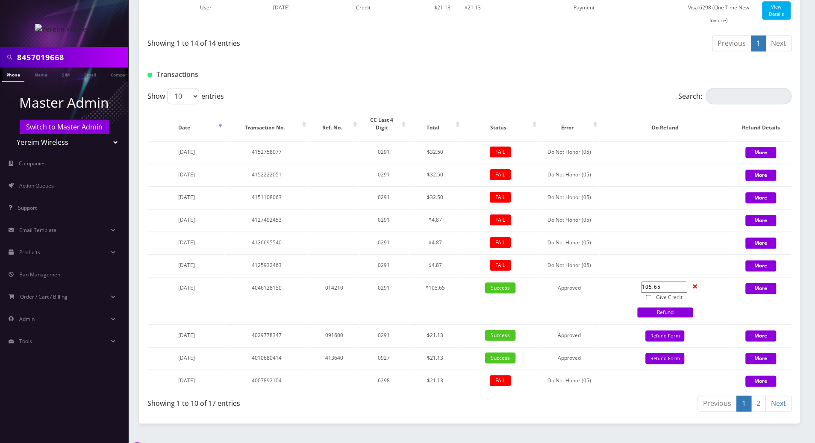
drag, startPoint x: 69, startPoint y: 57, endPoint x: -1, endPoint y: 56, distance: 70.1
click at [0, 56] on html "8457019668 Phone Name SIM Email Company Customer Master Admin Switch to Master …" at bounding box center [407, 4] width 815 height 1320
click at [19, 57] on input "88452630605" at bounding box center [71, 57] width 109 height 16
type input "8452630605"
click at [12, 77] on link "Phone" at bounding box center [13, 75] width 22 height 14
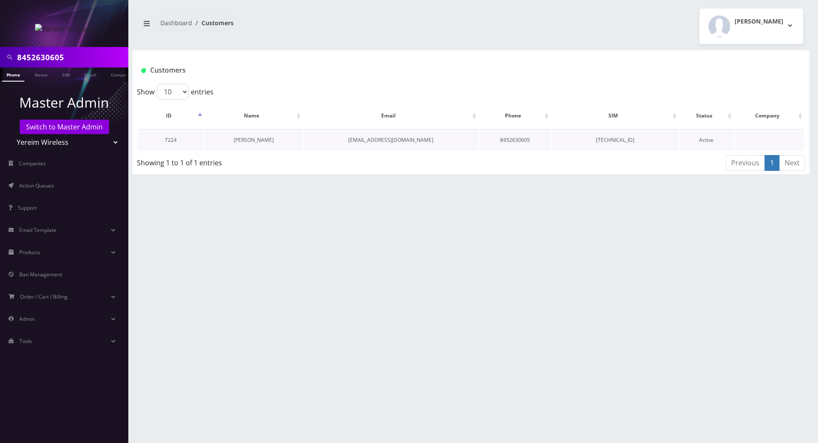
click at [250, 142] on link "[PERSON_NAME]" at bounding box center [253, 139] width 40 height 7
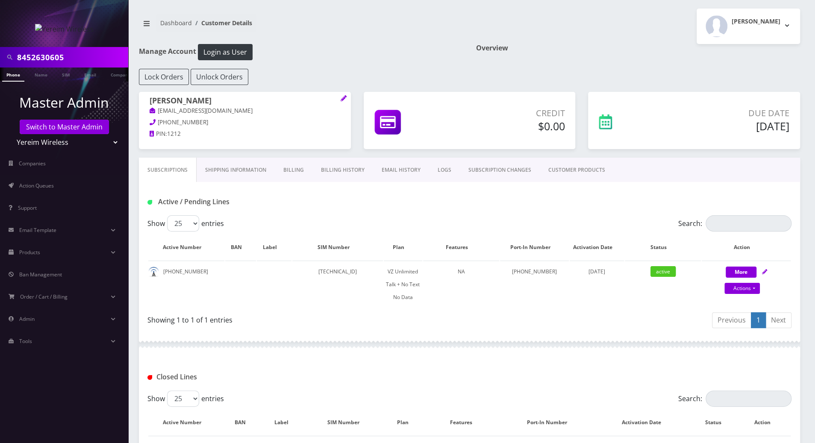
click at [288, 168] on link "Billing" at bounding box center [294, 170] width 38 height 25
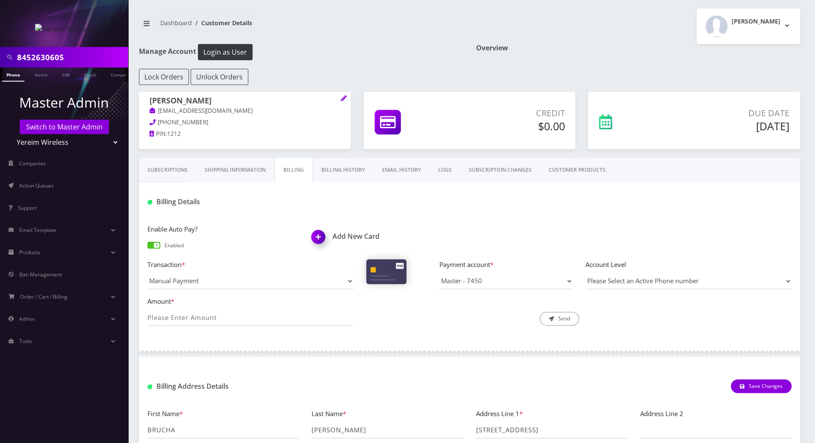
click at [334, 171] on link "Billing History" at bounding box center [343, 170] width 61 height 25
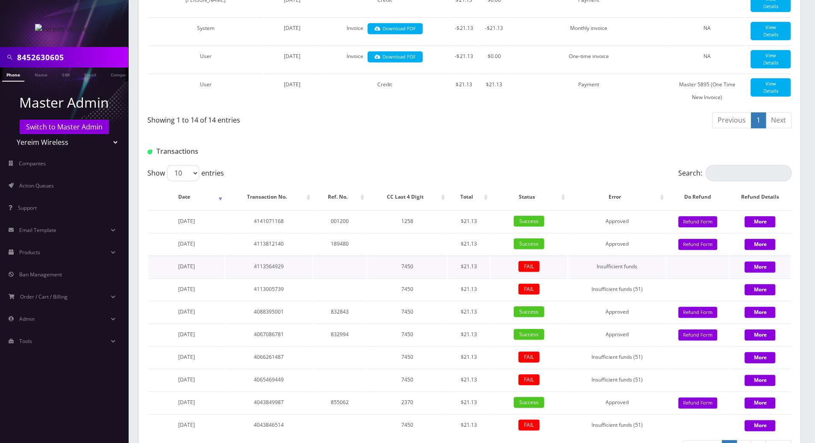
scroll to position [570, 0]
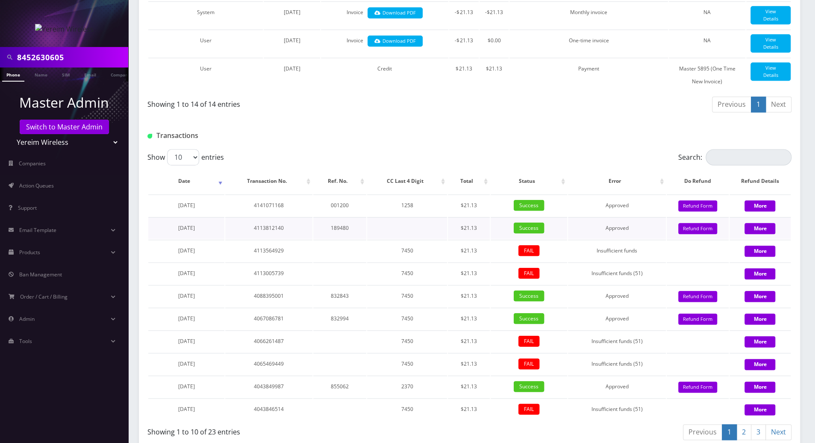
click at [763, 217] on td "More" at bounding box center [760, 228] width 61 height 22
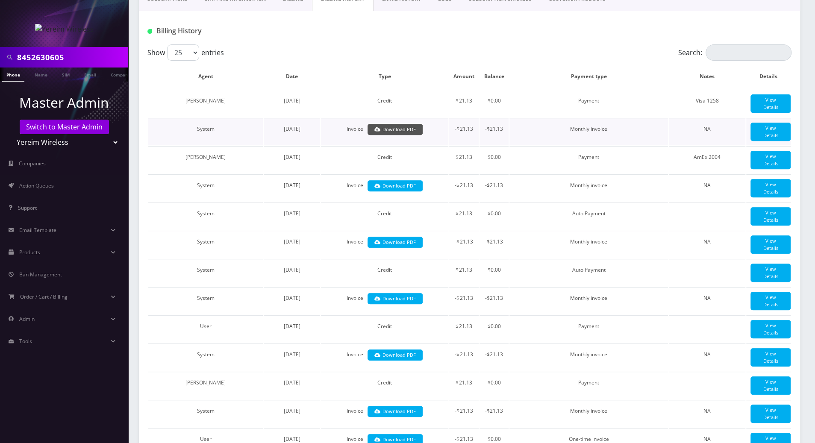
scroll to position [0, 0]
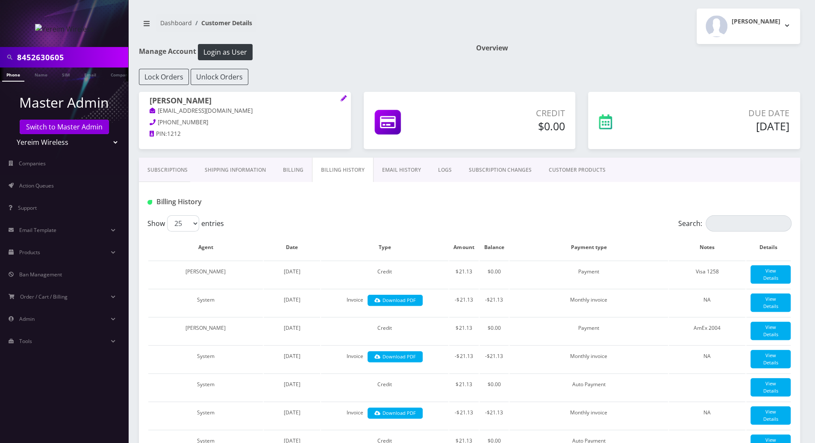
click at [285, 171] on link "Billing" at bounding box center [294, 170] width 38 height 25
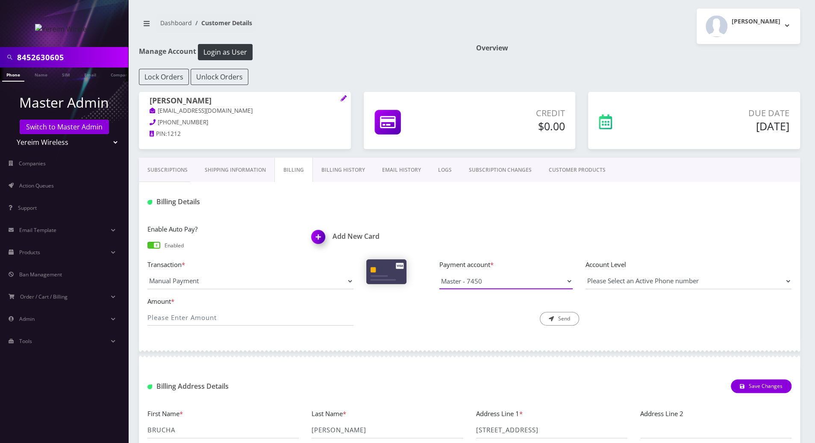
click at [515, 283] on select "Master - 7450 AmEx - Visa - 1258" at bounding box center [506, 281] width 133 height 16
click at [790, 207] on div at bounding box center [579, 202] width 438 height 14
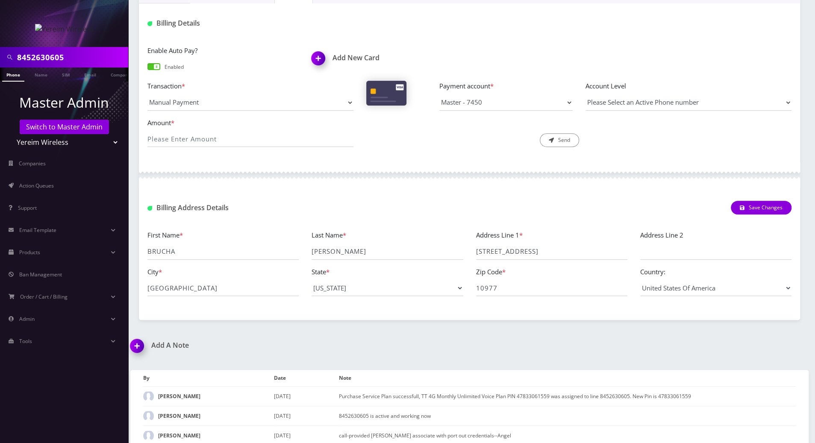
scroll to position [206, 0]
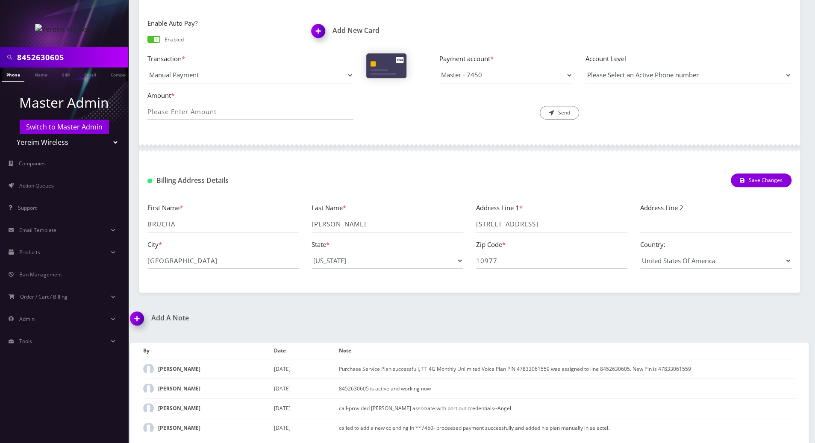
click at [130, 317] on img at bounding box center [138, 321] width 25 height 25
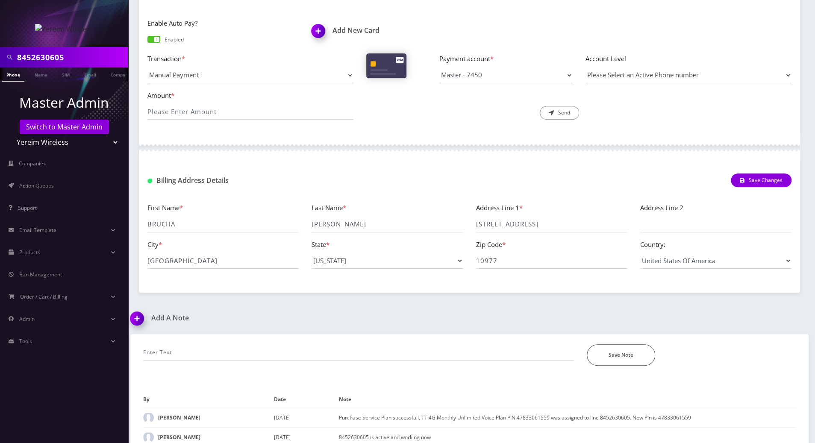
scroll to position [255, 0]
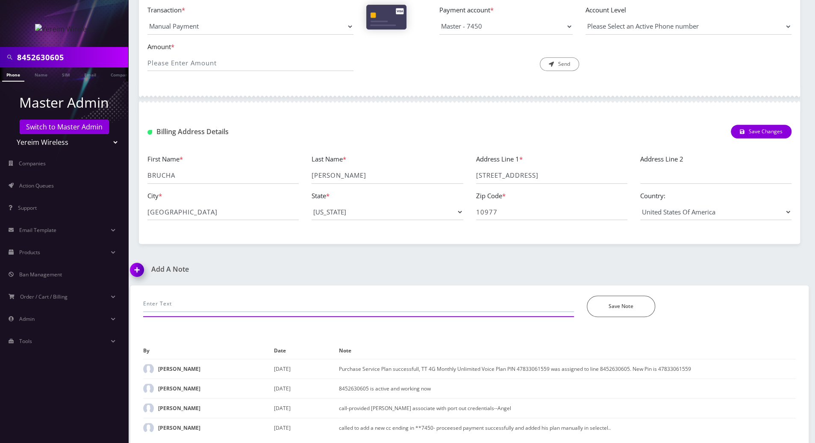
click at [183, 307] on input "text" at bounding box center [358, 304] width 431 height 16
type input "[PERSON_NAME] verified that last payment and cc used last [DATE]"
click at [632, 308] on button "Save Note" at bounding box center [621, 306] width 68 height 21
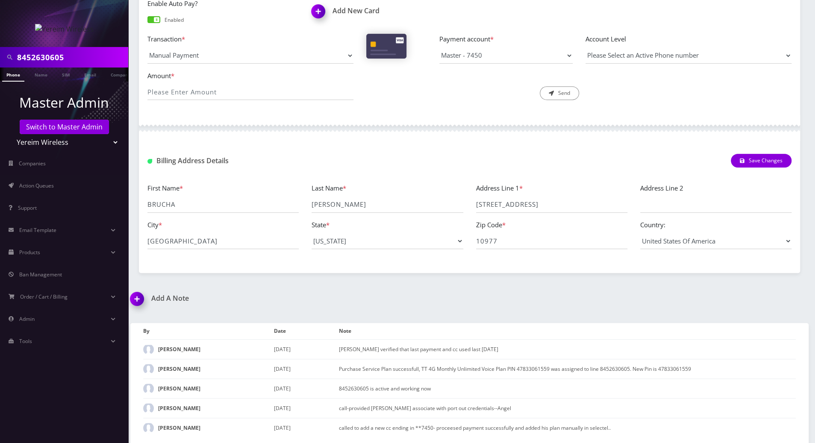
scroll to position [0, 0]
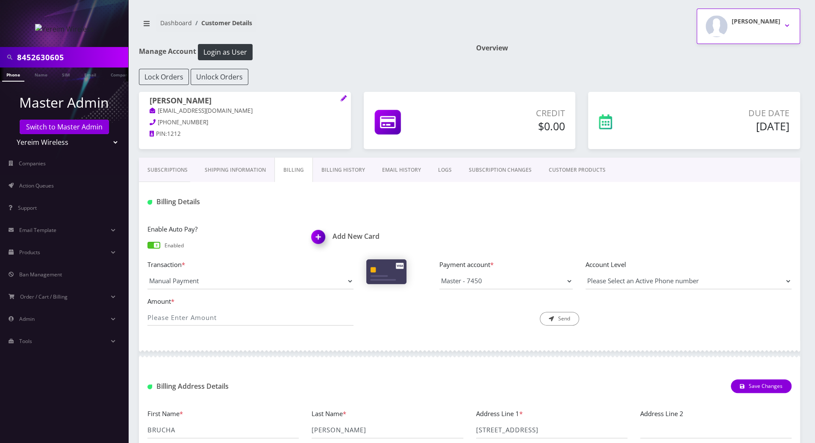
click at [786, 25] on button "[PERSON_NAME]" at bounding box center [748, 26] width 103 height 35
click at [727, 58] on link "Logout" at bounding box center [748, 54] width 103 height 12
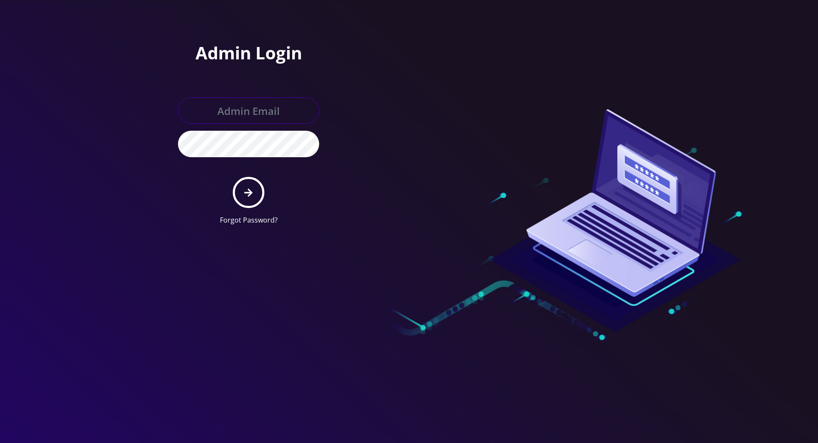
type input "[PERSON_NAME][EMAIL_ADDRESS][DOMAIN_NAME]"
click at [242, 195] on button "submit" at bounding box center [248, 192] width 31 height 31
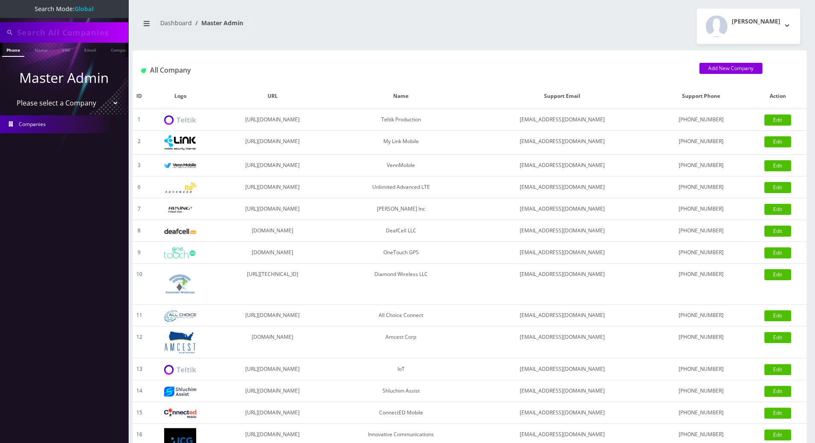
click at [103, 28] on input "text" at bounding box center [71, 32] width 109 height 16
paste input "6679102686"
type input "6679102686"
click at [7, 50] on li at bounding box center [4, 51] width 9 height 21
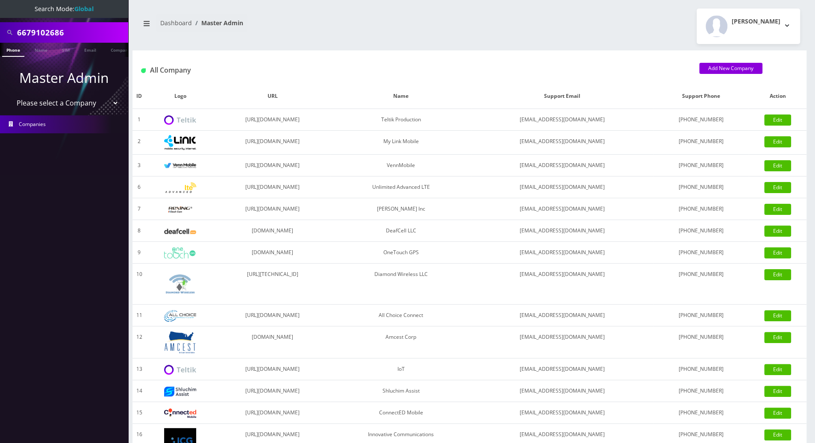
click at [10, 49] on link "Phone" at bounding box center [13, 50] width 22 height 14
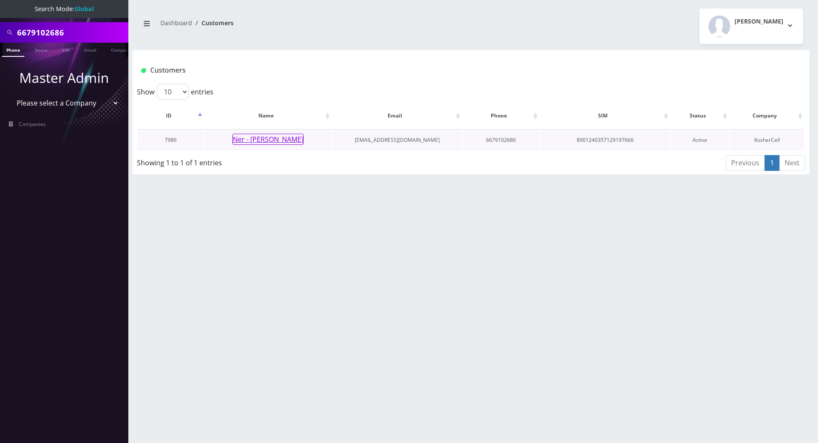
click at [268, 137] on button "Ner - [PERSON_NAME]" at bounding box center [267, 139] width 71 height 11
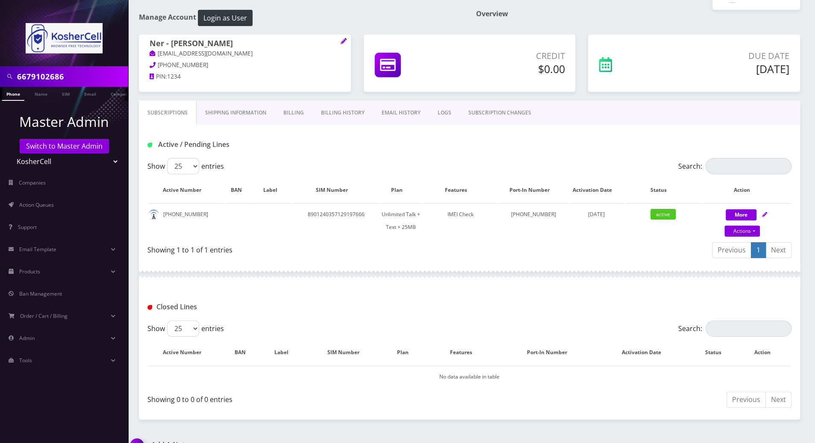
scroll to position [51, 0]
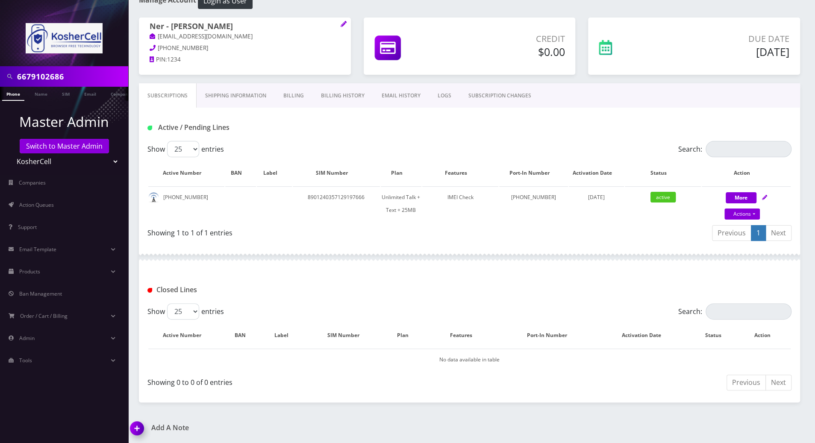
click at [368, 388] on div "Showing 0 to 0 of 0 entries" at bounding box center [309, 384] width 322 height 20
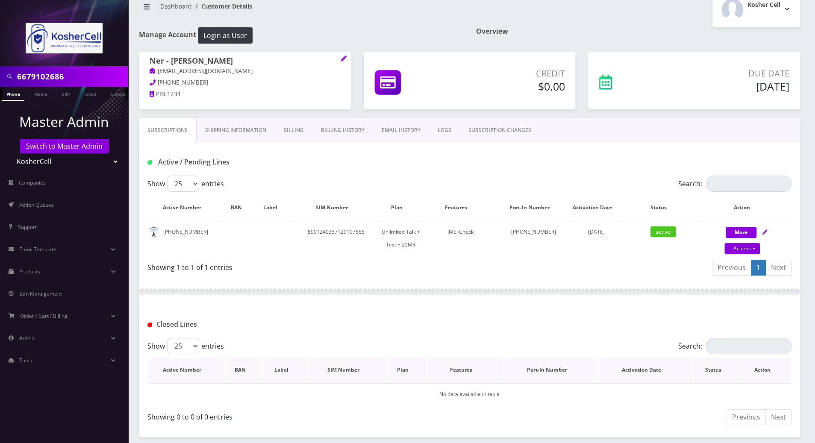
scroll to position [0, 0]
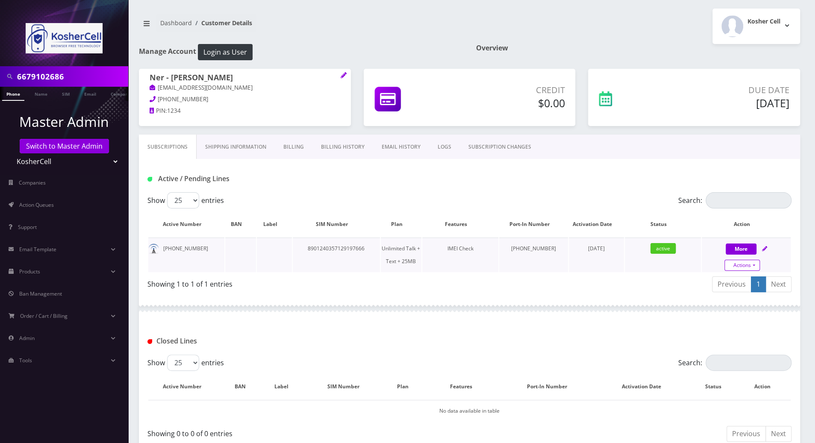
click at [755, 262] on link "Actions" at bounding box center [742, 265] width 35 height 11
select select "364"
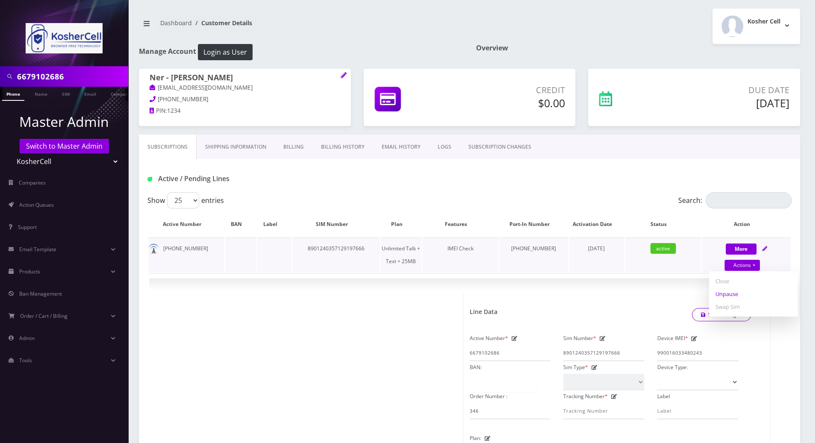
click at [726, 291] on link "Unpause" at bounding box center [753, 294] width 89 height 13
select select "364"
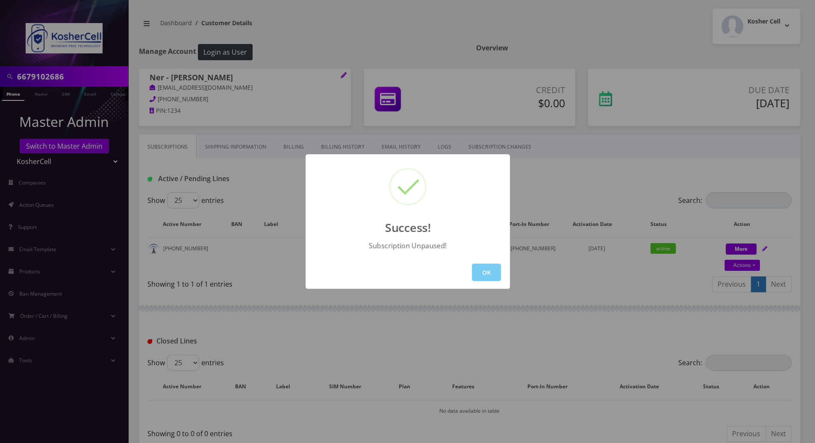
click at [489, 272] on button "OK" at bounding box center [486, 273] width 29 height 18
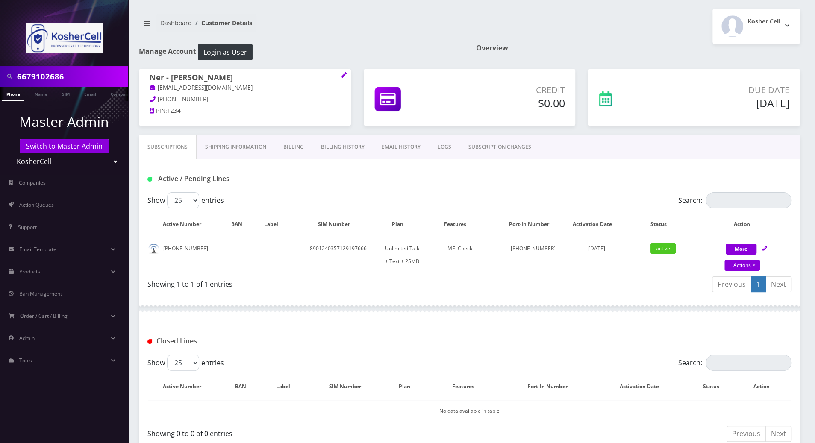
click at [436, 142] on link "LOGS" at bounding box center [444, 147] width 31 height 25
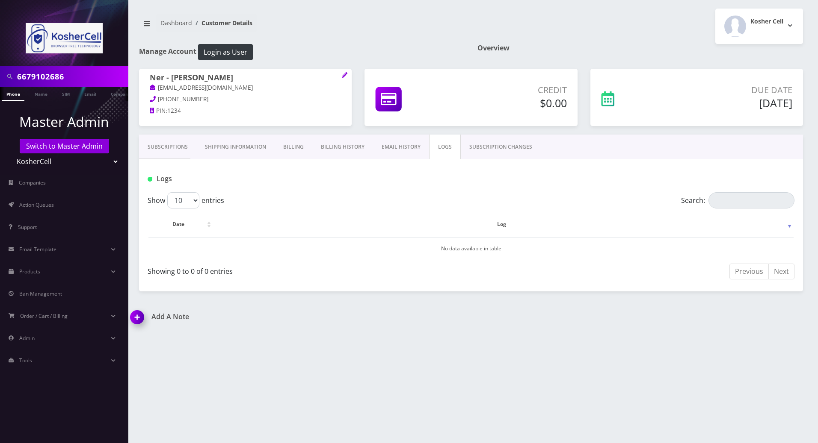
click at [499, 145] on link "SUBSCRIPTION CHANGES" at bounding box center [501, 147] width 80 height 25
click at [168, 152] on link "Subscriptions" at bounding box center [167, 147] width 57 height 25
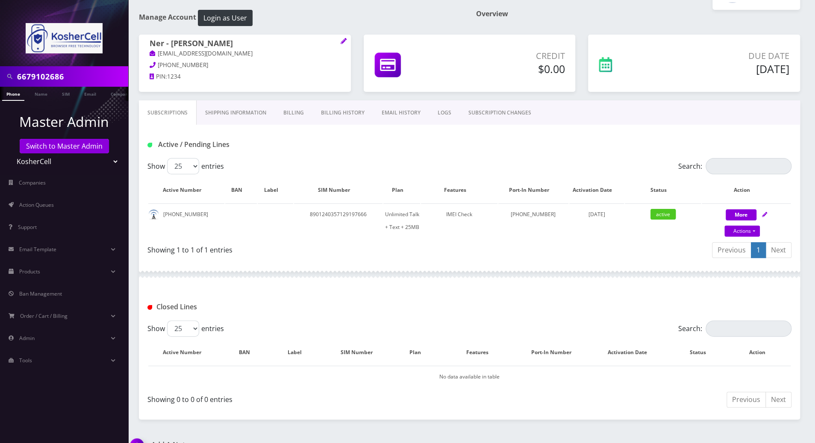
scroll to position [51, 0]
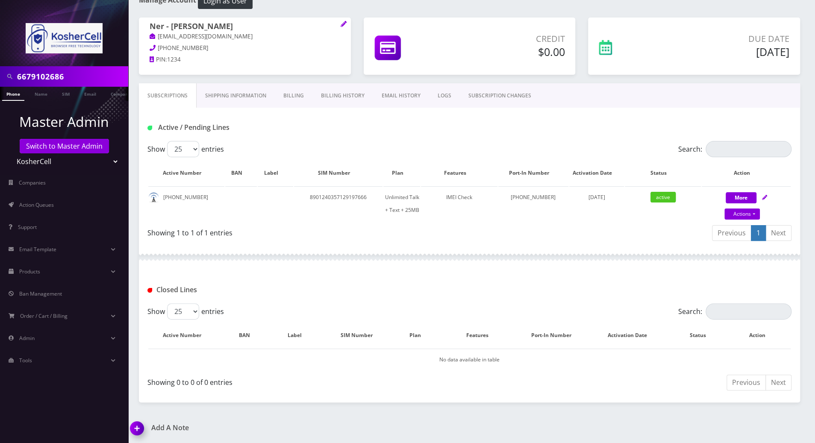
click at [792, 118] on div "Active / Pending Lines" at bounding box center [470, 124] width 662 height 33
click at [136, 426] on img at bounding box center [138, 431] width 25 height 25
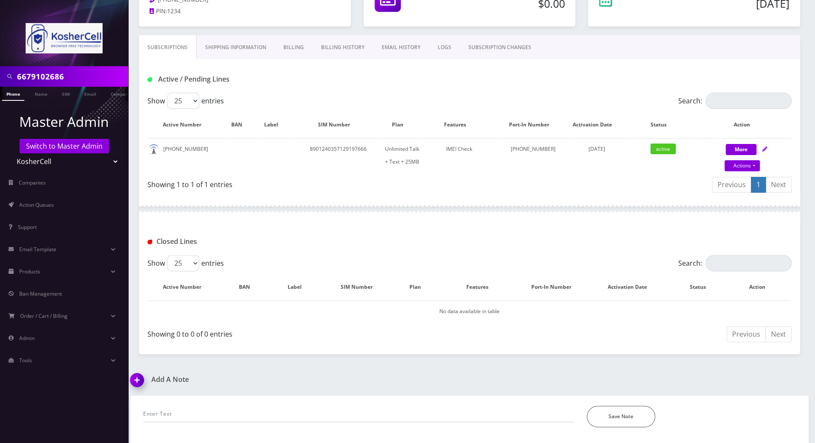
click at [222, 404] on div "*Please Enter Note Save Note" at bounding box center [470, 412] width 666 height 32
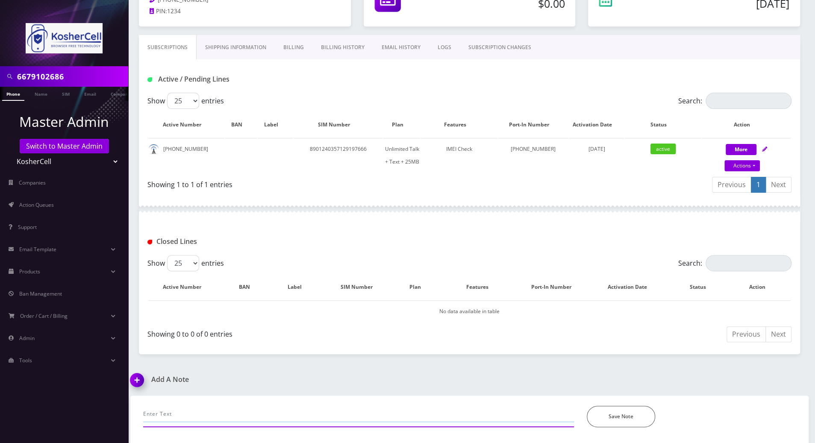
click at [247, 412] on input "text" at bounding box center [358, 414] width 431 height 16
paste input "Line is active @Henry I just refreshed it. Please have him powercycle and test.…"
type input "servce is not working -=henry posted in channel, Line is active @Henry I just r…"
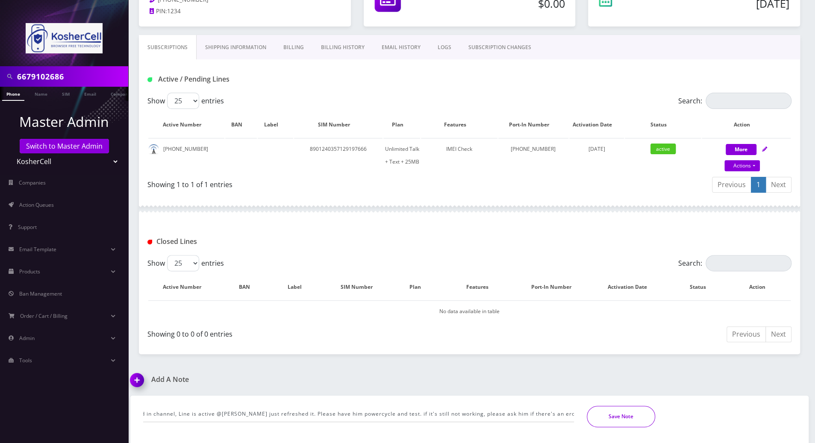
scroll to position [0, 0]
click at [633, 424] on button "Save Note" at bounding box center [621, 416] width 68 height 21
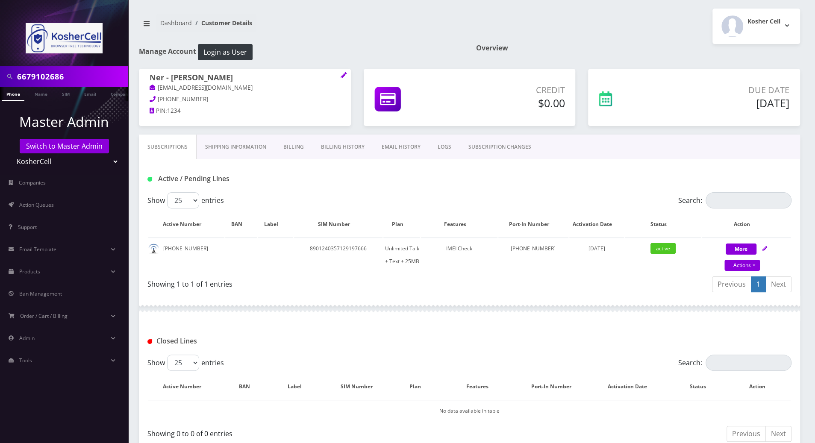
click at [249, 149] on link "Shipping Information" at bounding box center [236, 147] width 78 height 25
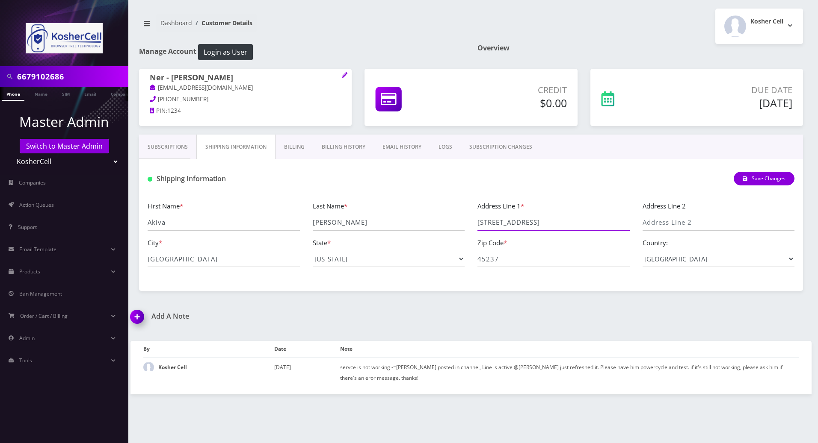
drag, startPoint x: 564, startPoint y: 224, endPoint x: 476, endPoint y: 223, distance: 89.0
click at [476, 223] on div "Address Line 1 * 6661 Medowridge Lane" at bounding box center [553, 216] width 165 height 30
drag, startPoint x: 69, startPoint y: 79, endPoint x: -1, endPoint y: 78, distance: 69.7
click at [0, 78] on html "6679102686 Phone Name SIM Email Company Customer Master Admin Switch to Master …" at bounding box center [409, 221] width 818 height 443
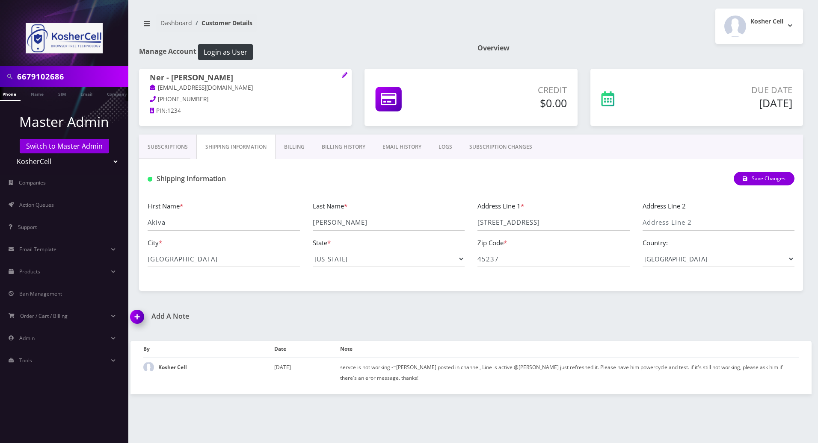
paste input "7185736198"
type input "7185736198"
click at [7, 95] on li at bounding box center [4, 95] width 9 height 21
click at [16, 99] on link "Phone" at bounding box center [13, 94] width 22 height 14
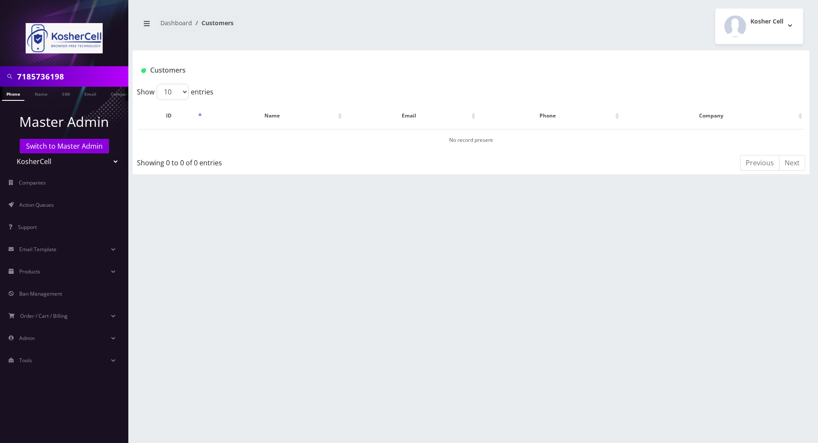
click at [17, 96] on link "Phone" at bounding box center [13, 94] width 22 height 14
click at [71, 147] on link "Switch to Master Admin" at bounding box center [64, 146] width 89 height 15
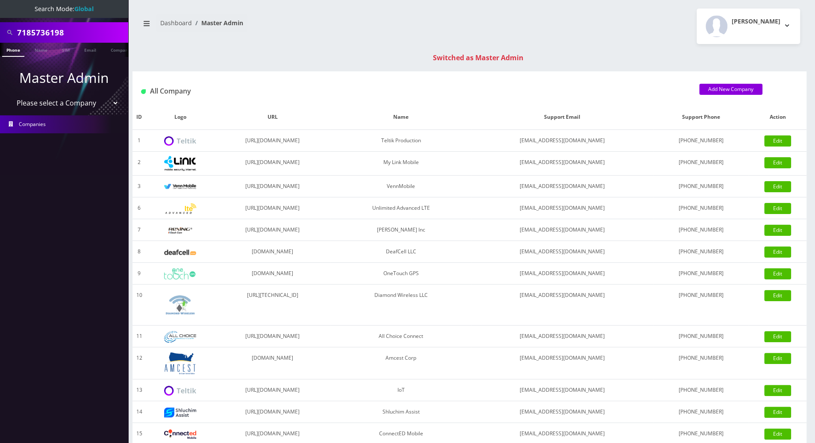
drag, startPoint x: 81, startPoint y: 30, endPoint x: -1, endPoint y: 29, distance: 82.1
click at [0, 29] on html "Search Mode: Global 7185736198 Phone Name SIM Email Company Customer Master Adm…" at bounding box center [407, 304] width 815 height 608
click at [10, 50] on link "Phone" at bounding box center [13, 50] width 22 height 14
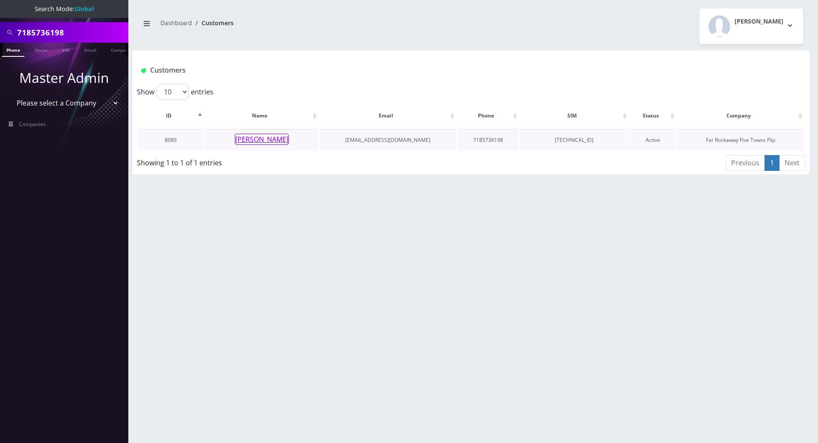
click at [244, 140] on button "[PERSON_NAME]" at bounding box center [262, 139] width 54 height 11
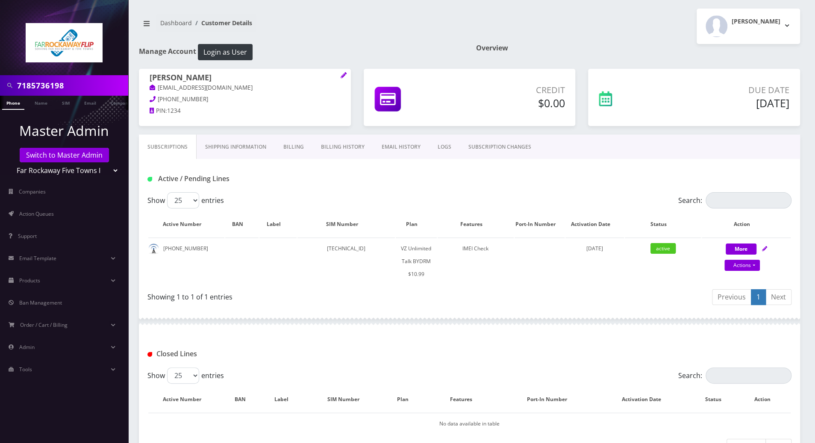
click at [393, 324] on div at bounding box center [470, 322] width 662 height 26
drag, startPoint x: 198, startPoint y: 246, endPoint x: 162, endPoint y: 251, distance: 36.2
click at [162, 251] on td "718-573-6198" at bounding box center [186, 261] width 76 height 47
copy td "718-573-6198"
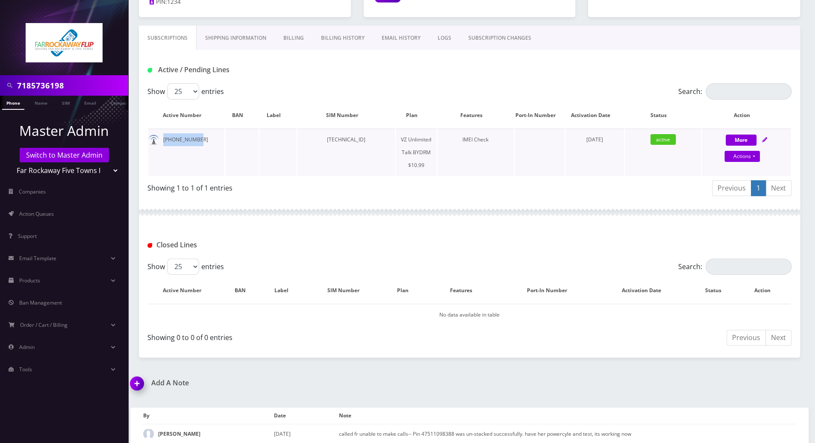
scroll to position [114, 0]
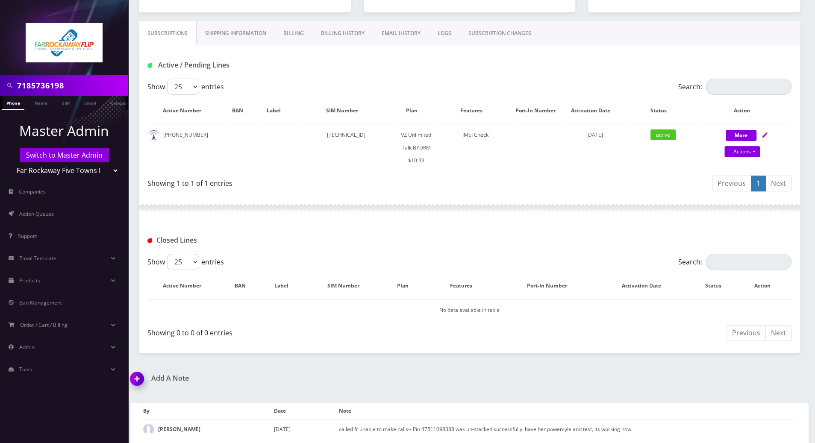
click at [397, 223] on div "Closed Lines" at bounding box center [470, 237] width 662 height 33
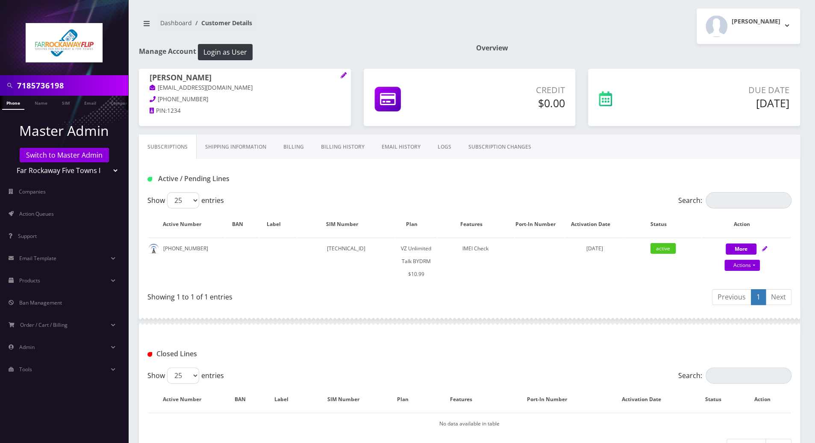
scroll to position [115, 0]
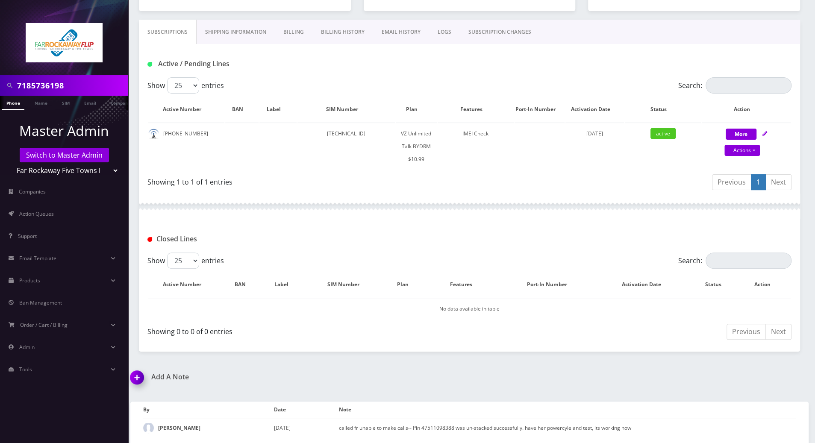
click at [136, 380] on img at bounding box center [138, 380] width 25 height 25
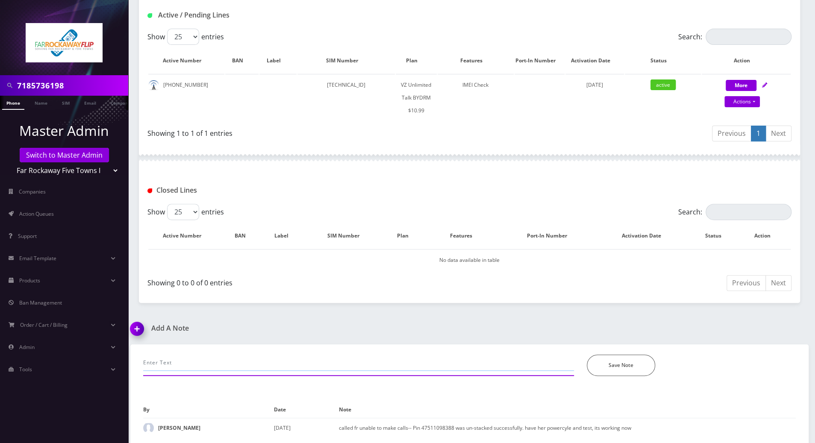
click at [233, 355] on input "text" at bounding box center [358, 363] width 431 height 16
type input "called again, line is active but phone has red x on top-- imei and sim matched.…"
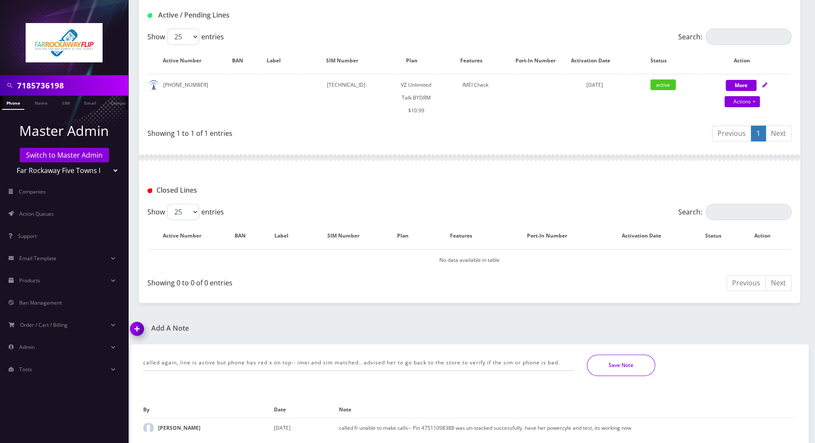
click at [647, 364] on button "Save Note" at bounding box center [621, 365] width 68 height 21
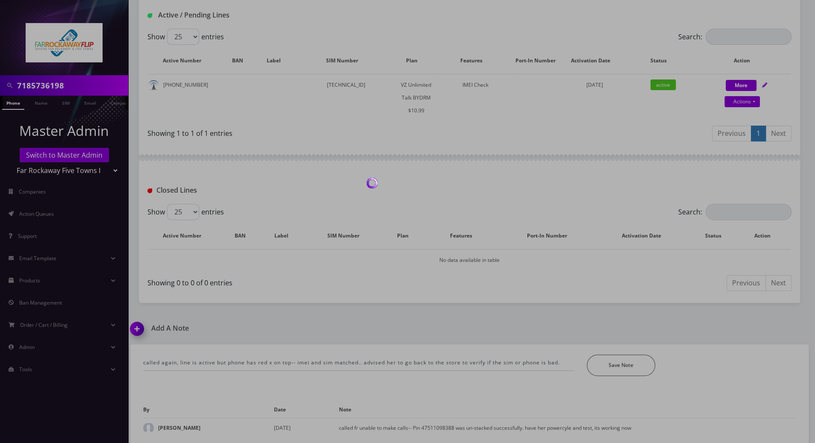
scroll to position [134, 0]
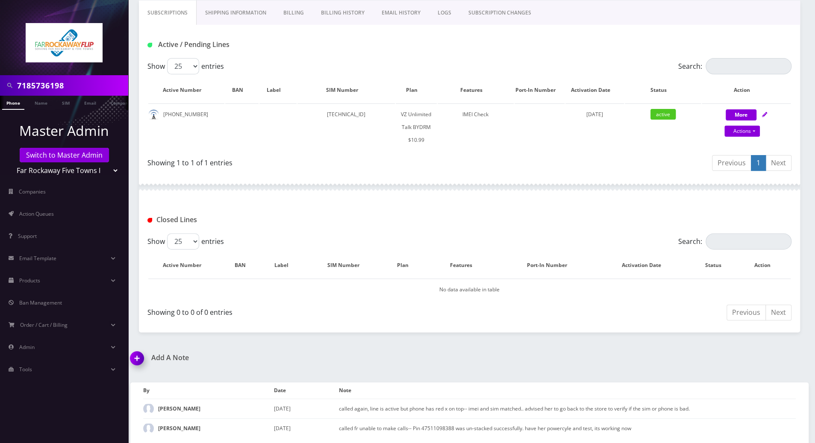
click at [787, 210] on div "Closed Lines" at bounding box center [470, 216] width 662 height 33
click at [795, 118] on div "Show 25 50 100 250 500 entries Search: Active Number BAN Label SIM Number Plan …" at bounding box center [470, 116] width 662 height 116
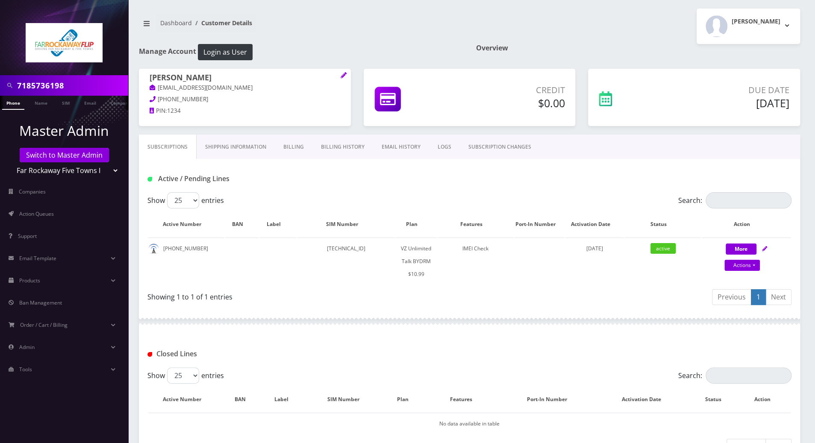
scroll to position [0, 0]
click at [284, 298] on div "Showing 1 to 1 of 1 entries" at bounding box center [306, 296] width 316 height 14
drag, startPoint x: 77, startPoint y: 84, endPoint x: -1, endPoint y: 84, distance: 77.8
click at [0, 84] on html "7185736198 Phone Name SIM Email Company Customer Master Admin Switch to Master …" at bounding box center [407, 289] width 815 height 579
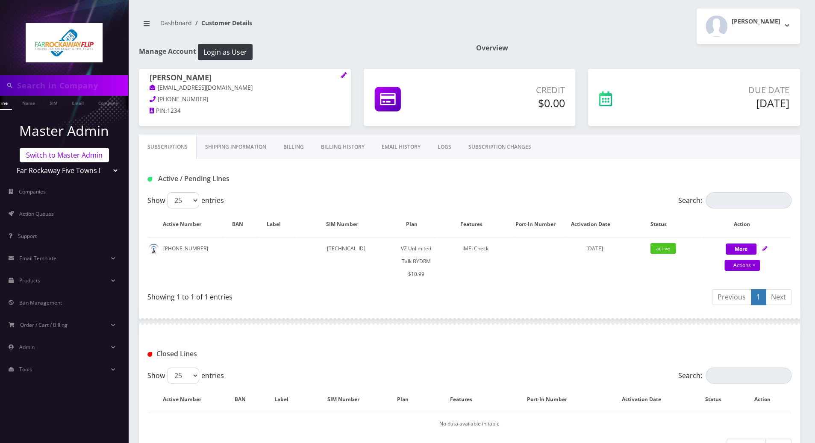
click at [61, 157] on link "Switch to Master Admin" at bounding box center [64, 155] width 89 height 15
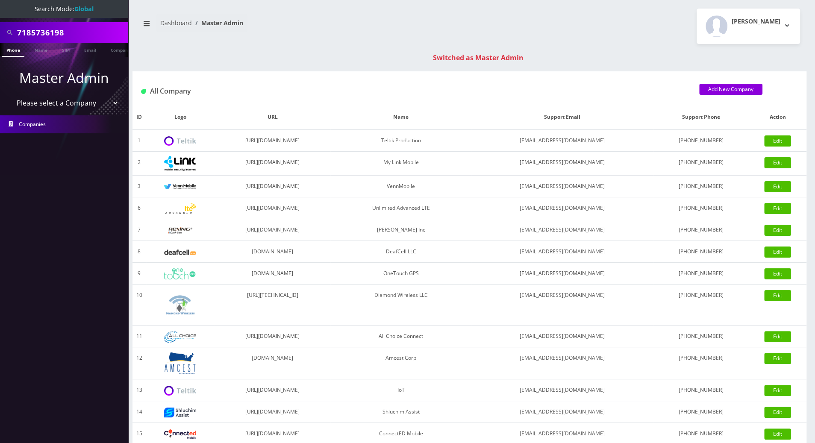
scroll to position [0, 4]
click at [79, 26] on input "7185736198" at bounding box center [71, 32] width 109 height 16
drag, startPoint x: 79, startPoint y: 34, endPoint x: 15, endPoint y: 31, distance: 64.2
click at [15, 31] on div "7185736198" at bounding box center [64, 32] width 124 height 16
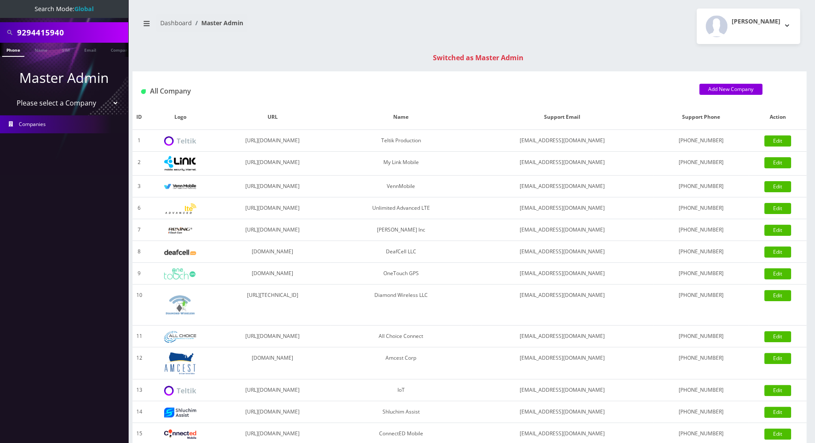
type input "9294415940"
click at [7, 51] on li at bounding box center [4, 51] width 9 height 21
drag, startPoint x: 72, startPoint y: 35, endPoint x: 7, endPoint y: 35, distance: 65.4
click at [7, 35] on div "9294415940" at bounding box center [64, 32] width 124 height 16
click at [10, 51] on link "Phone" at bounding box center [13, 50] width 22 height 14
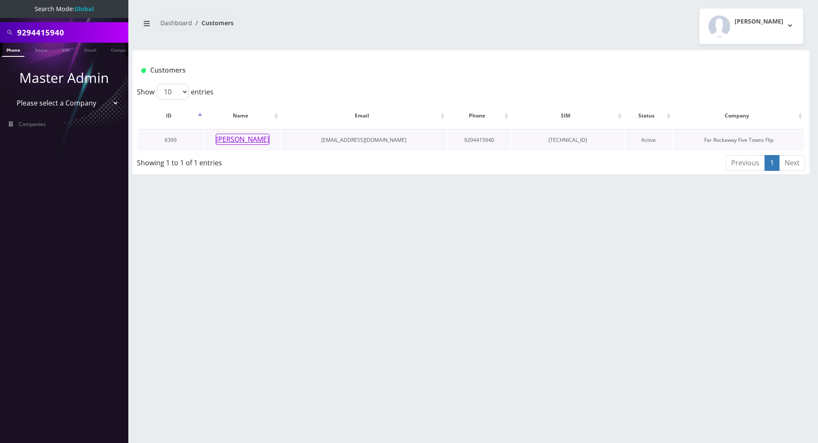
click at [251, 142] on button "[PERSON_NAME]" at bounding box center [243, 139] width 54 height 11
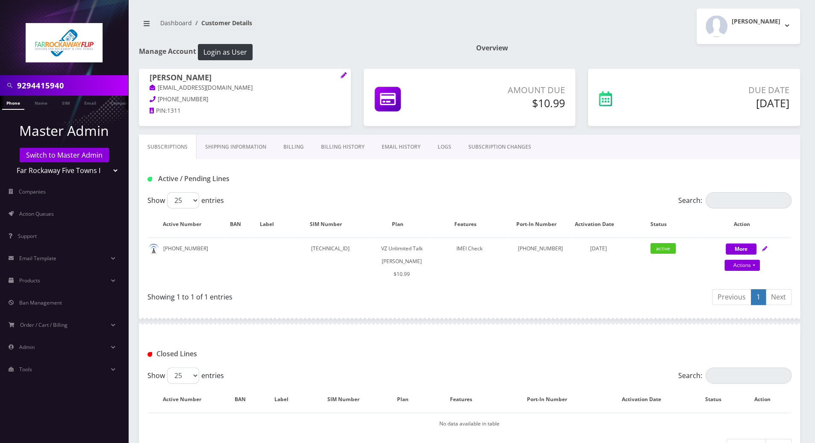
click at [291, 145] on link "Billing" at bounding box center [294, 147] width 38 height 25
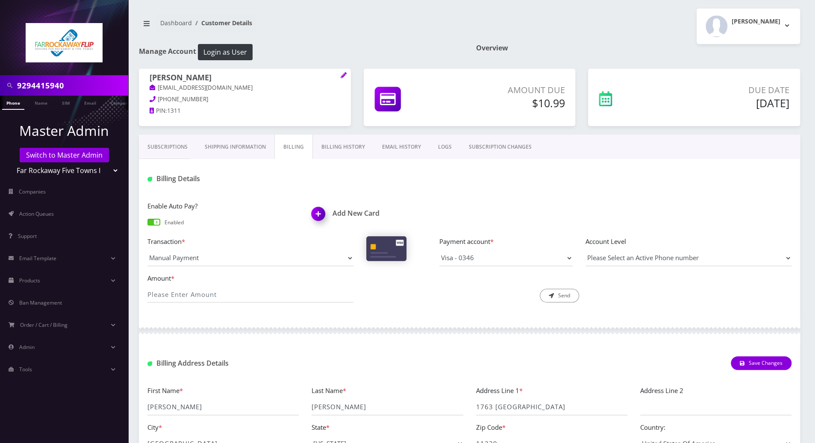
click at [340, 146] on link "Billing History" at bounding box center [343, 147] width 61 height 25
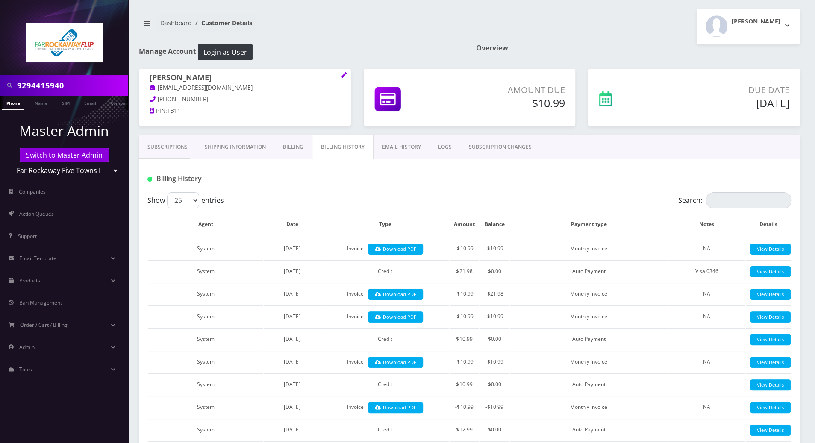
click at [291, 148] on link "Billing" at bounding box center [294, 147] width 38 height 25
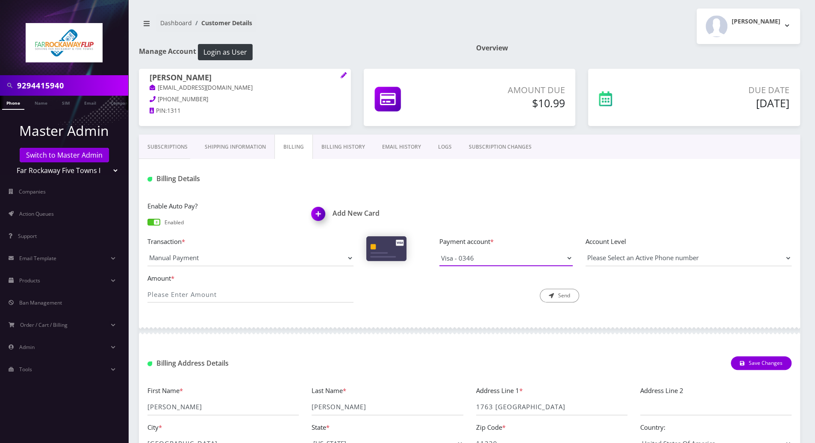
click at [482, 260] on select "Visa - 2032 Visa - 0346" at bounding box center [506, 258] width 133 height 16
click at [512, 194] on div "Enable Auto Pay? Enabled Add New Card Transaction * Manual Payment Custom Charg…" at bounding box center [470, 255] width 662 height 126
click at [341, 145] on link "Billing History" at bounding box center [343, 147] width 61 height 25
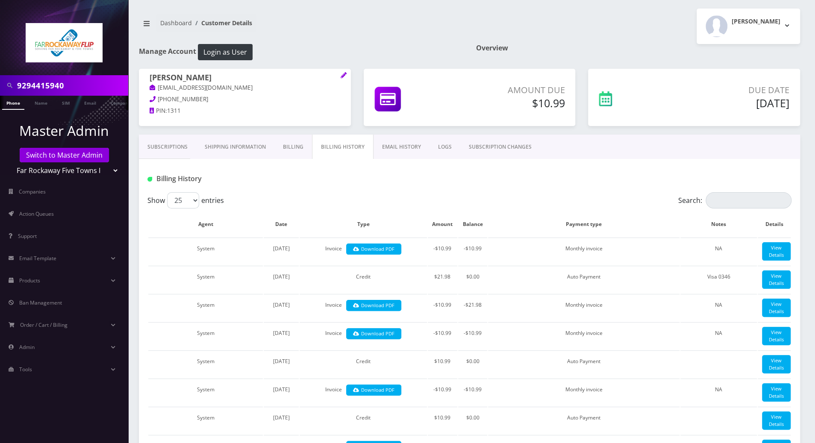
click at [292, 149] on link "Billing" at bounding box center [294, 147] width 38 height 25
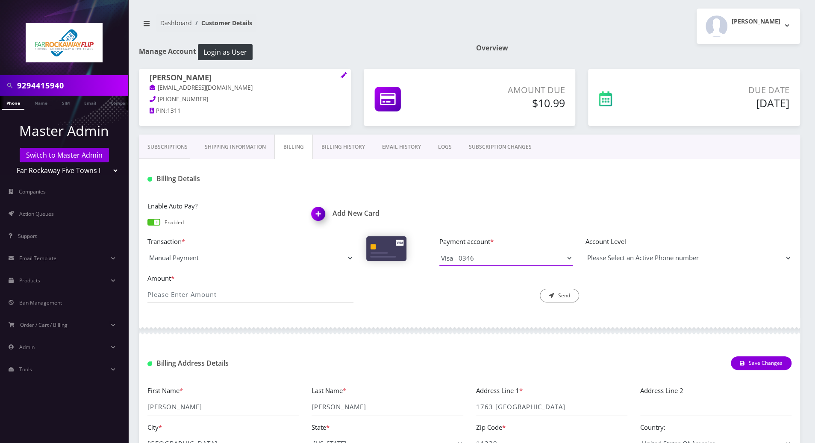
click at [501, 257] on select "Visa - 2032 Visa - 0346" at bounding box center [506, 258] width 133 height 16
click at [440, 250] on select "Visa - 2032 Visa - 0346" at bounding box center [506, 258] width 133 height 16
click at [517, 263] on select "Visa - 2032 Visa - 0346" at bounding box center [506, 258] width 133 height 16
select select "9215"
click at [440, 250] on select "Visa - 2032 Visa - 0346" at bounding box center [506, 258] width 133 height 16
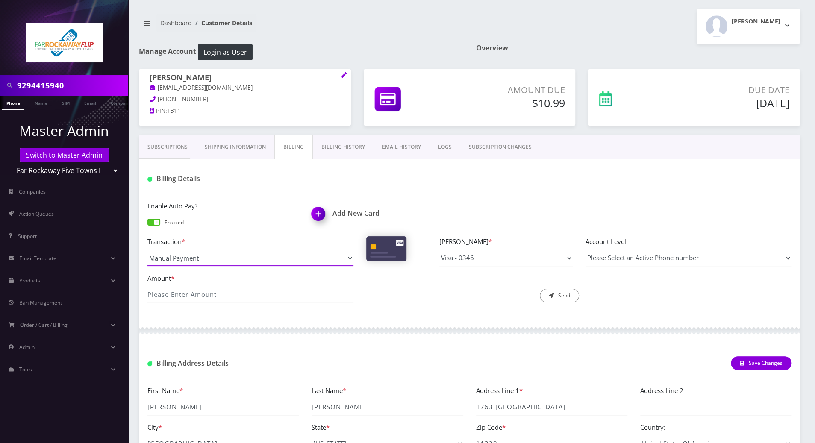
click at [284, 262] on select "Manual Payment Custom Charge Manual Credit Custom Invoice" at bounding box center [251, 258] width 206 height 16
click at [148, 250] on select "Manual Payment Custom Charge Manual Credit Custom Invoice" at bounding box center [251, 258] width 206 height 16
click at [164, 292] on input "Amount *" at bounding box center [251, 295] width 206 height 16
type input "10.99"
click at [723, 261] on select "Please Select an Active Phone number 9294415940" at bounding box center [689, 258] width 206 height 16
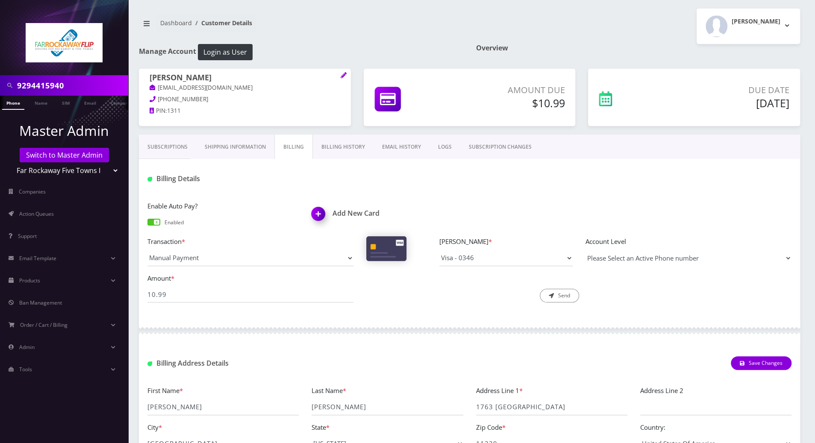
select select "93867"
click at [586, 250] on select "Please Select an Active Phone number 9294415940" at bounding box center [689, 258] width 206 height 16
click at [553, 290] on button "Send" at bounding box center [559, 296] width 39 height 14
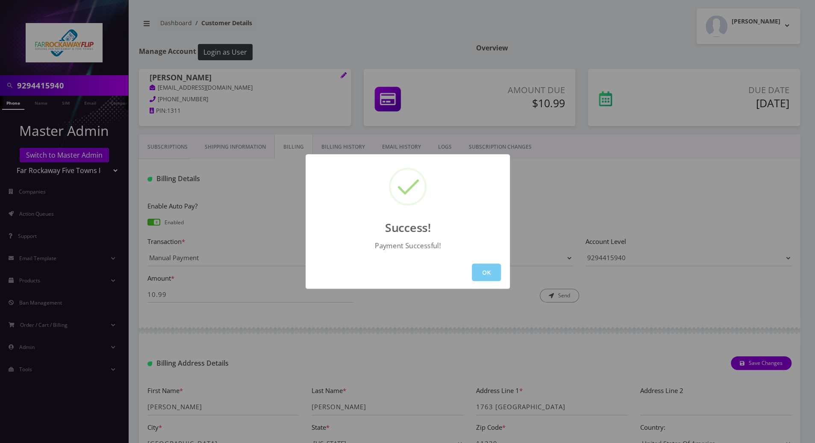
click at [484, 278] on button "OK" at bounding box center [486, 273] width 29 height 18
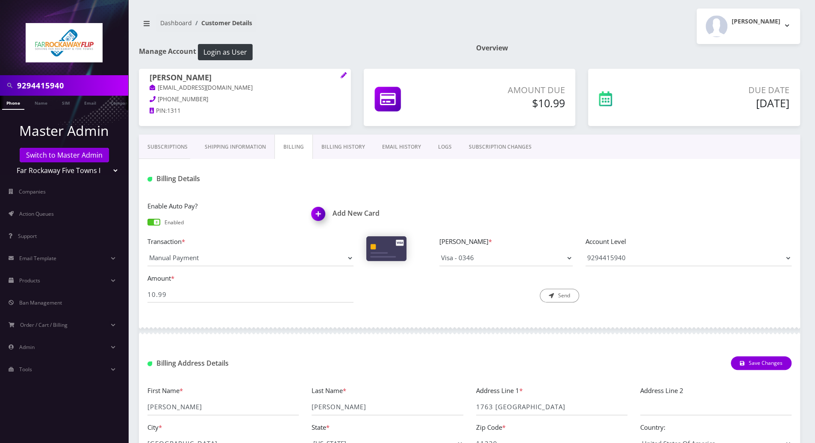
click at [480, 289] on div "Description * Send" at bounding box center [469, 288] width 219 height 30
click at [157, 147] on link "Subscriptions" at bounding box center [167, 147] width 57 height 25
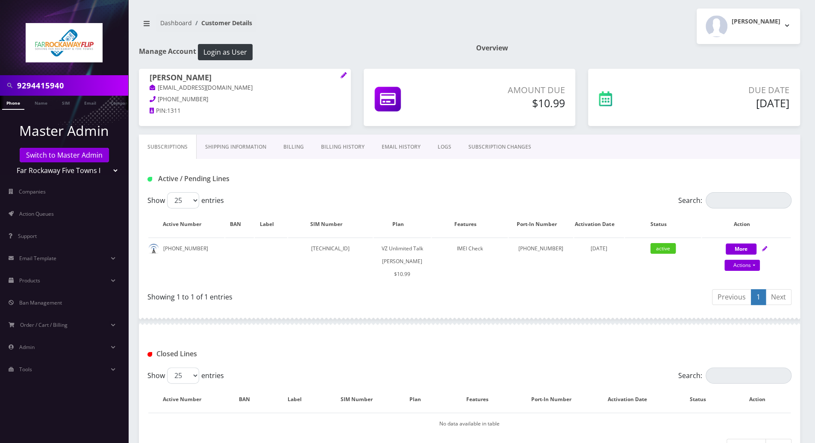
click at [441, 148] on link "LOGS" at bounding box center [444, 147] width 31 height 25
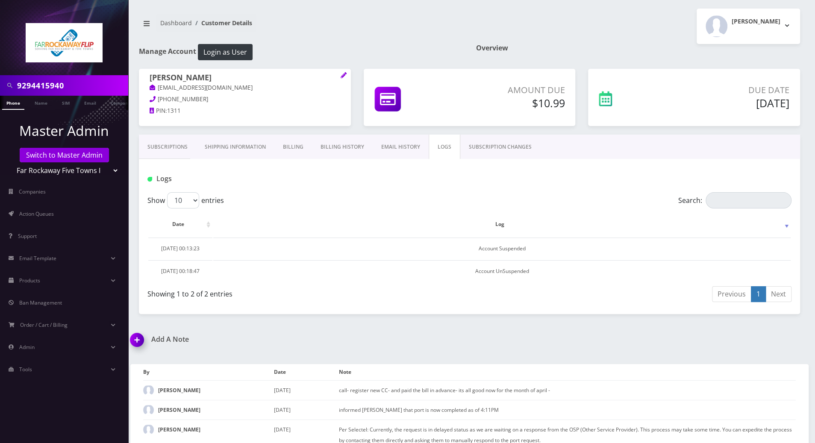
click at [166, 141] on link "Subscriptions" at bounding box center [167, 147] width 57 height 25
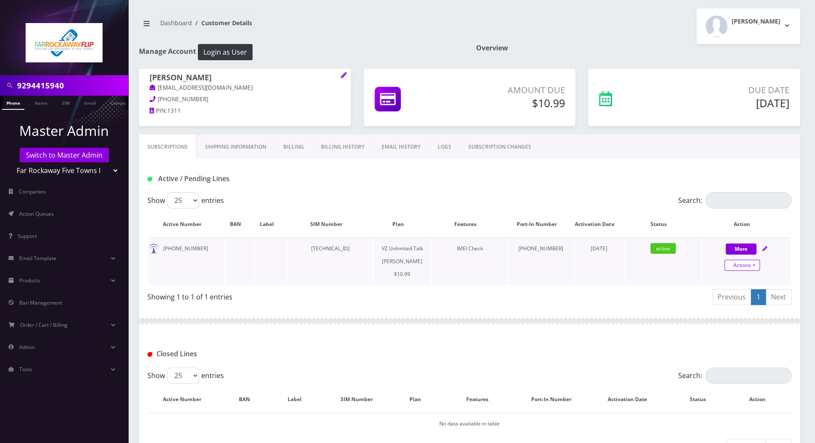
click at [757, 266] on link "Actions" at bounding box center [742, 265] width 35 height 11
select select "366"
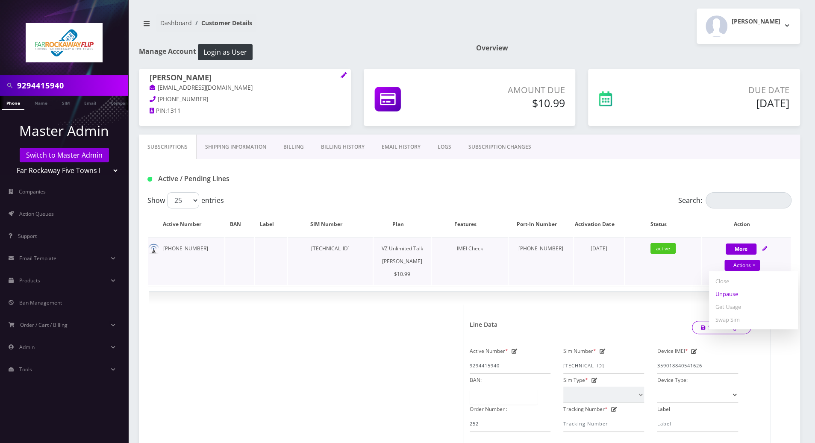
click at [750, 294] on link "Unpause" at bounding box center [753, 294] width 89 height 13
select select "366"
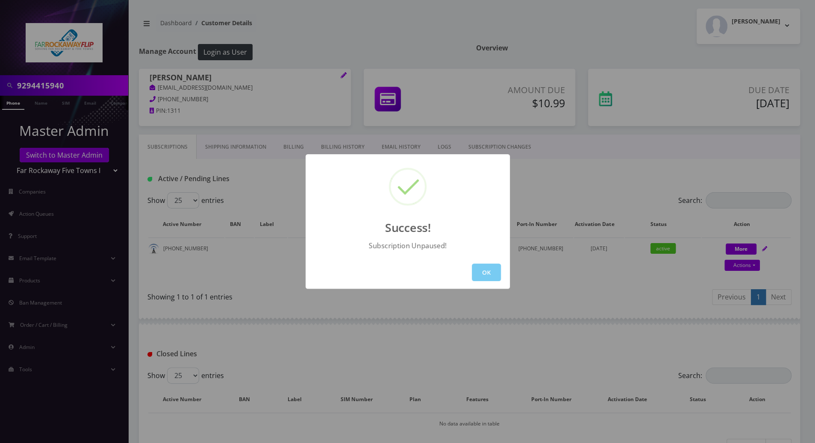
click at [491, 271] on button "OK" at bounding box center [486, 273] width 29 height 18
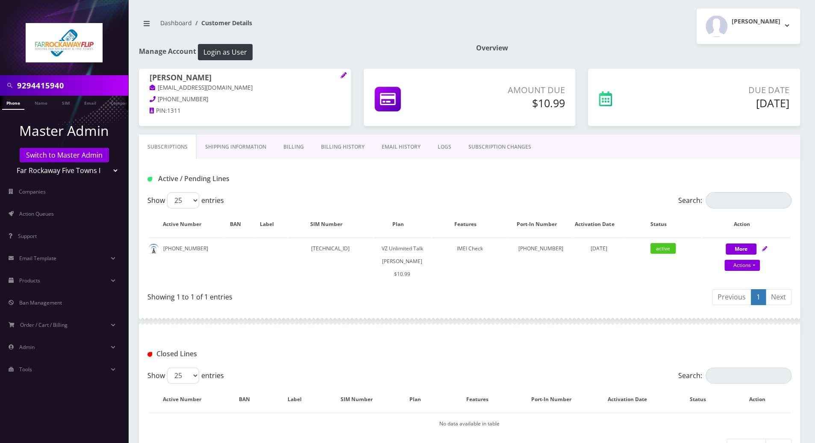
click at [468, 295] on div "Showing 1 to 1 of 1 entries" at bounding box center [309, 299] width 322 height 20
drag, startPoint x: 409, startPoint y: 186, endPoint x: 438, endPoint y: 188, distance: 29.2
click at [409, 185] on div "Active / Pending Lines" at bounding box center [469, 179] width 657 height 14
click at [392, 181] on div "Active / Pending Lines" at bounding box center [469, 179] width 657 height 14
click at [461, 317] on div at bounding box center [470, 322] width 662 height 26
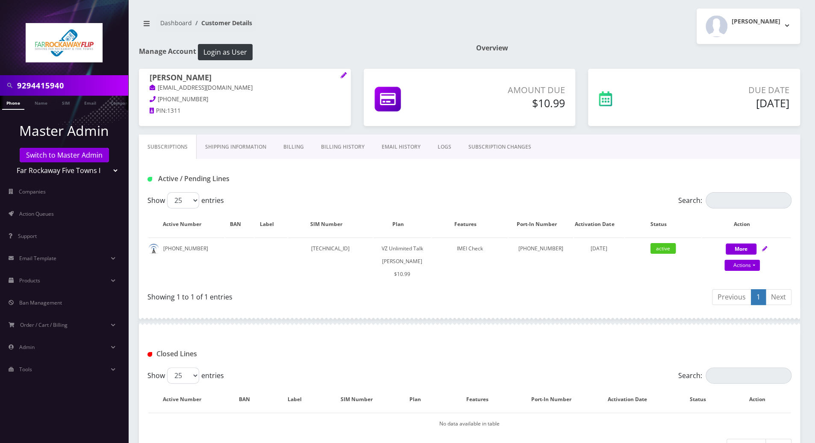
click at [465, 311] on div at bounding box center [470, 322] width 662 height 26
click at [420, 182] on div "Active / Pending Lines" at bounding box center [469, 179] width 657 height 14
click at [471, 306] on div "Previous 1 Next" at bounding box center [631, 299] width 322 height 20
click at [752, 265] on link "Actions" at bounding box center [742, 265] width 35 height 11
select select "366"
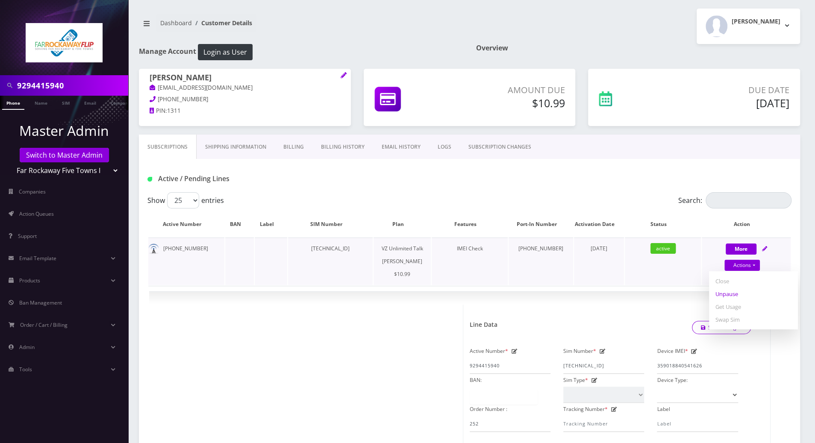
click at [736, 295] on link "Unpause" at bounding box center [753, 294] width 89 height 13
select select "366"
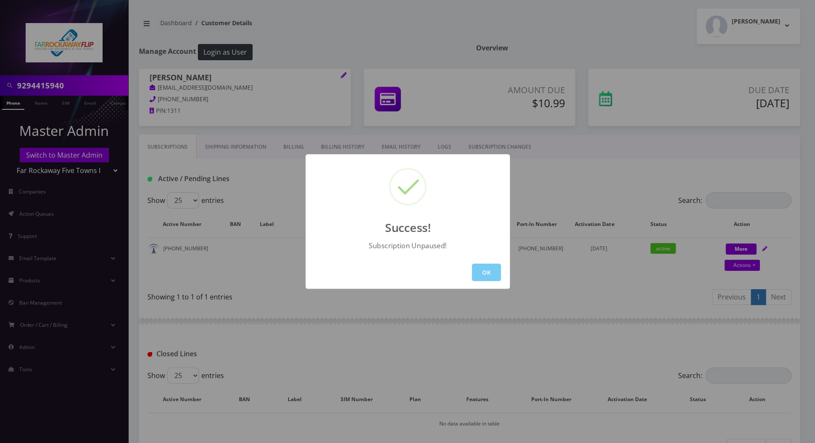
click at [488, 265] on button "OK" at bounding box center [486, 273] width 29 height 18
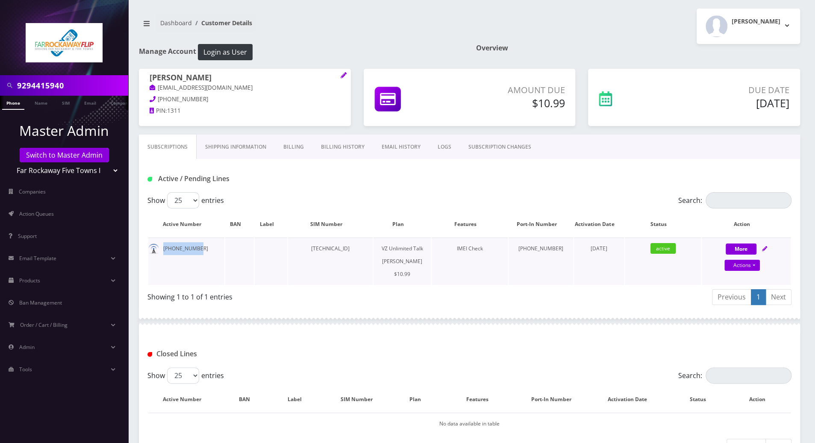
drag, startPoint x: 200, startPoint y: 248, endPoint x: 162, endPoint y: 246, distance: 38.5
click at [162, 246] on td "929-441-5940" at bounding box center [186, 261] width 76 height 47
copy td "929-441-5940"
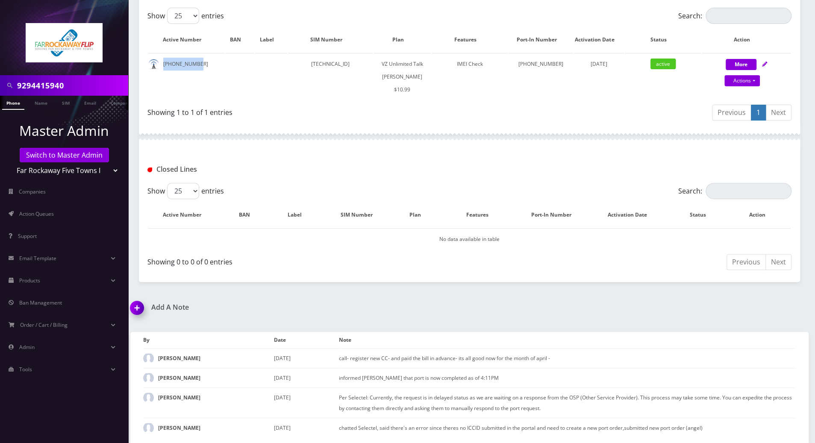
click at [135, 306] on img at bounding box center [138, 310] width 25 height 25
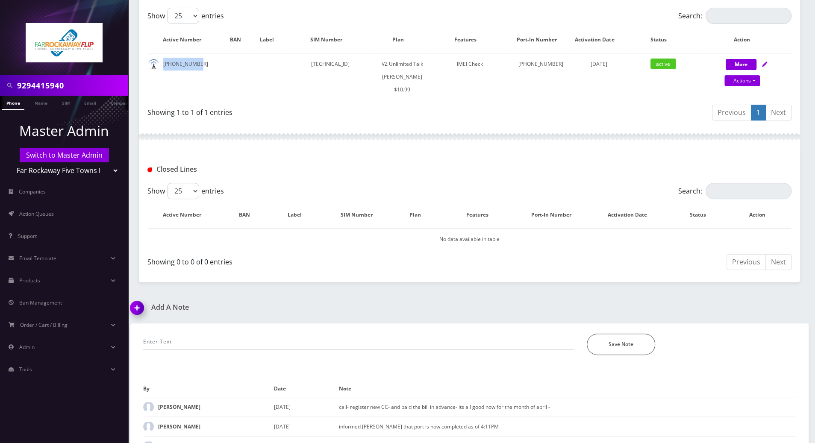
scroll to position [233, 0]
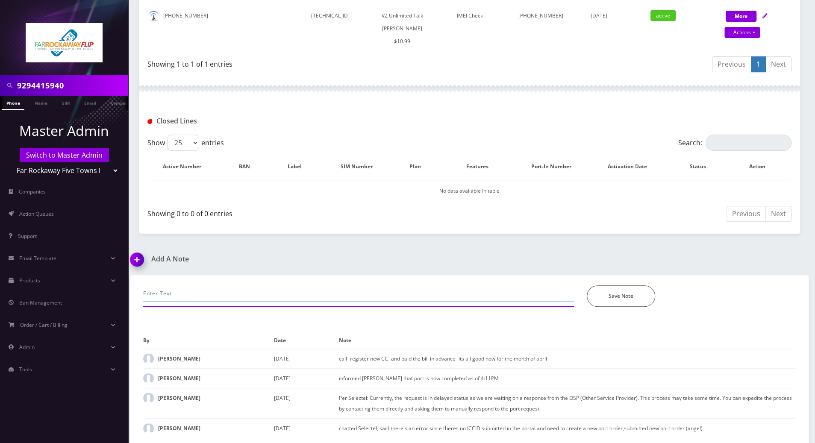
click at [203, 295] on input "text" at bounding box center [358, 294] width 431 height 16
paste input "Purchase Service Plan successfull, TT 4G Monthly Unlimited Voice Plan PIN 47834…"
type input "she just moved money to her acct-- charged successfully-- Purchase Service Plan…"
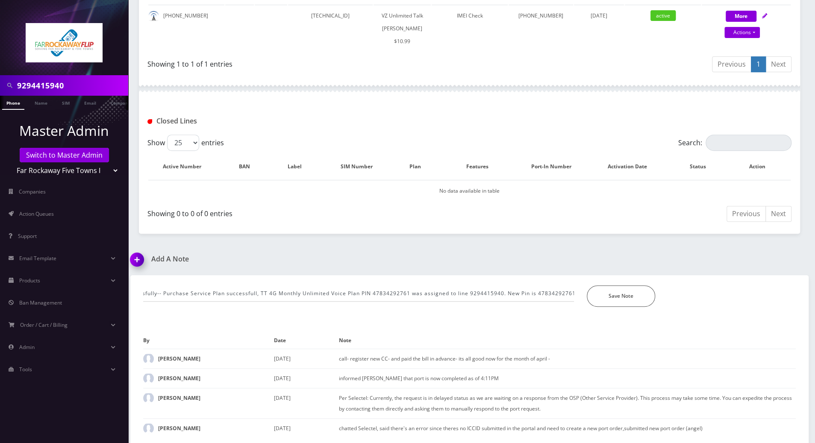
scroll to position [0, 0]
click at [659, 301] on div "Save Note" at bounding box center [692, 296] width 222 height 21
click at [641, 299] on button "Save Note" at bounding box center [621, 296] width 68 height 21
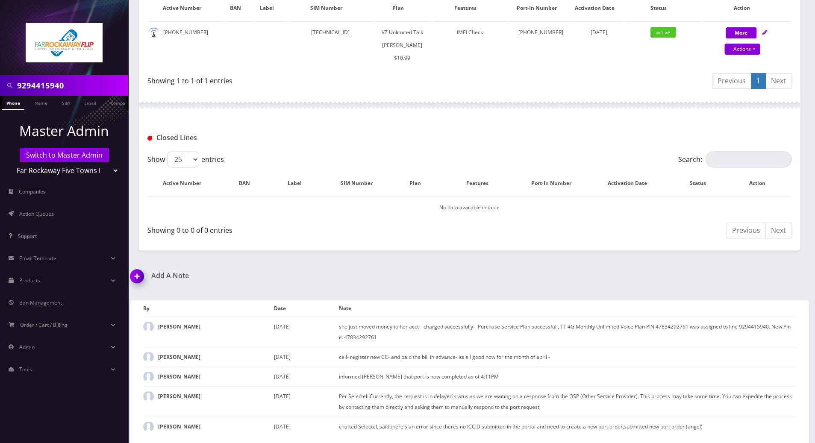
scroll to position [215, 0]
click at [793, 279] on div "Add A Note she just moved money to her acct-- charged successfully-- Purchase S…" at bounding box center [469, 359] width 691 height 171
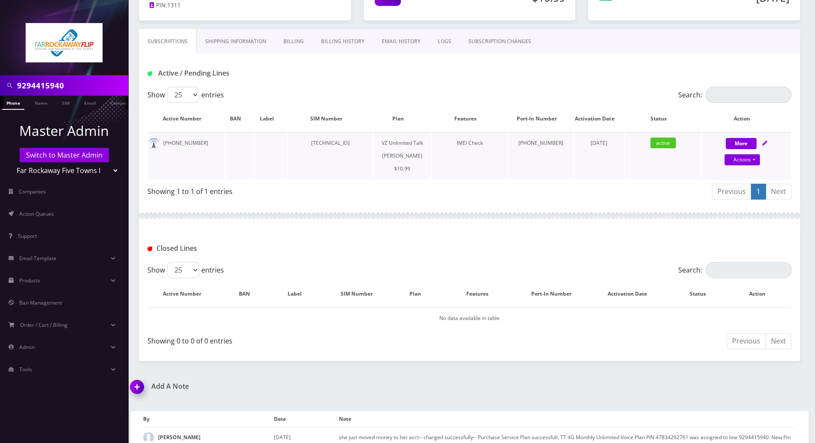
scroll to position [0, 0]
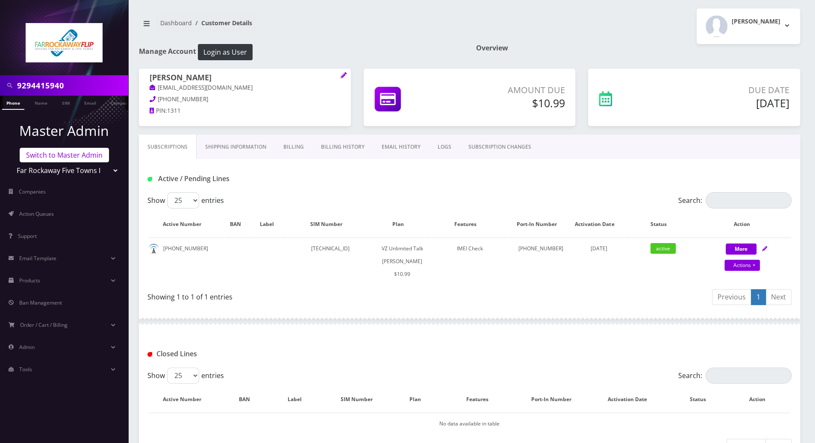
click at [49, 152] on link "Switch to Master Admin" at bounding box center [64, 155] width 89 height 15
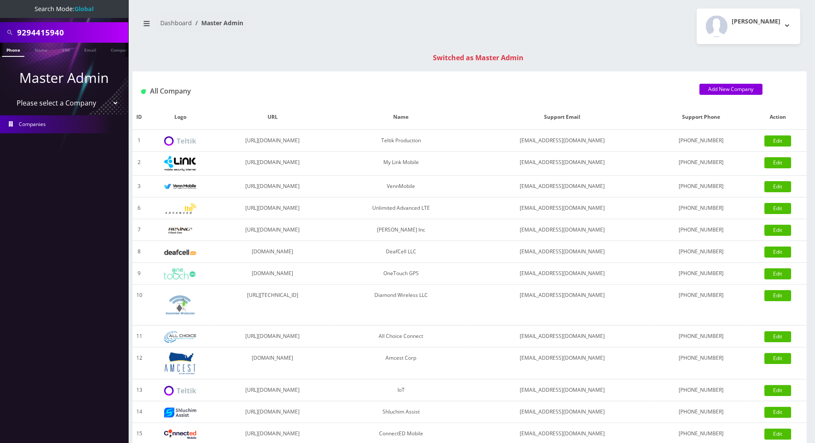
drag, startPoint x: 74, startPoint y: 36, endPoint x: -1, endPoint y: 36, distance: 74.4
click at [0, 36] on html "Search Mode: Global 9294415940 Phone Name SIM Email Company Customer Master Adm…" at bounding box center [407, 304] width 815 height 608
paste input "8482385165"
type input "8482385165"
click at [17, 50] on link "Phone" at bounding box center [13, 50] width 22 height 14
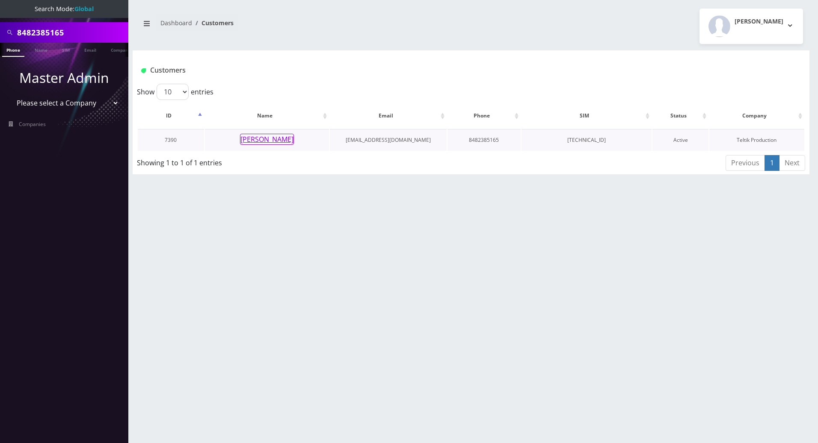
click at [263, 141] on button "[PERSON_NAME]" at bounding box center [267, 139] width 54 height 11
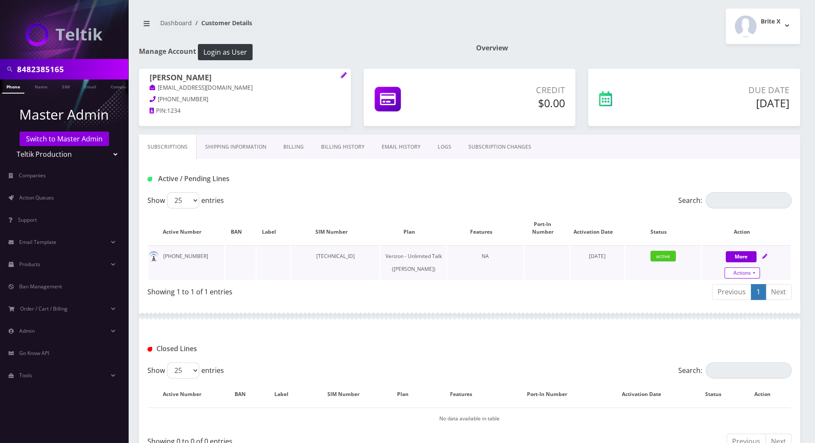
click at [754, 268] on link "Actions" at bounding box center [742, 273] width 35 height 11
select select "459"
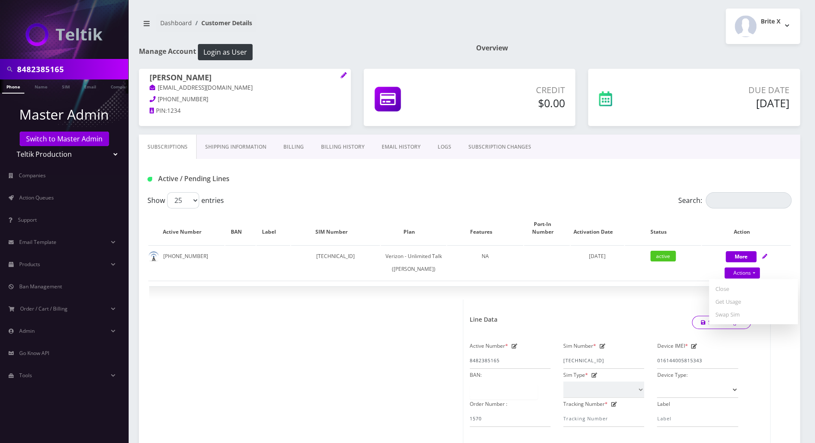
click at [433, 149] on link "LOGS" at bounding box center [444, 147] width 31 height 25
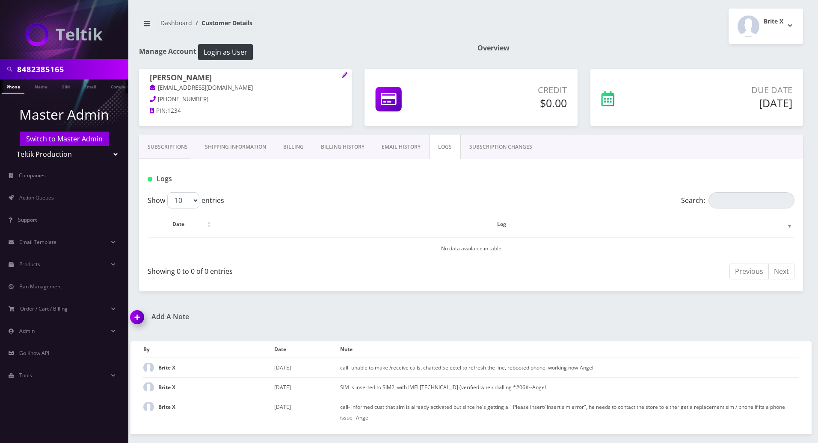
click at [500, 145] on link "SUBSCRIPTION CHANGES" at bounding box center [501, 147] width 80 height 25
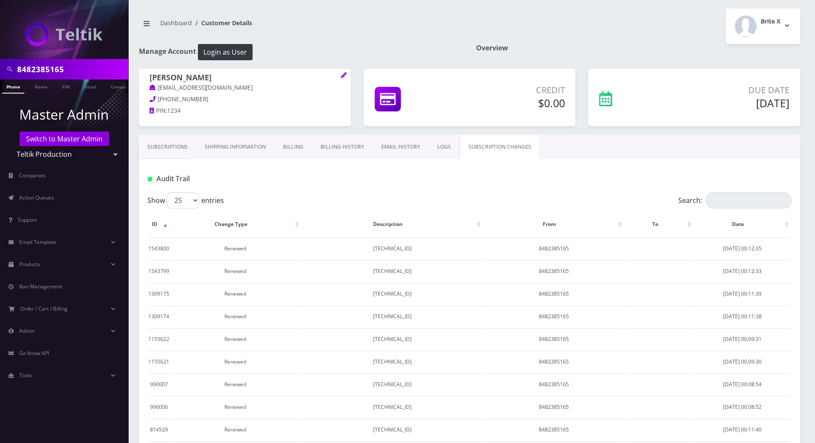
drag, startPoint x: 170, startPoint y: 142, endPoint x: 187, endPoint y: 142, distance: 17.5
click at [170, 142] on link "Subscriptions" at bounding box center [167, 147] width 57 height 25
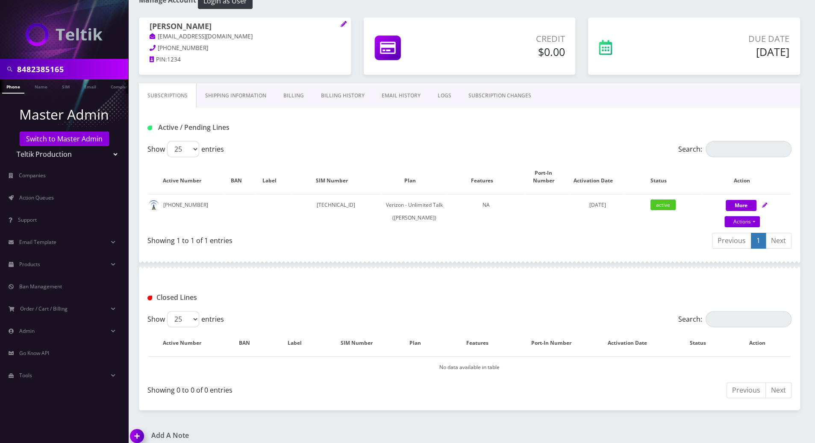
scroll to position [51, 0]
drag, startPoint x: 201, startPoint y: 201, endPoint x: 163, endPoint y: 201, distance: 37.6
click at [163, 201] on td "[PHONE_NUMBER]" at bounding box center [186, 212] width 76 height 35
copy td "[PHONE_NUMBER]"
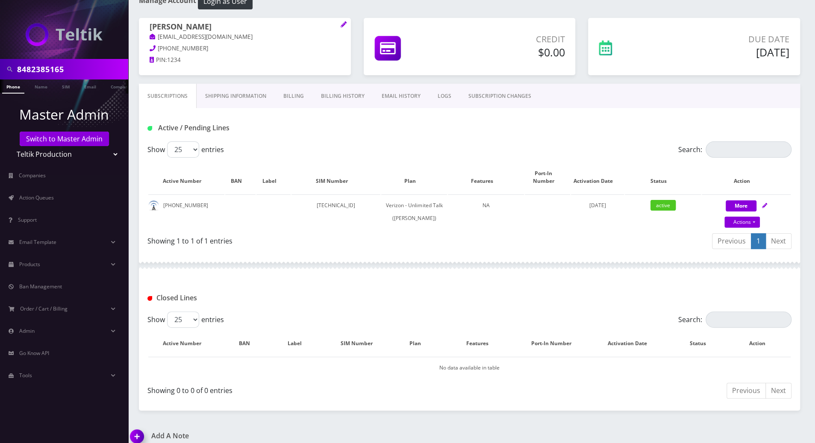
click at [512, 278] on div at bounding box center [470, 266] width 662 height 26
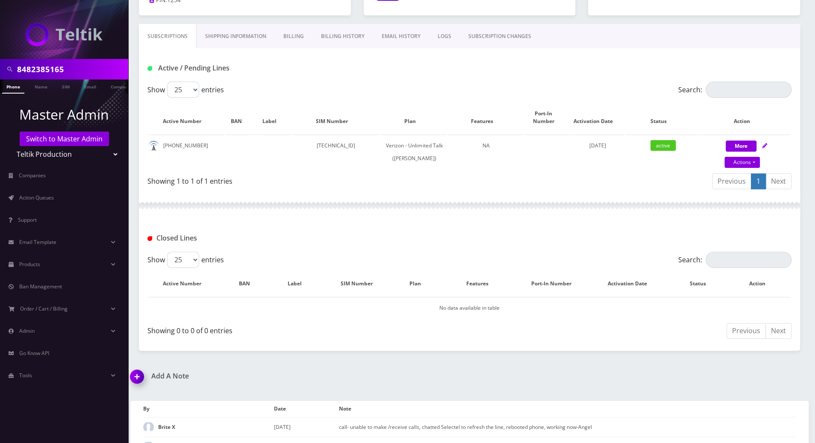
scroll to position [165, 0]
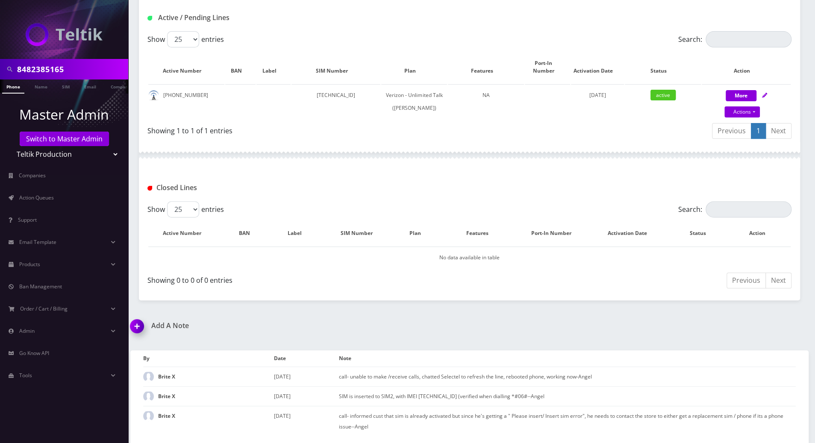
click at [132, 329] on img at bounding box center [138, 329] width 25 height 25
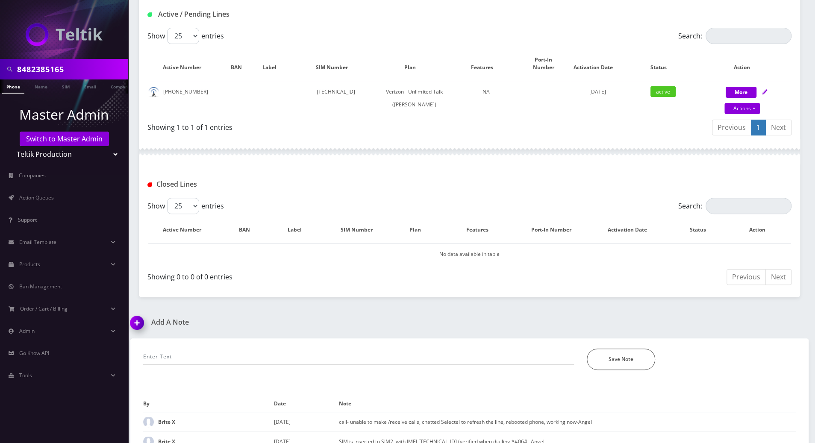
scroll to position [213, 0]
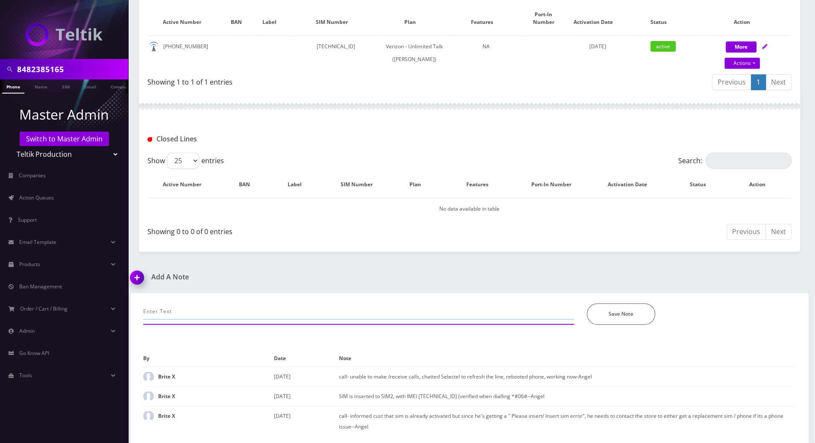
click at [244, 313] on input "text" at bounding box center [358, 312] width 431 height 16
type input "unable to make calls- chatted selectel after basic TS... custtried inserting th…"
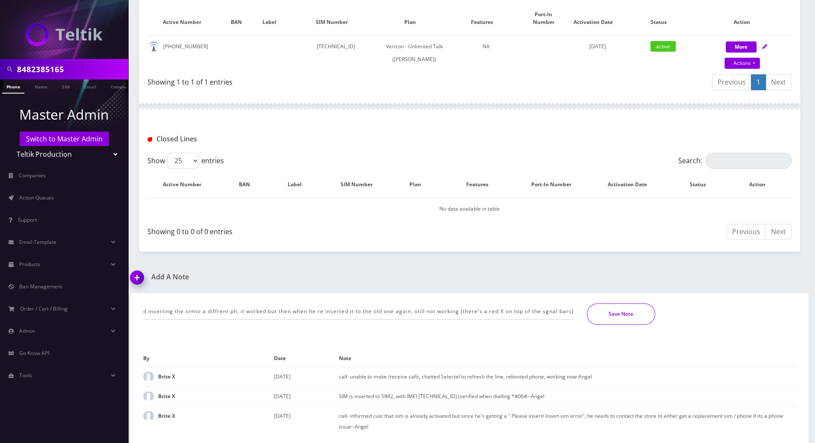
scroll to position [0, 0]
click at [613, 316] on button "Save Note" at bounding box center [621, 314] width 68 height 21
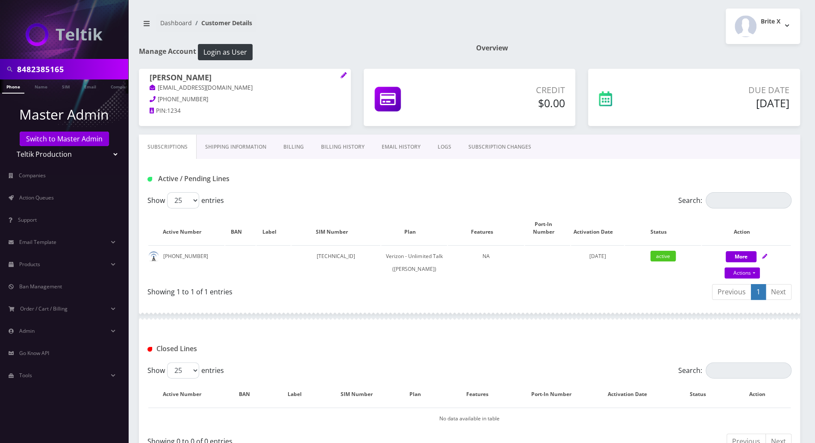
click at [811, 176] on div "8482385165 Phone Name SIM Email Company Customer Dashboard Customer Details Bri…" at bounding box center [469, 317] width 691 height 635
drag, startPoint x: 72, startPoint y: 69, endPoint x: -1, endPoint y: 68, distance: 72.7
click at [0, 68] on html "8482385165 Phone Name SIM Email Company Customer Master Admin Switch to Master …" at bounding box center [407, 317] width 815 height 635
drag, startPoint x: 90, startPoint y: 67, endPoint x: -1, endPoint y: 70, distance: 91.1
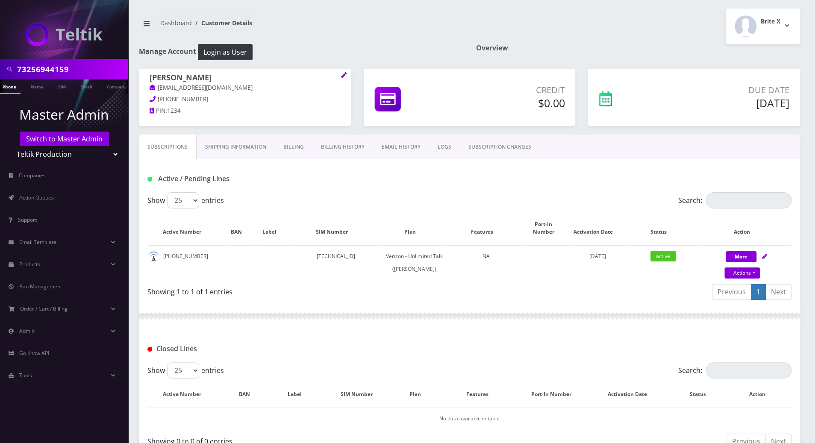
click at [0, 70] on html "73256944159 Phone Name SIM Email Company Customer Master Admin Switch to Master…" at bounding box center [407, 317] width 815 height 635
type input "73256944159"
click at [12, 86] on link "Phone" at bounding box center [13, 87] width 22 height 14
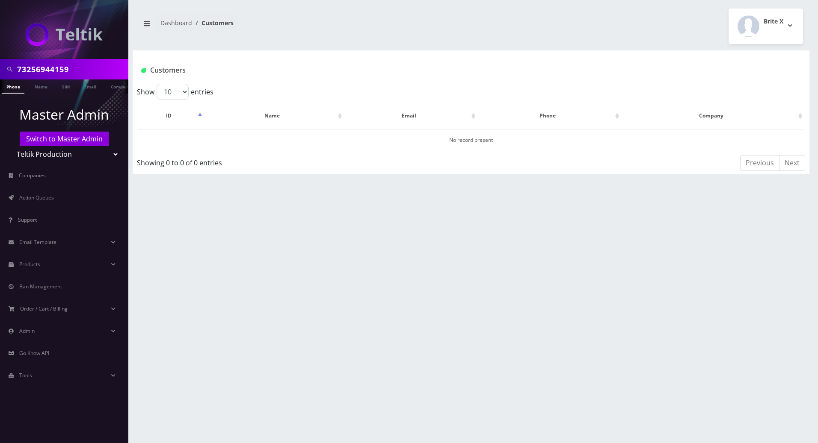
drag, startPoint x: 71, startPoint y: 71, endPoint x: -1, endPoint y: 71, distance: 71.8
click at [0, 71] on html "73256944159 Phone Name SIM Email Company Customer Master Admin Switch to Master…" at bounding box center [409, 221] width 818 height 443
click at [58, 69] on input "73256944159" at bounding box center [71, 69] width 109 height 16
drag, startPoint x: 68, startPoint y: 67, endPoint x: -1, endPoint y: 67, distance: 68.8
click at [0, 67] on html "7325694159 Phone Name SIM Email Company Customer Master Admin Switch to Master …" at bounding box center [409, 221] width 818 height 443
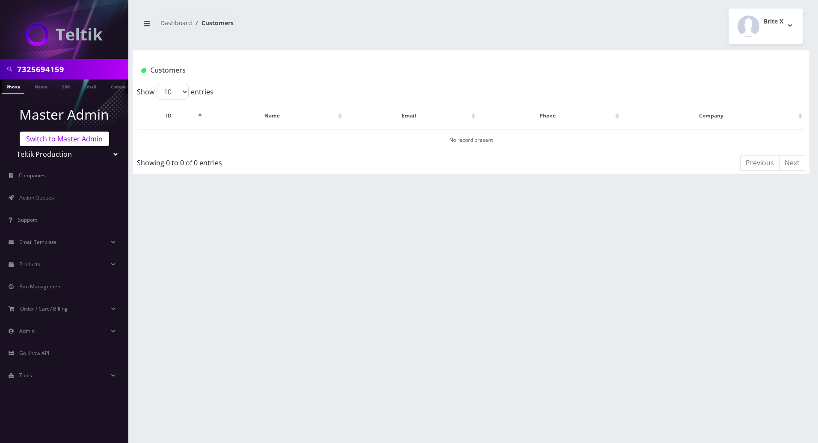
type input "7325694159"
click at [72, 136] on link "Switch to Master Admin" at bounding box center [64, 139] width 89 height 15
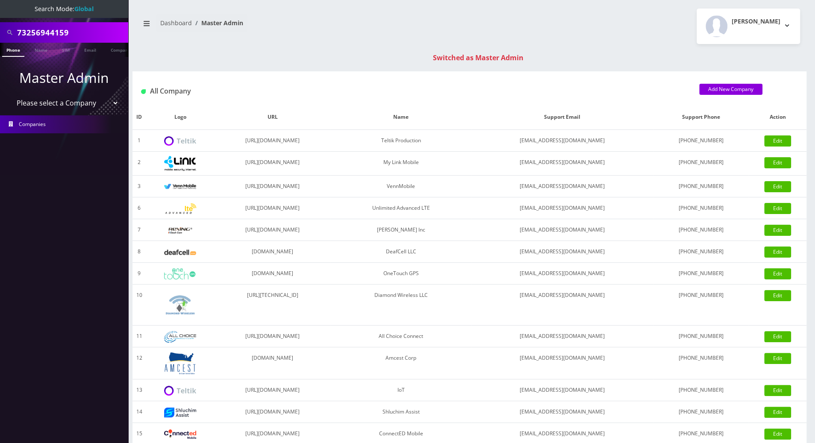
drag, startPoint x: 83, startPoint y: 32, endPoint x: -1, endPoint y: 30, distance: 84.3
click at [0, 30] on html "Search Mode: Global 73256944159 Phone Name SIM Email Company Customer Master Ad…" at bounding box center [407, 304] width 815 height 608
paste input "text"
type input "7325694159"
click at [13, 53] on link "Phone" at bounding box center [13, 50] width 22 height 14
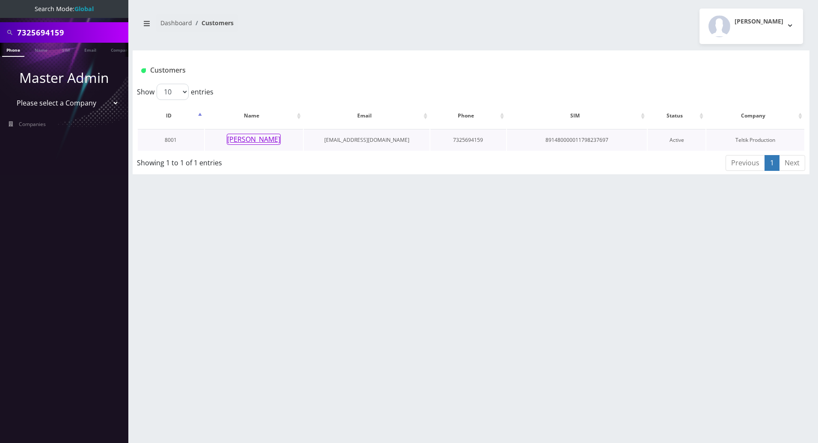
click at [251, 139] on button "[PERSON_NAME]" at bounding box center [254, 139] width 54 height 11
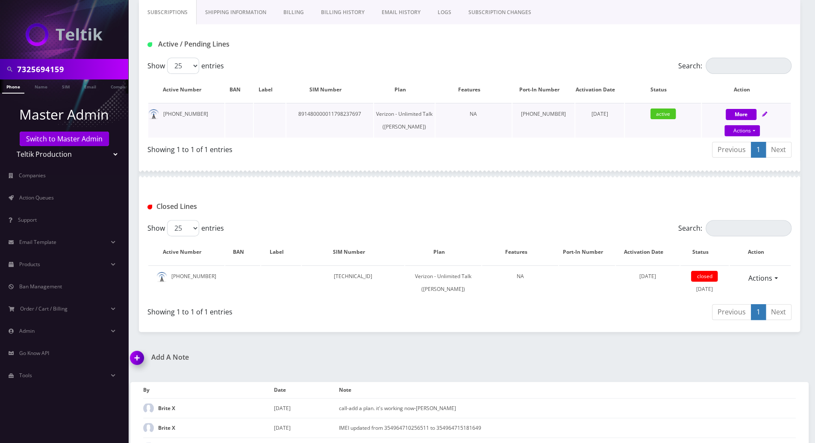
scroll to position [186, 0]
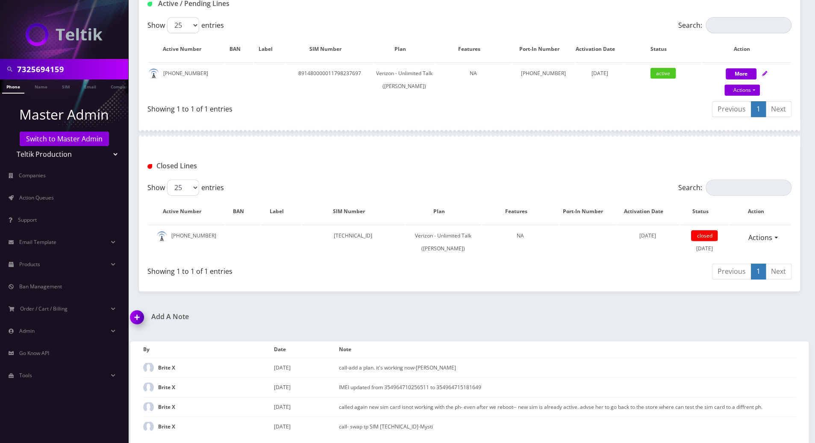
click at [138, 312] on img at bounding box center [138, 320] width 25 height 25
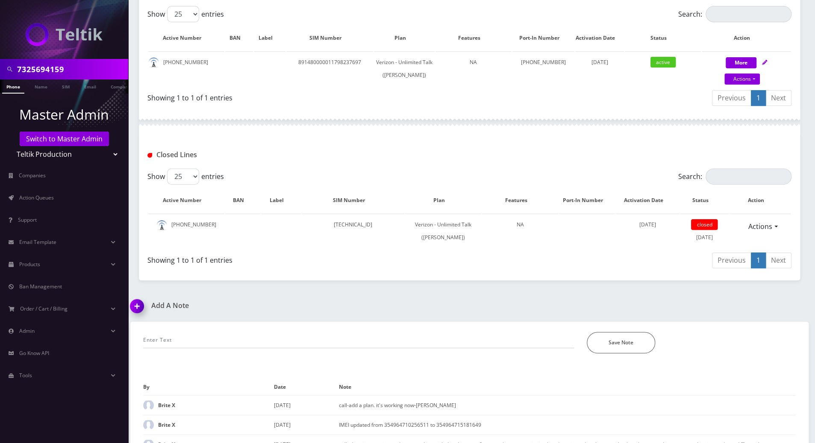
scroll to position [235, 0]
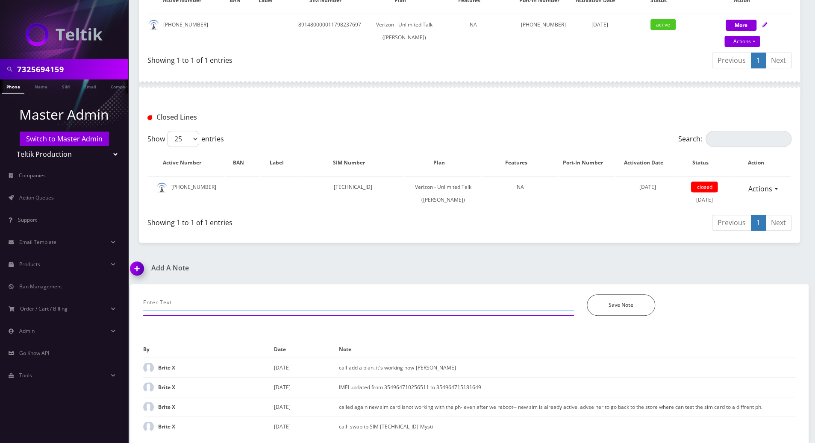
click at [218, 303] on input "text" at bounding box center [358, 303] width 431 height 16
click at [217, 300] on input "called to verify" at bounding box center [358, 303] width 431 height 16
type input "called to verify if she has VZW or TMO sim"
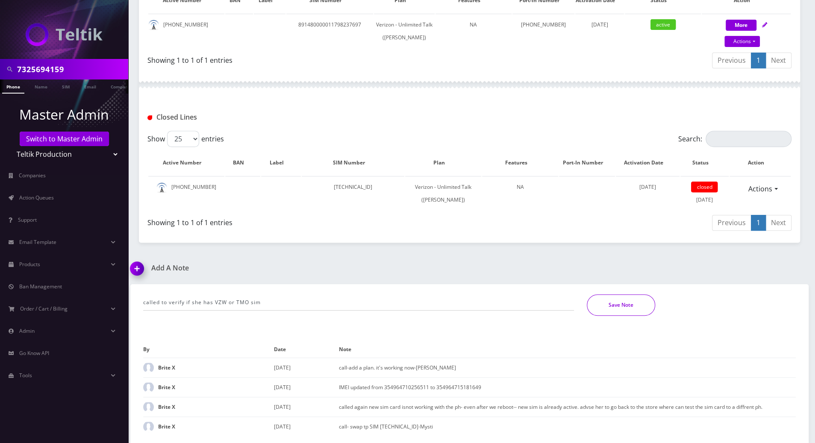
click at [617, 304] on button "Save Note" at bounding box center [621, 305] width 68 height 21
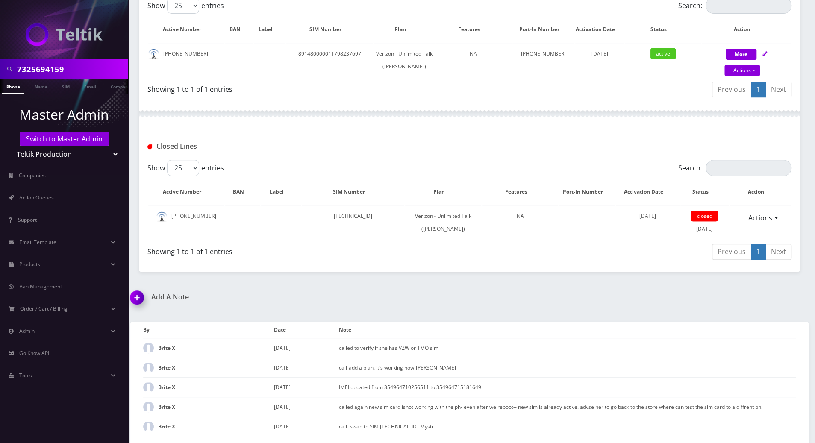
scroll to position [206, 0]
drag, startPoint x: 780, startPoint y: 300, endPoint x: 780, endPoint y: 294, distance: 5.6
click at [780, 300] on div "Add A Note called to verify if she has VZW or TMO sim *Please Enter Note Save N…" at bounding box center [469, 368] width 691 height 150
drag, startPoint x: 82, startPoint y: 71, endPoint x: -1, endPoint y: 70, distance: 83.0
click at [0, 70] on html "7325694159 Phone Name SIM Email Company Customer Master Admin Switch to Master …" at bounding box center [407, 124] width 815 height 638
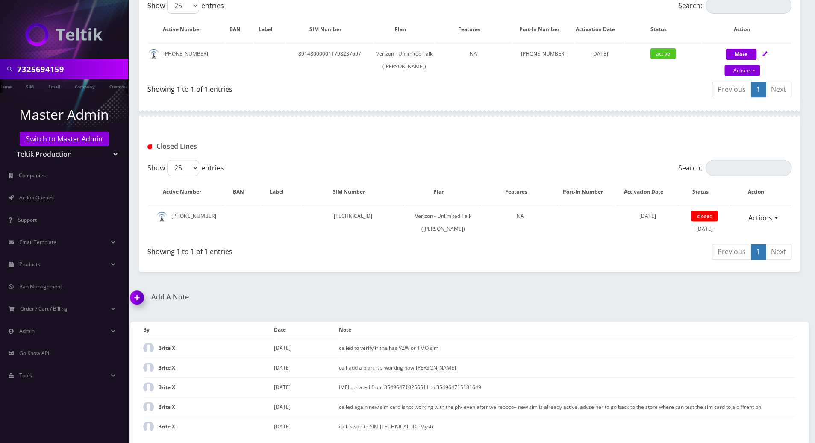
paste input "6679102686"
type input "6679102686"
click at [89, 142] on link "Switch to Master Admin" at bounding box center [64, 139] width 89 height 15
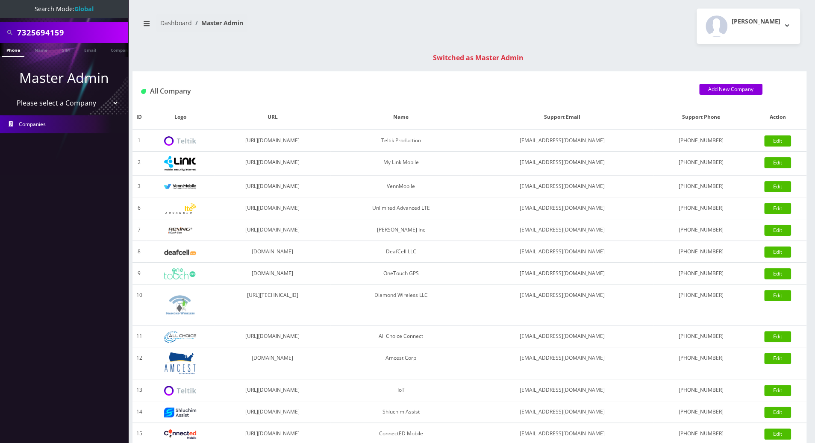
click at [15, 52] on link "Phone" at bounding box center [13, 50] width 22 height 14
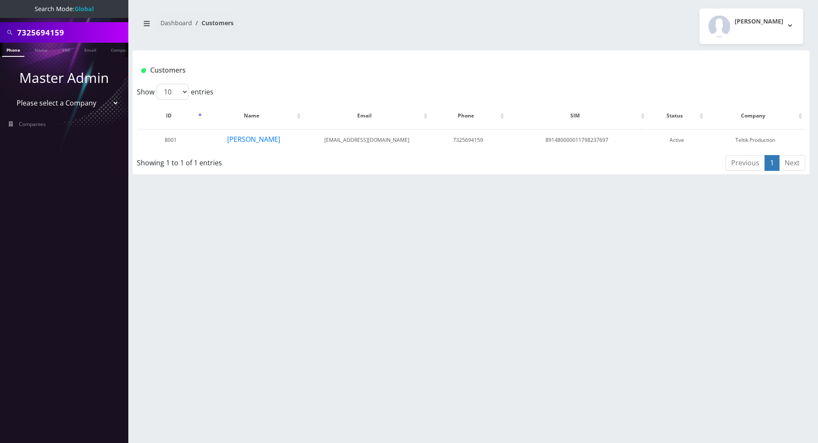
drag, startPoint x: 74, startPoint y: 31, endPoint x: -1, endPoint y: 29, distance: 74.9
click at [0, 29] on html "Search Mode: Global 7325694159 Phone Name SIM Email Company Customer Master Adm…" at bounding box center [409, 221] width 818 height 443
paste input "6679102686"
type input "6679102686"
click at [14, 50] on link "Phone" at bounding box center [13, 50] width 22 height 14
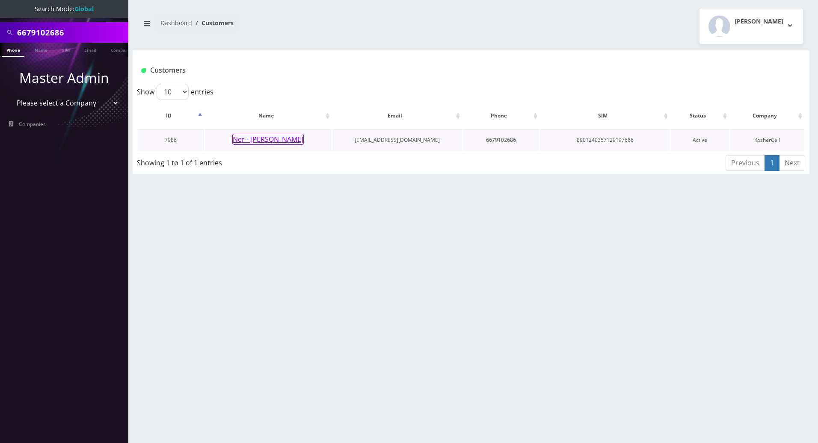
drag, startPoint x: 274, startPoint y: 136, endPoint x: 277, endPoint y: 143, distance: 6.9
click at [274, 140] on button "Ner - [PERSON_NAME]" at bounding box center [267, 139] width 71 height 11
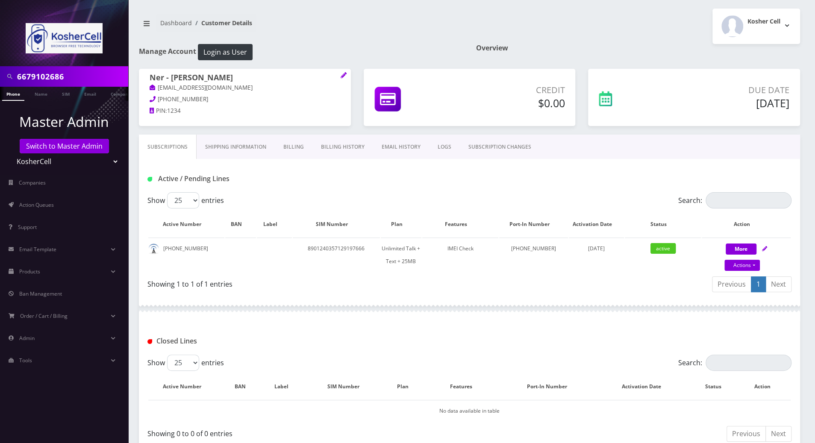
click at [277, 180] on h1 "Active / Pending Lines" at bounding box center [251, 179] width 206 height 8
click at [280, 179] on h1 "Active / Pending Lines" at bounding box center [251, 179] width 206 height 8
click at [380, 183] on div "Active / Pending Lines" at bounding box center [469, 179] width 657 height 14
click at [397, 185] on div "Active / Pending Lines" at bounding box center [469, 179] width 657 height 14
click at [369, 304] on div at bounding box center [470, 309] width 662 height 26
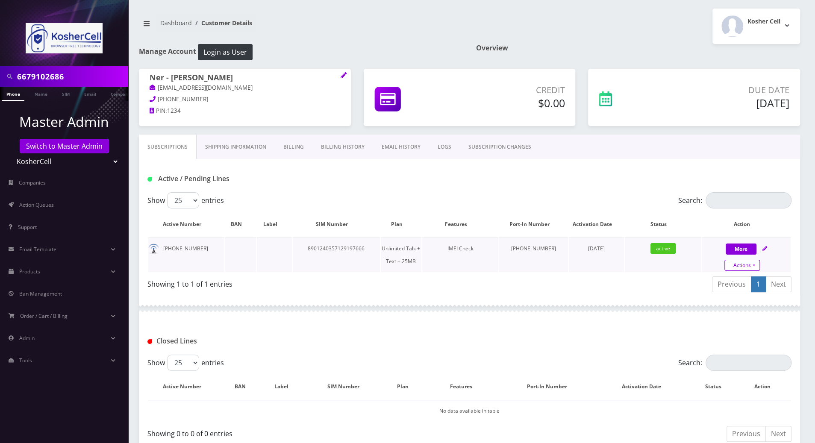
click at [753, 267] on link "Actions" at bounding box center [742, 265] width 35 height 11
select select "364"
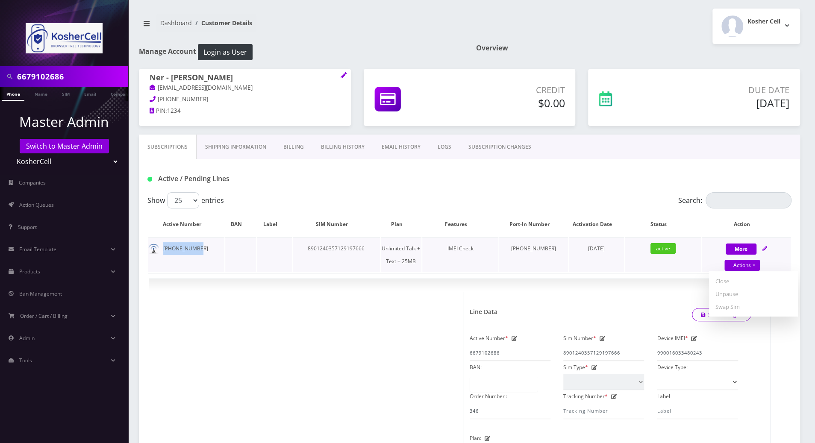
drag, startPoint x: 198, startPoint y: 248, endPoint x: 160, endPoint y: 248, distance: 37.2
click at [160, 248] on td "667-910-2686" at bounding box center [186, 255] width 76 height 35
copy td "667-910-2686"
click at [714, 162] on div "Active / Pending Lines" at bounding box center [470, 175] width 662 height 33
click at [652, 352] on div "Device IMEI * 990016033480243" at bounding box center [698, 346] width 94 height 29
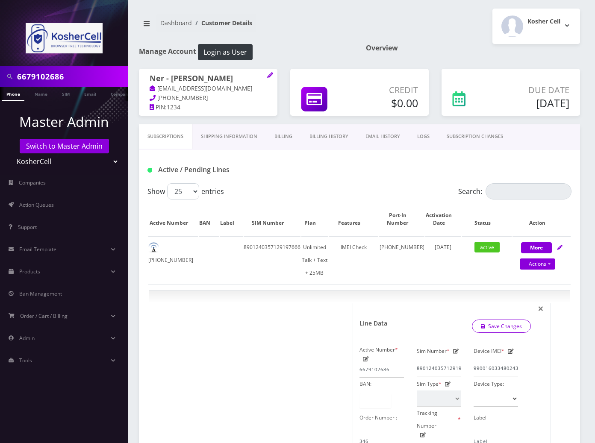
click at [299, 172] on div "Active / Pending Lines" at bounding box center [359, 170] width 437 height 14
click at [288, 166] on div "Active / Pending Lines" at bounding box center [359, 170] width 437 height 14
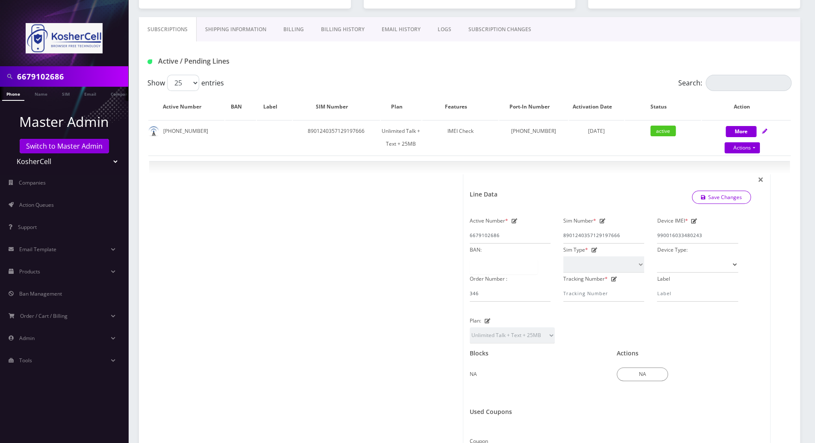
scroll to position [123, 0]
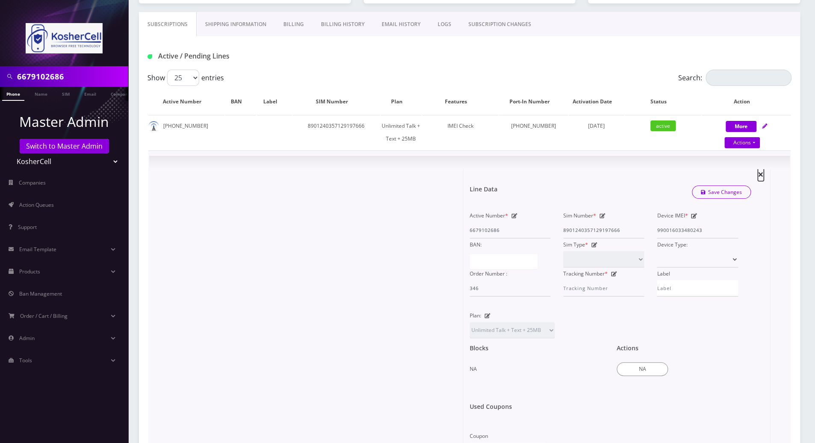
click at [761, 174] on span "×" at bounding box center [761, 174] width 6 height 14
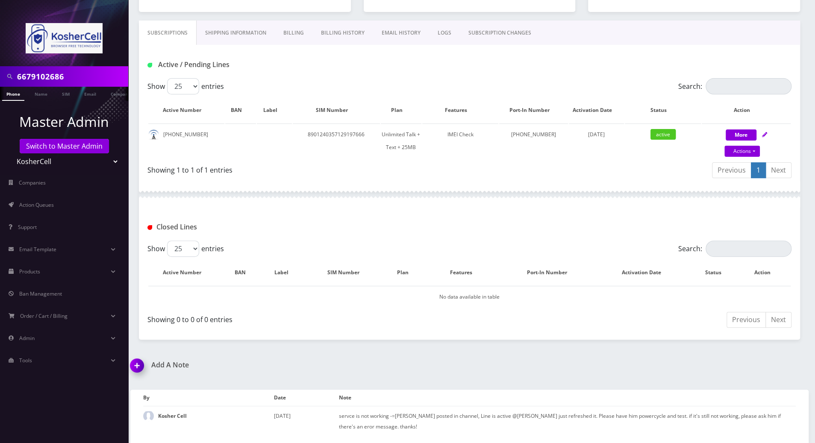
scroll to position [113, 0]
click at [337, 197] on div at bounding box center [470, 196] width 662 height 26
drag, startPoint x: 198, startPoint y: 135, endPoint x: 160, endPoint y: 136, distance: 37.7
click at [160, 136] on td "667-910-2686" at bounding box center [186, 142] width 76 height 35
copy td "667-910-2686"
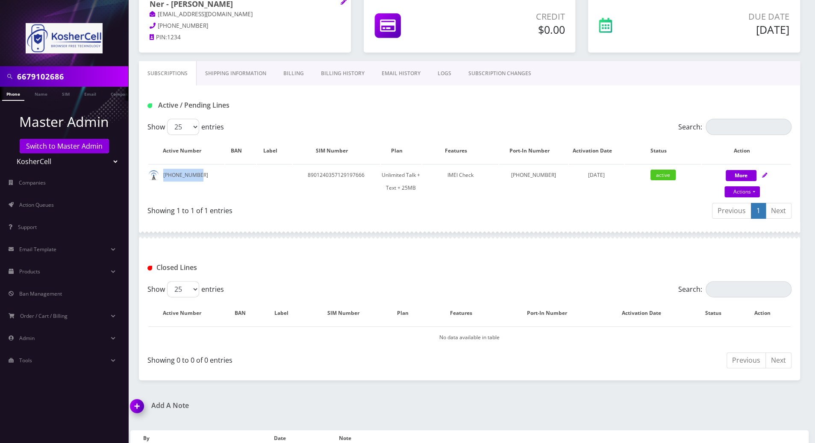
scroll to position [56, 0]
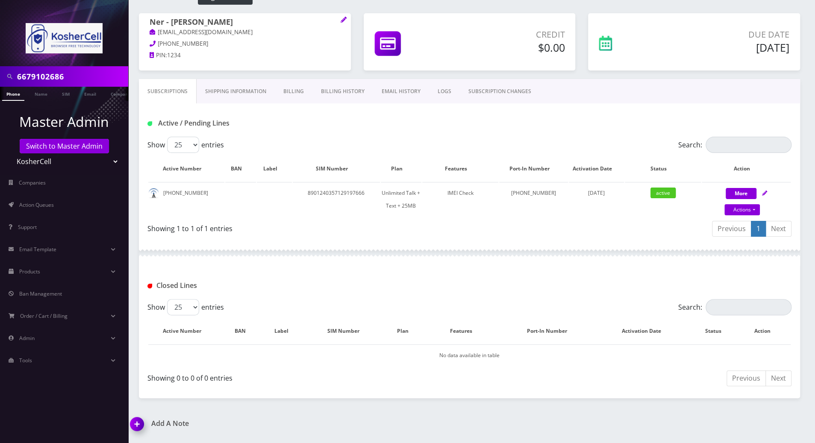
click at [450, 268] on div "Closed Lines" at bounding box center [470, 282] width 662 height 33
drag, startPoint x: 294, startPoint y: 94, endPoint x: 297, endPoint y: 97, distance: 4.5
click at [294, 94] on link "Billing" at bounding box center [294, 91] width 38 height 25
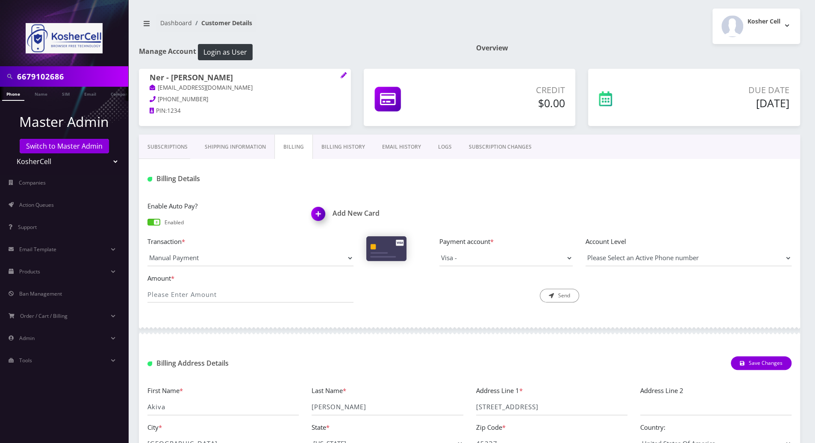
click at [231, 148] on link "Shipping Information" at bounding box center [235, 147] width 78 height 25
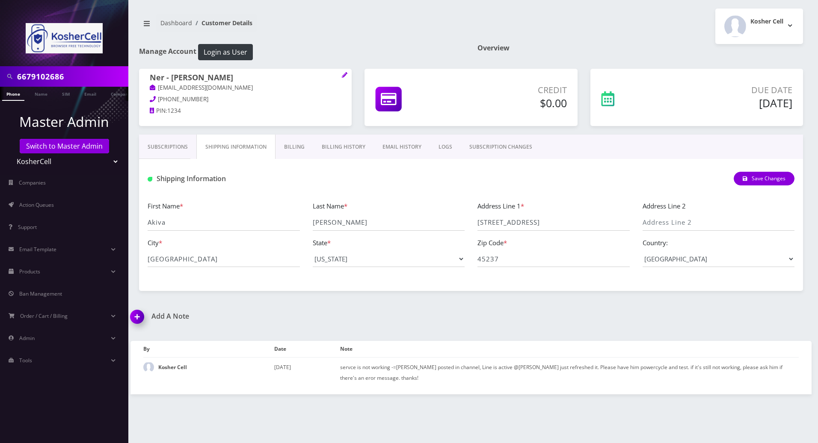
click at [168, 142] on link "Subscriptions" at bounding box center [167, 147] width 57 height 25
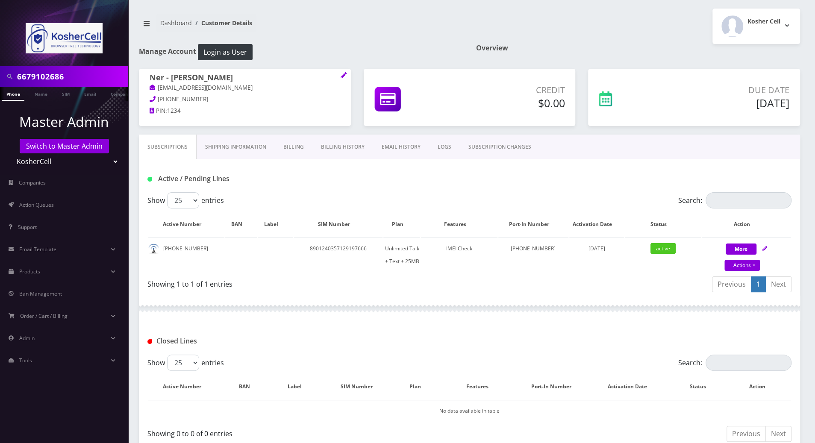
click at [247, 177] on h1 "Active / Pending Lines" at bounding box center [251, 179] width 206 height 8
click at [338, 327] on div "Closed Lines" at bounding box center [470, 338] width 662 height 33
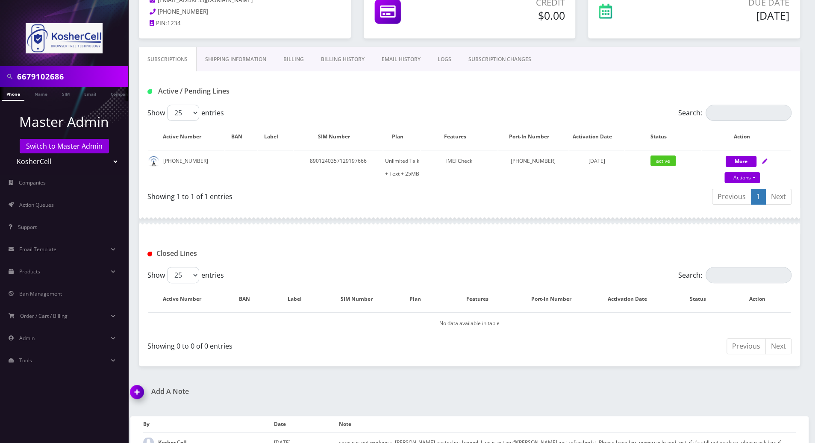
scroll to position [113, 0]
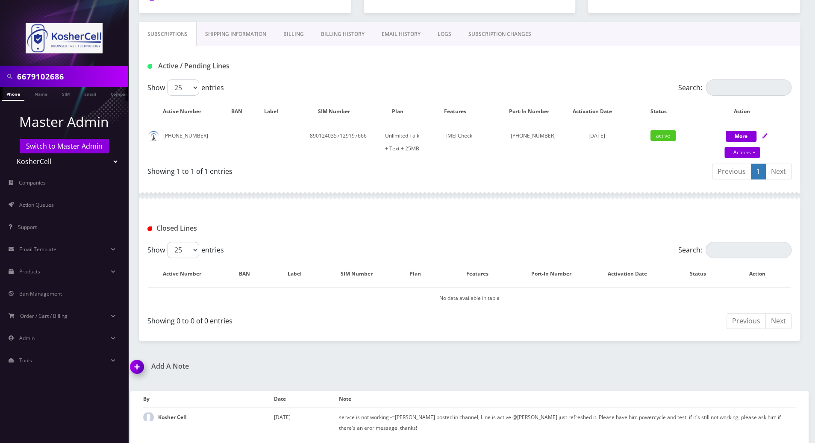
click at [278, 207] on div at bounding box center [470, 196] width 662 height 26
click at [82, 142] on link "Switch to Master Admin" at bounding box center [64, 146] width 89 height 15
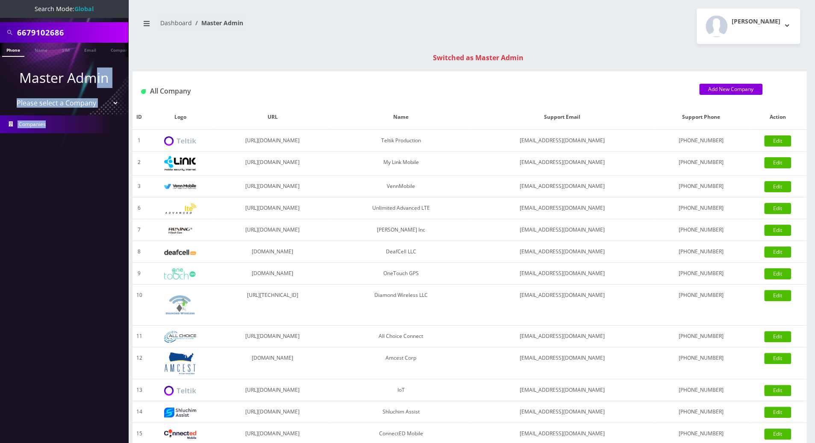
click at [91, 112] on ul "Master Admin Please select a Company Teltik Production My Link Mobile VennMobil…" at bounding box center [64, 100] width 128 height 87
drag, startPoint x: 91, startPoint y: 112, endPoint x: 73, endPoint y: 30, distance: 84.0
click at [73, 30] on input "6679102686" at bounding box center [71, 32] width 109 height 16
drag, startPoint x: 73, startPoint y: 30, endPoint x: 2, endPoint y: 27, distance: 71.1
click at [2, 27] on div "6679102686" at bounding box center [64, 32] width 124 height 16
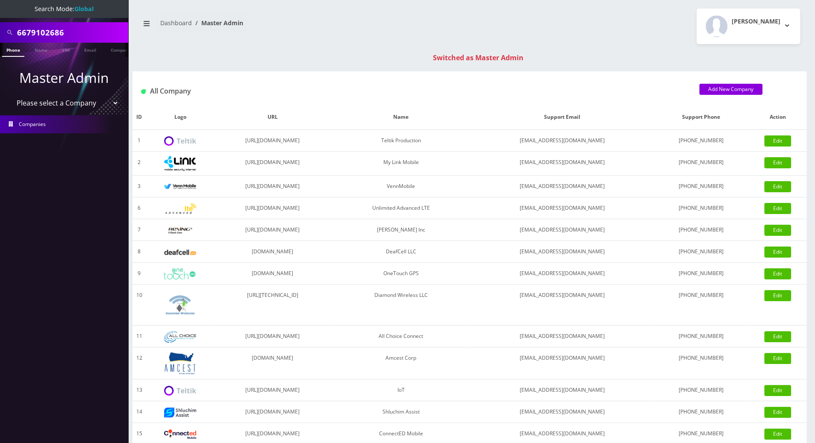
paste input "929-545-0736"
click at [52, 35] on input "929-545-0736" at bounding box center [71, 32] width 109 height 16
click at [34, 30] on input "929-5450736" at bounding box center [71, 32] width 109 height 16
type input "9295450736"
click at [19, 50] on link "Phone" at bounding box center [13, 50] width 22 height 14
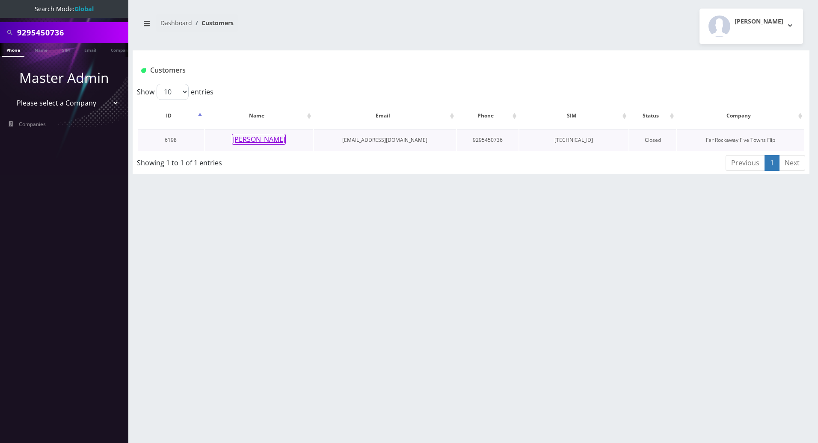
click at [254, 139] on button "[PERSON_NAME]" at bounding box center [259, 139] width 54 height 11
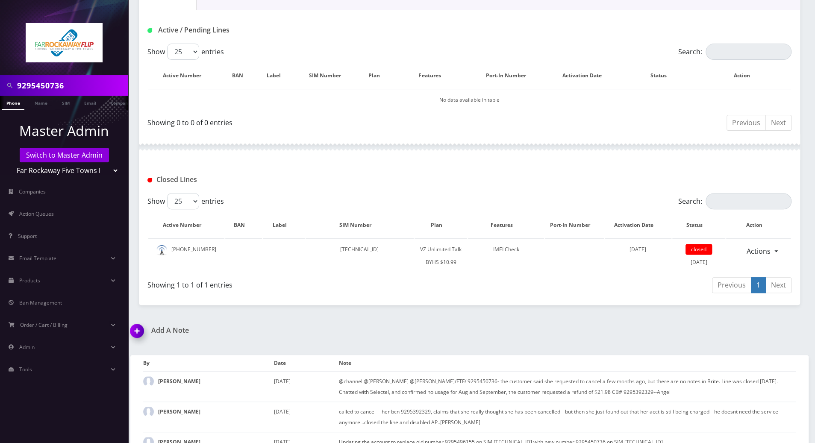
scroll to position [222, 0]
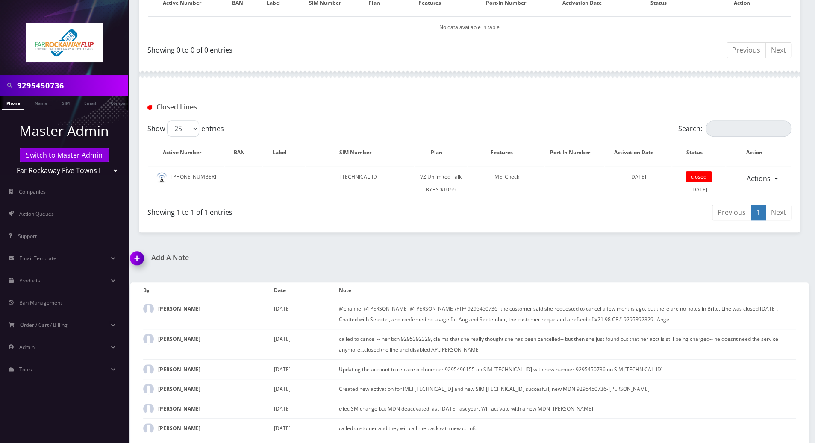
click at [789, 258] on div "Add A Note *Please Enter Note Save Note By Date Note [PERSON_NAME] [DATE]" at bounding box center [469, 349] width 691 height 191
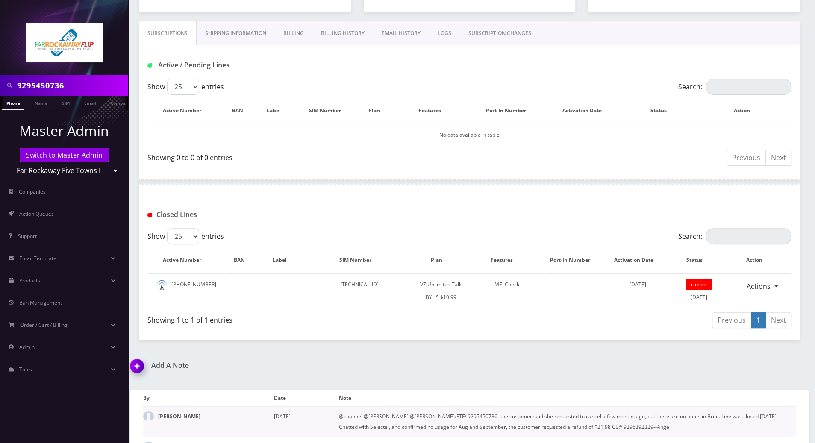
scroll to position [0, 0]
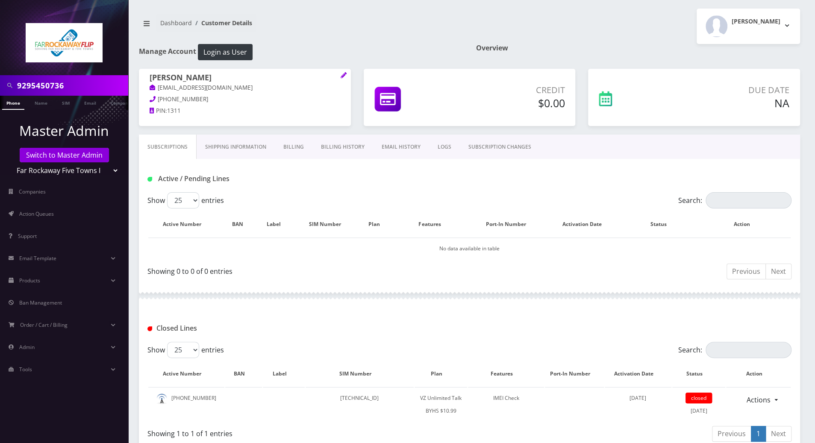
click at [307, 144] on link "Billing" at bounding box center [294, 147] width 38 height 25
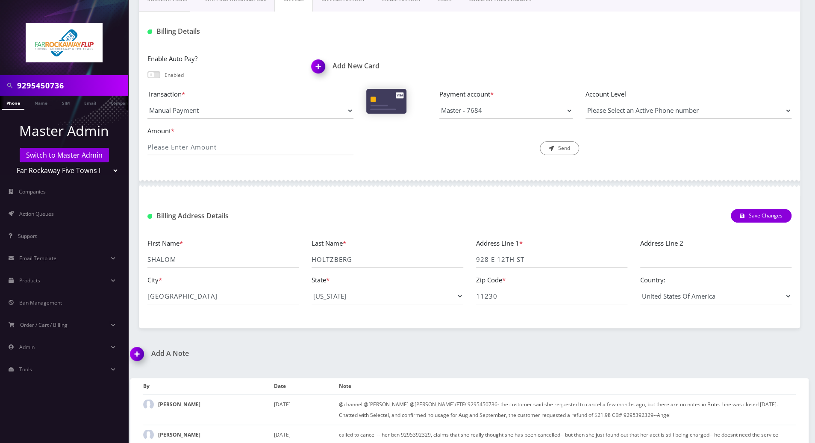
scroll to position [244, 0]
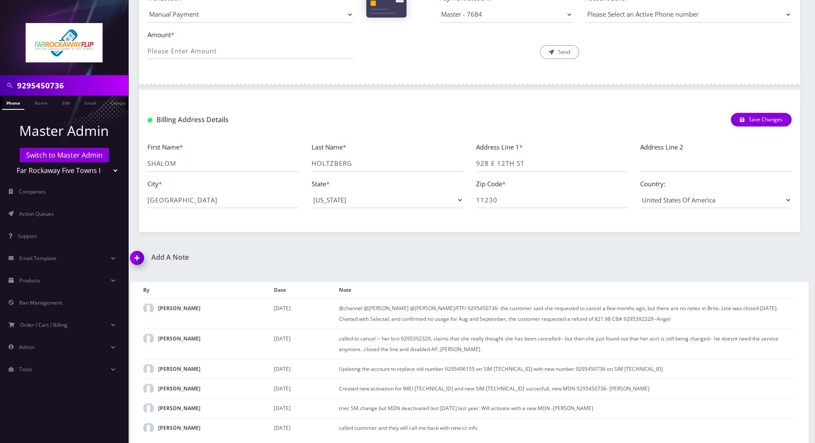
click at [778, 259] on div "Add A Note *Please Enter Note Save Note By Date Note [PERSON_NAME] [DATE]" at bounding box center [469, 349] width 691 height 191
